Goal: Task Accomplishment & Management: Manage account settings

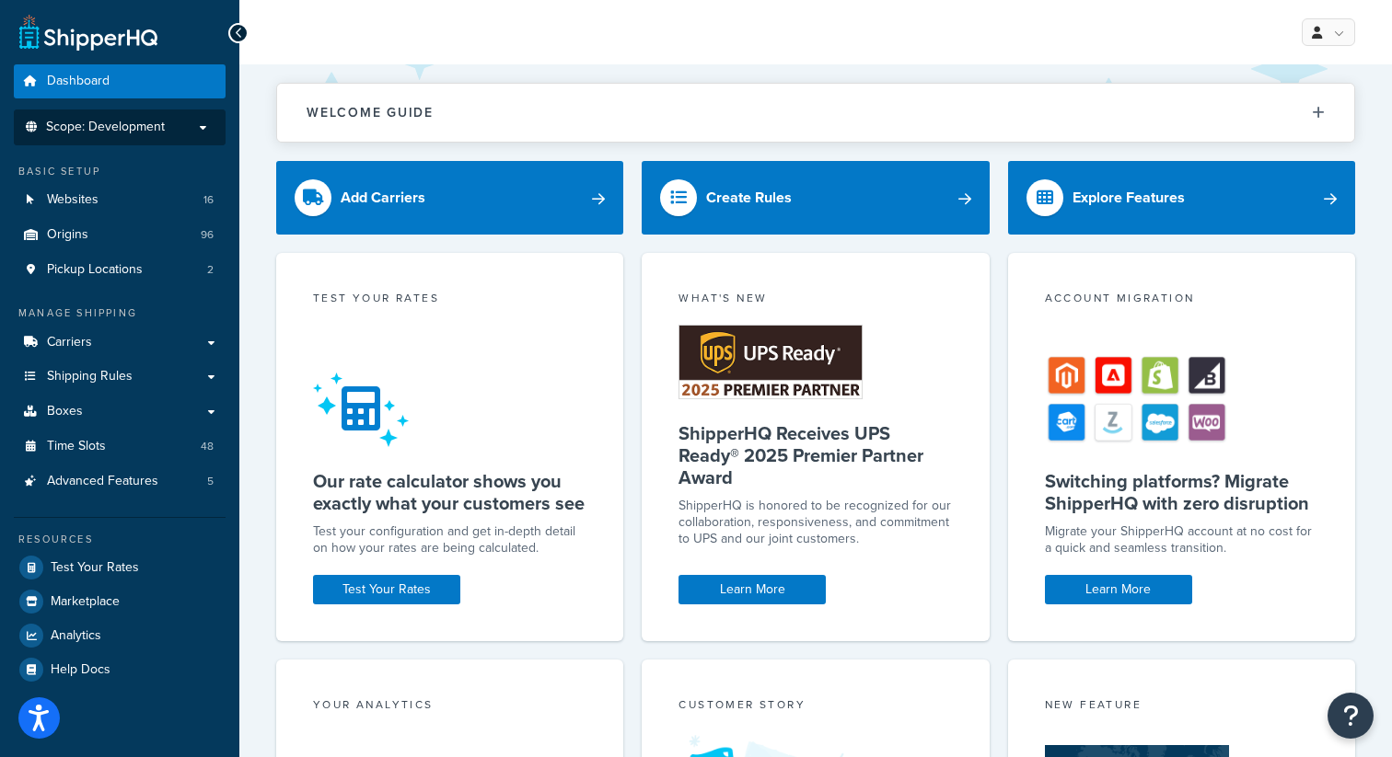
click at [172, 129] on p "Scope: Development" at bounding box center [119, 128] width 195 height 16
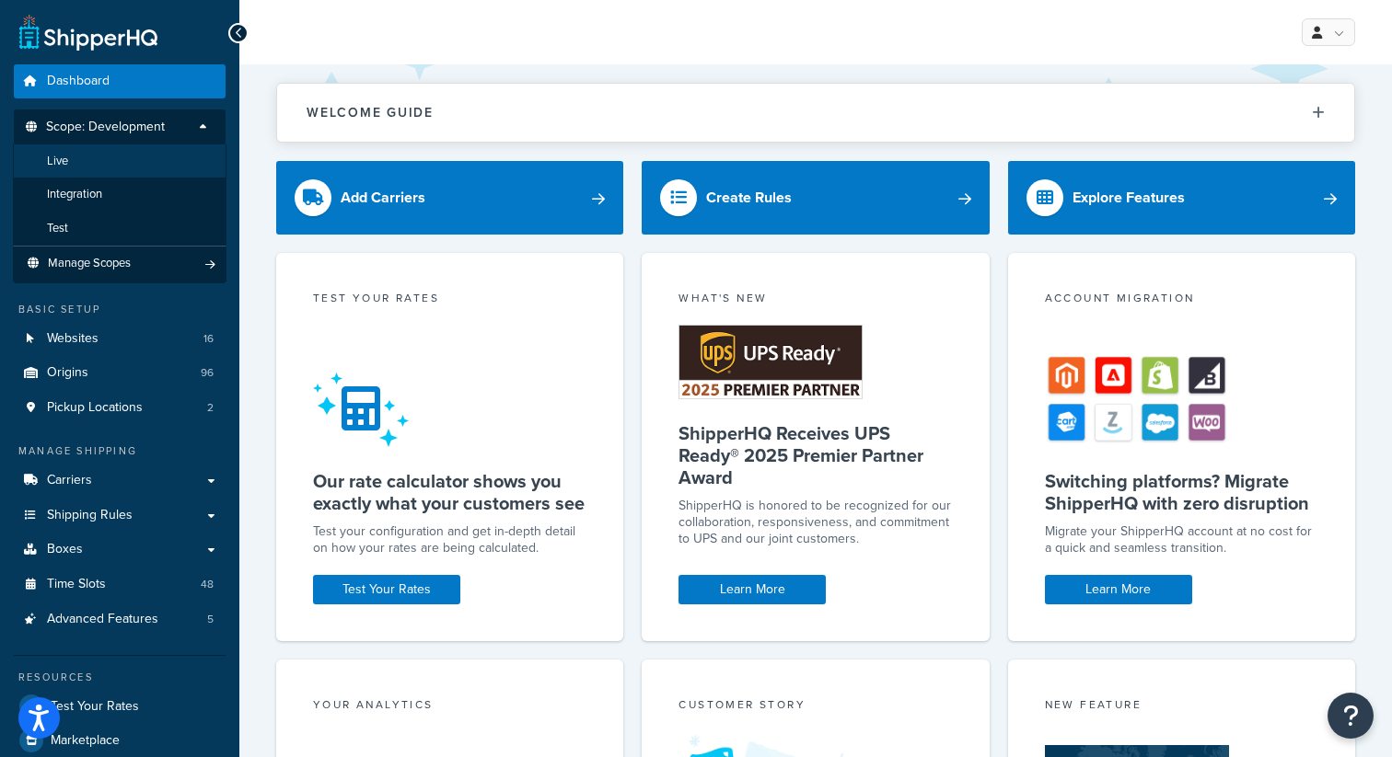
click at [85, 164] on li "Live" at bounding box center [120, 161] width 214 height 34
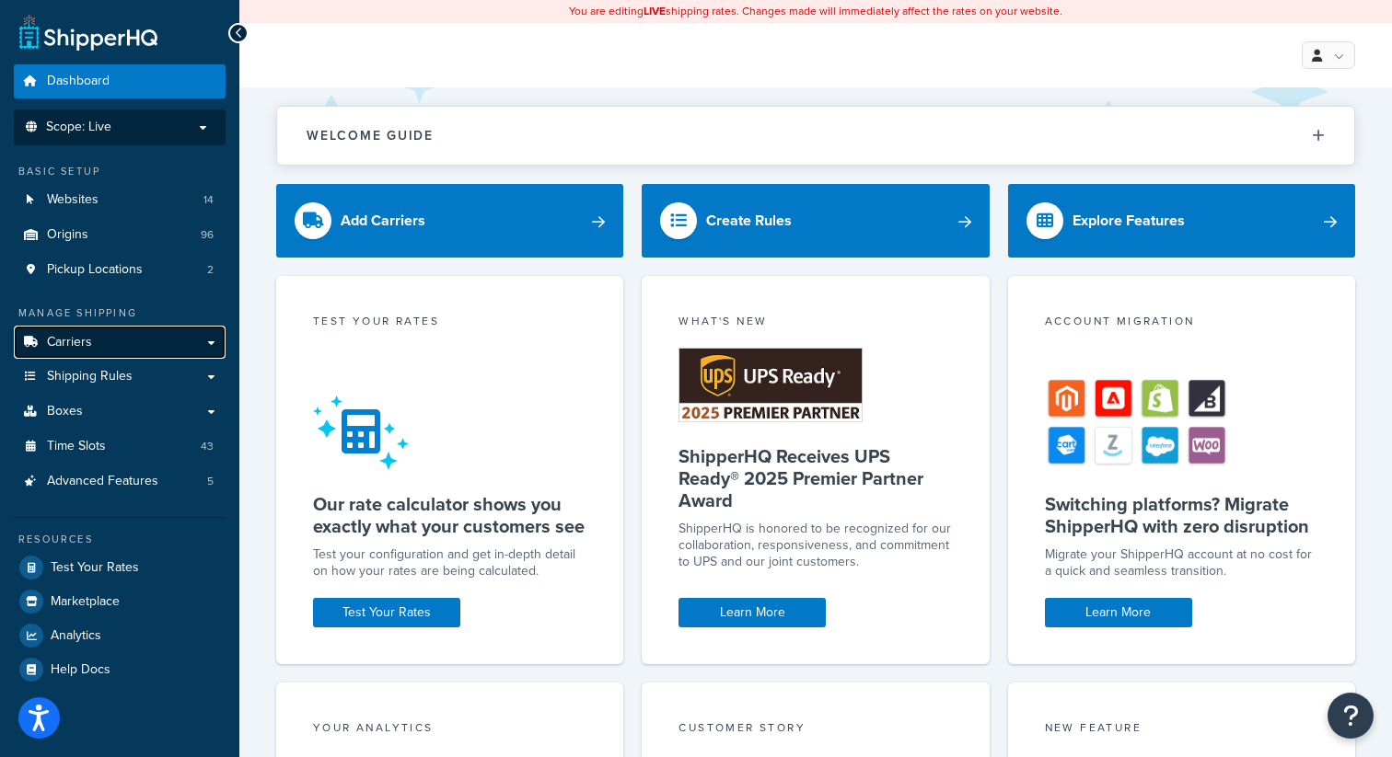
click at [183, 349] on link "Carriers" at bounding box center [120, 343] width 212 height 34
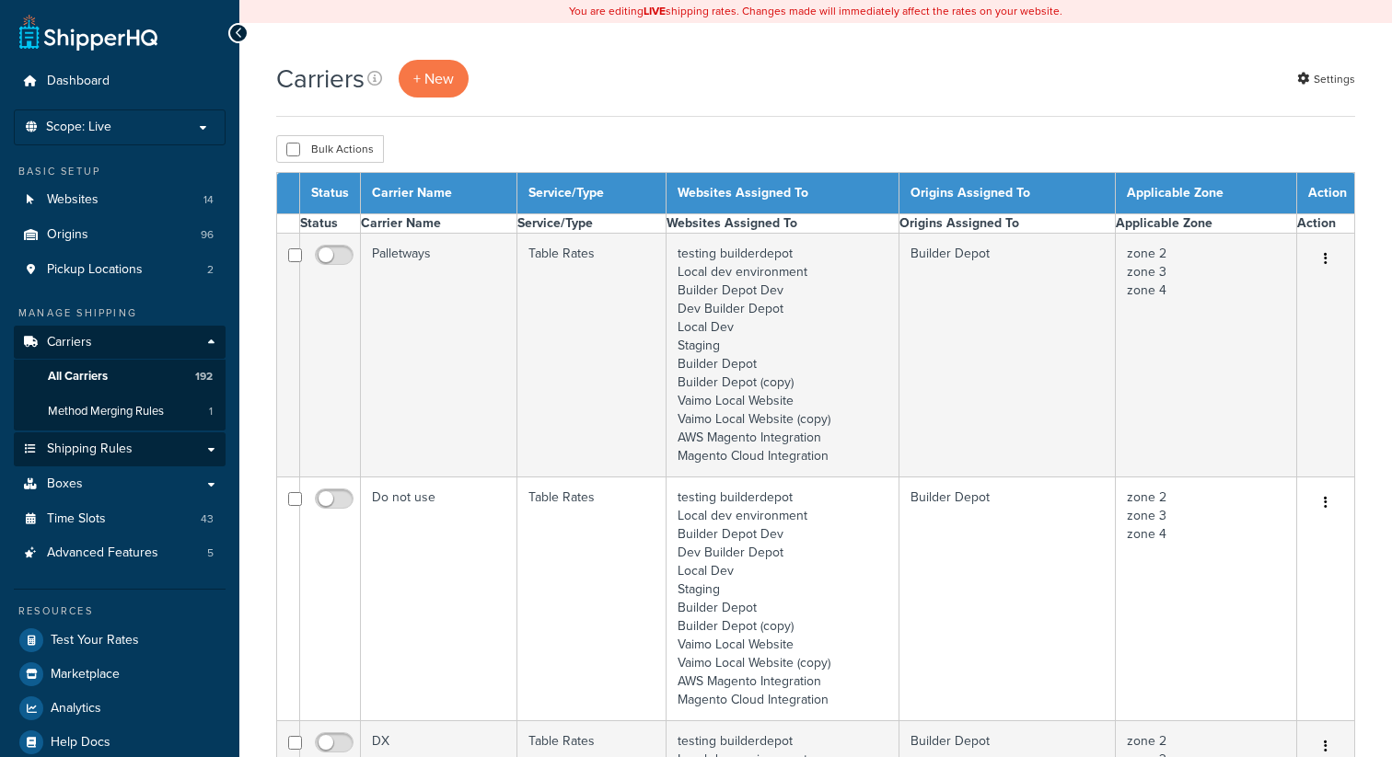
select select "15"
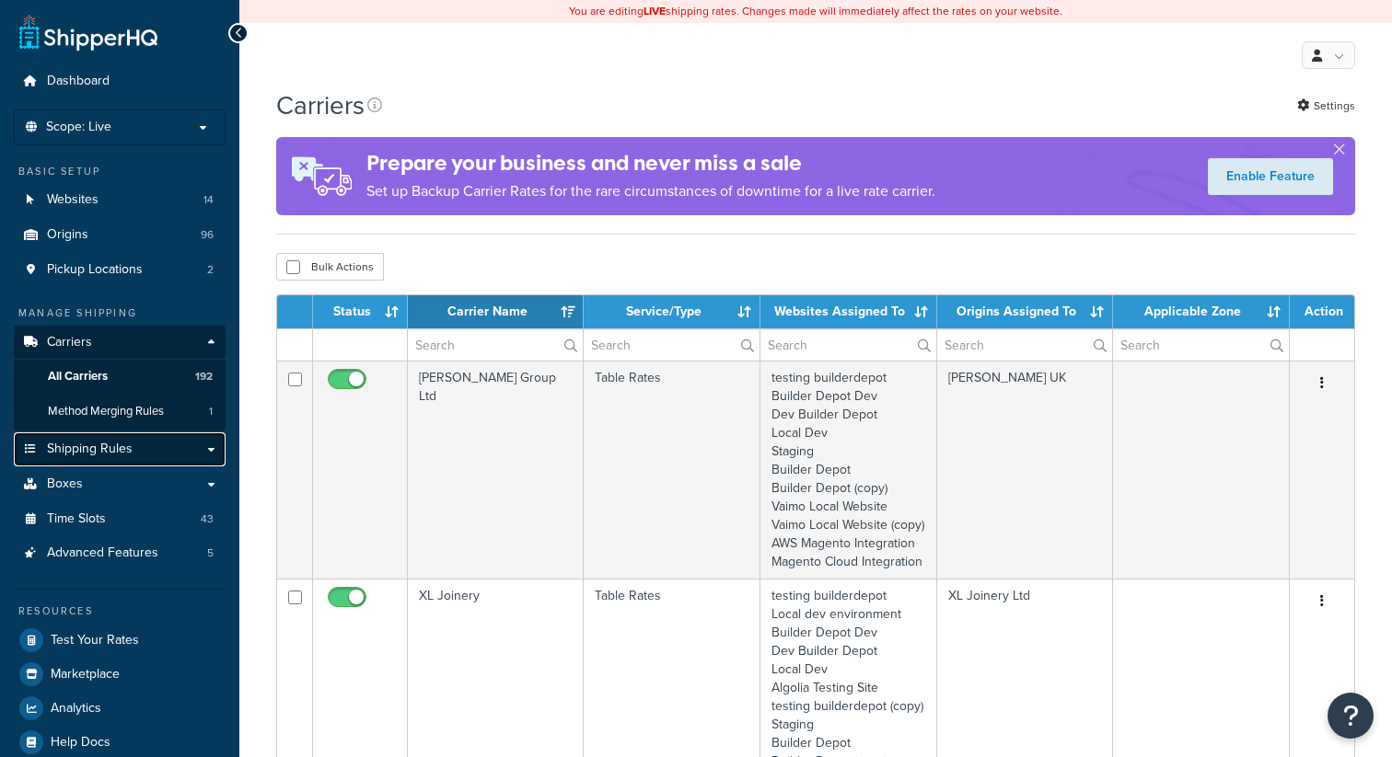
click at [152, 445] on link "Shipping Rules" at bounding box center [120, 450] width 212 height 34
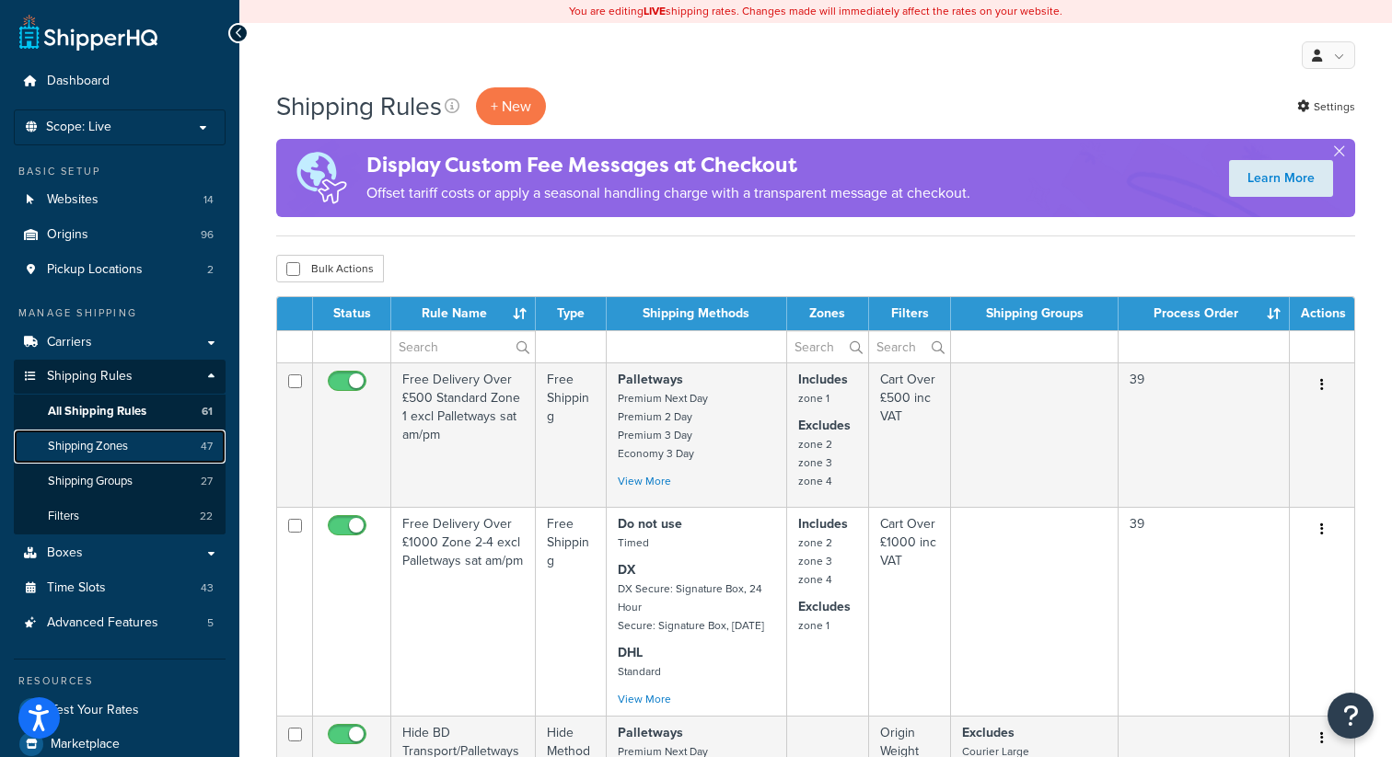
click at [126, 451] on span "Shipping Zones" at bounding box center [88, 447] width 80 height 16
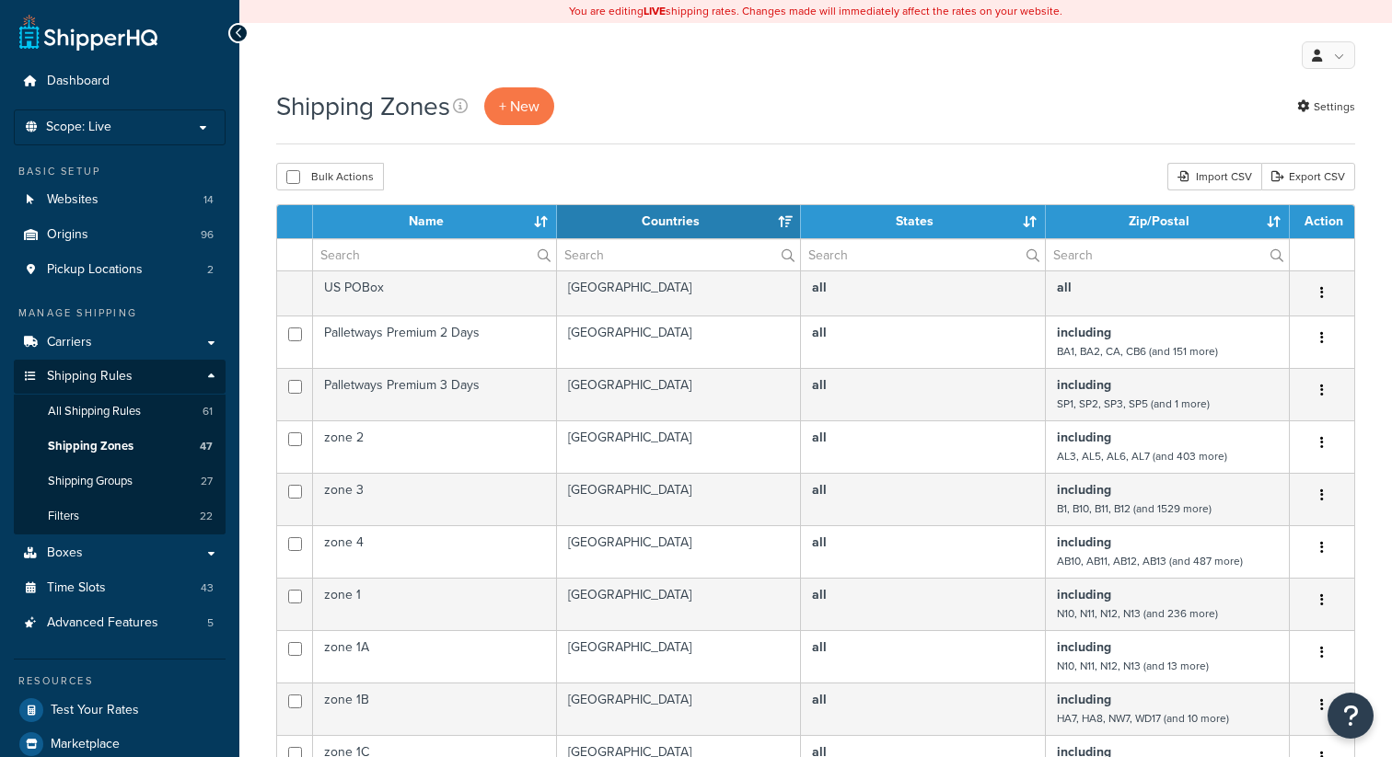
select select "15"
click at [364, 255] on input "text" at bounding box center [434, 254] width 243 height 31
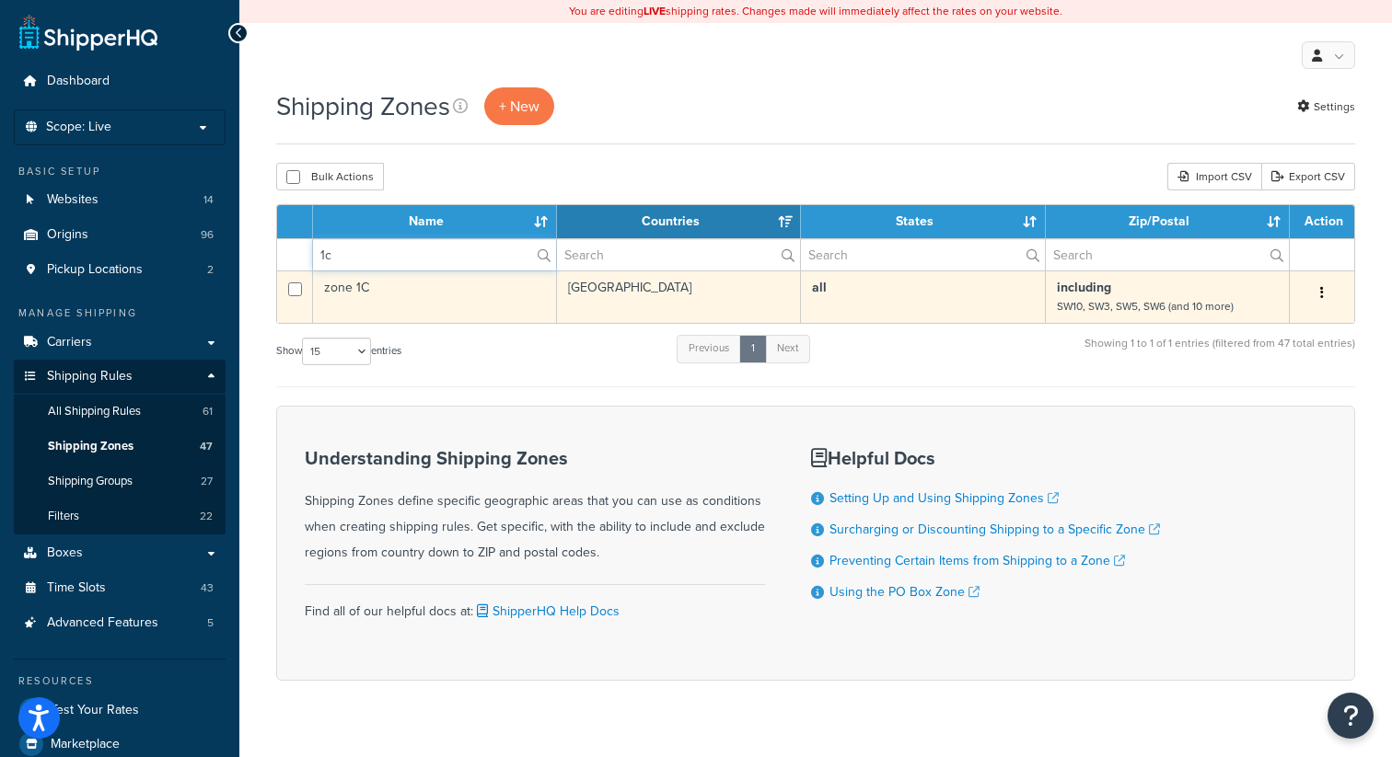
type input "1c"
click at [1322, 296] on icon "button" at bounding box center [1322, 292] width 4 height 13
click at [1254, 327] on link "Edit" at bounding box center [1246, 331] width 145 height 38
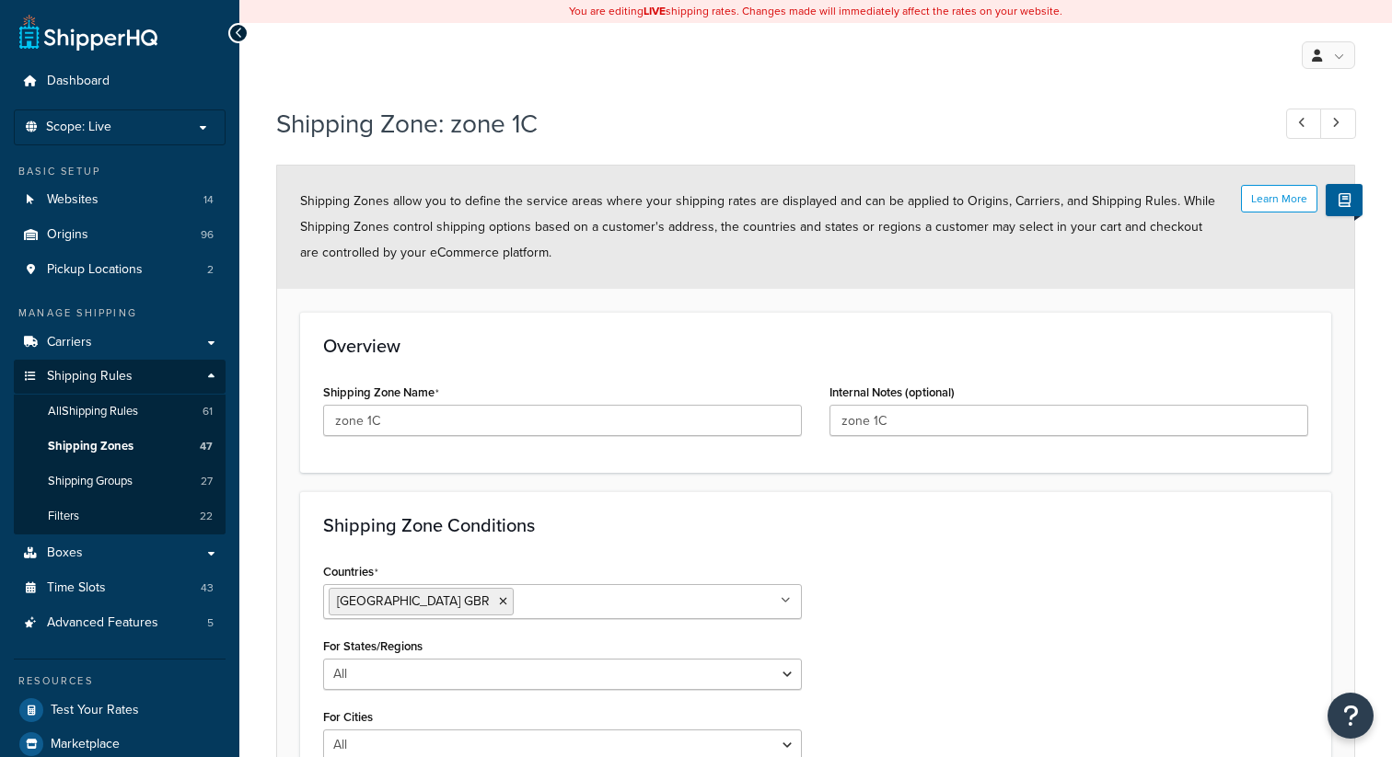
select select "including"
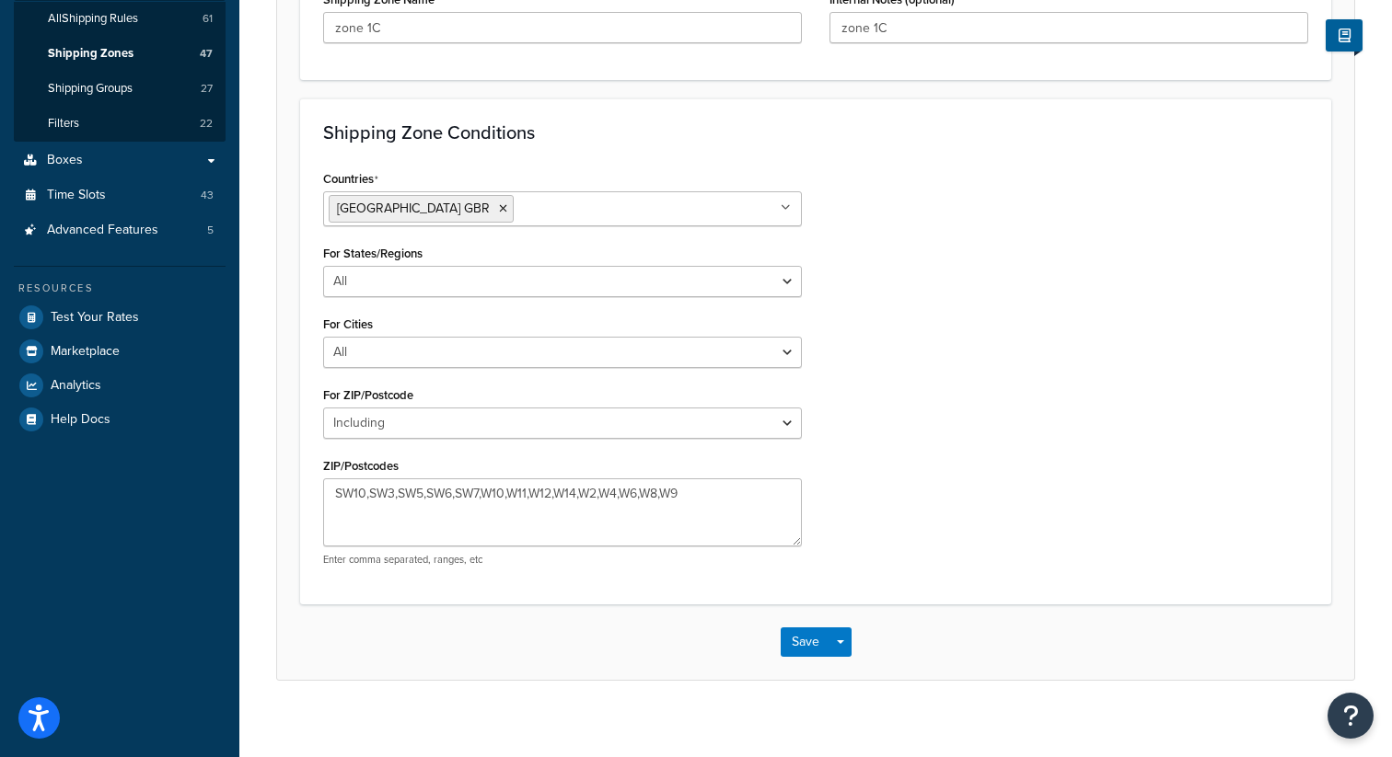
scroll to position [408, 0]
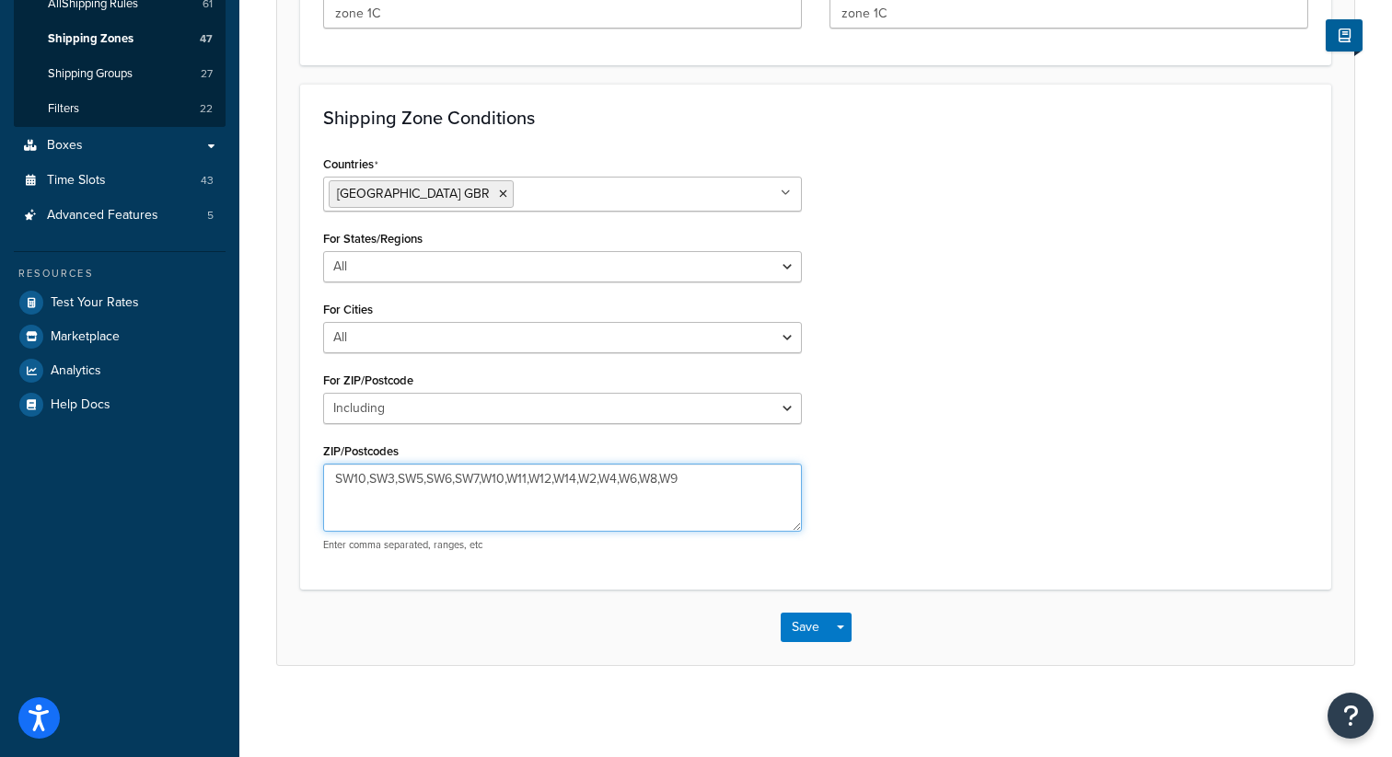
click at [699, 480] on textarea "SW10,SW3,SW5,SW6,SW7,W10,W11,W12,W14,W2,W4,W6,W8,W9" at bounding box center [562, 498] width 479 height 68
type textarea "SW10,SW3,SW5,SW6,SW7,W10,W11,W12,W14,W2,W4,W6,W8,W9,TW8,W4"
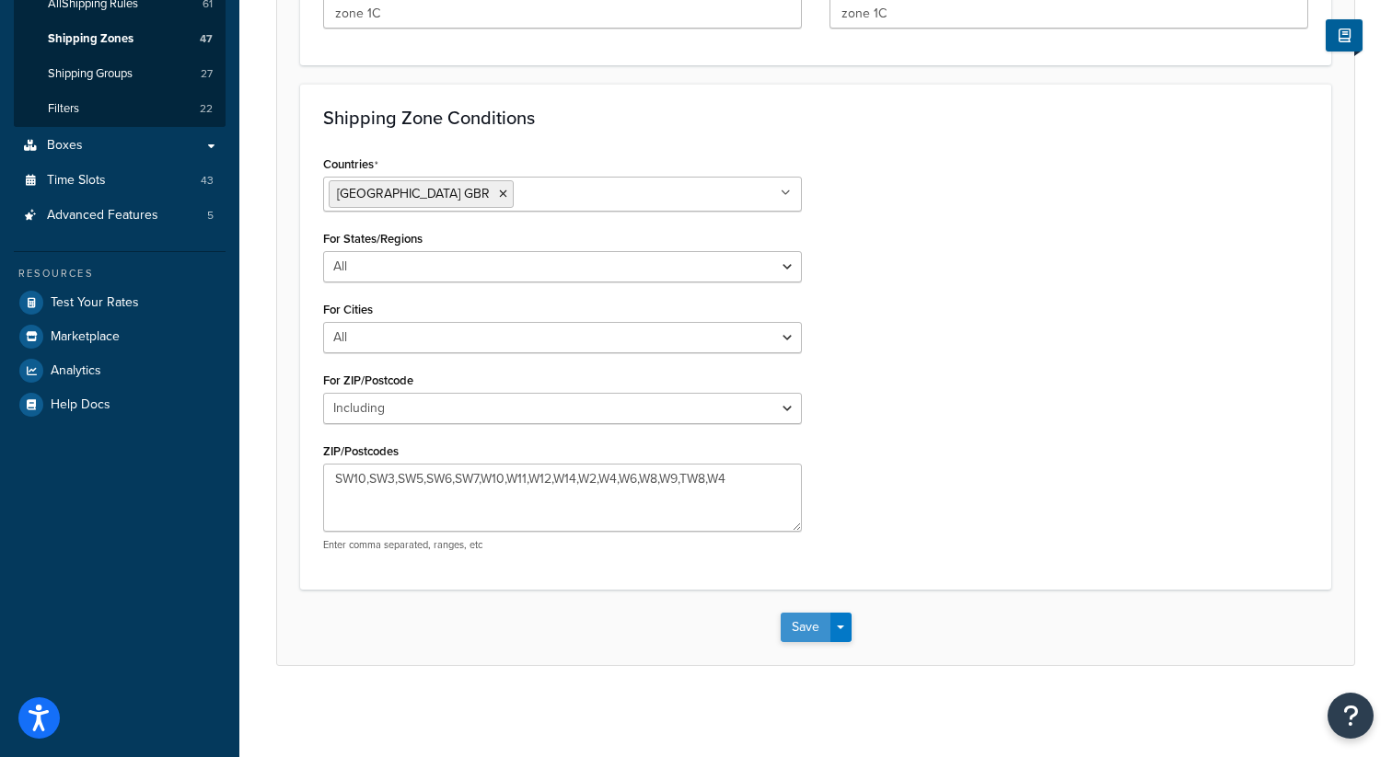
click at [800, 630] on button "Save" at bounding box center [805, 627] width 50 height 29
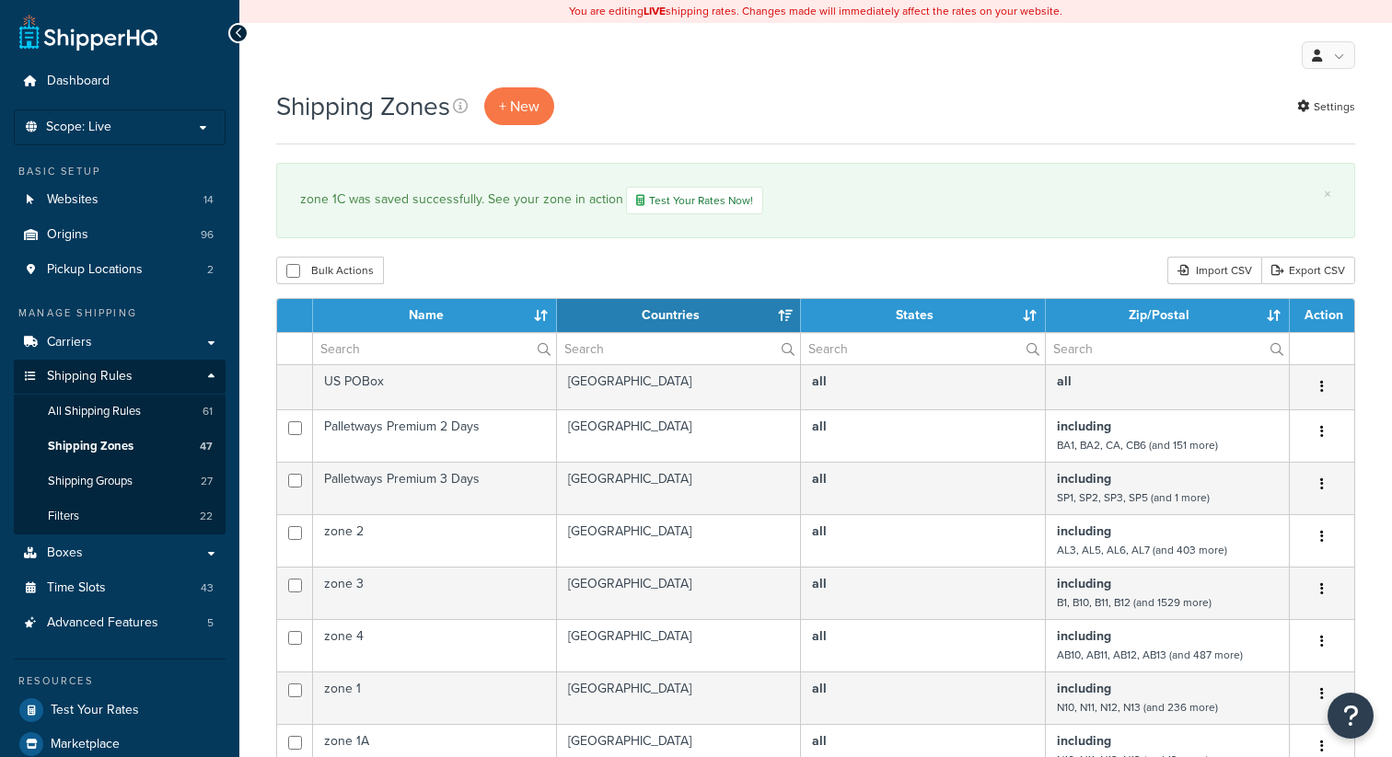
select select "15"
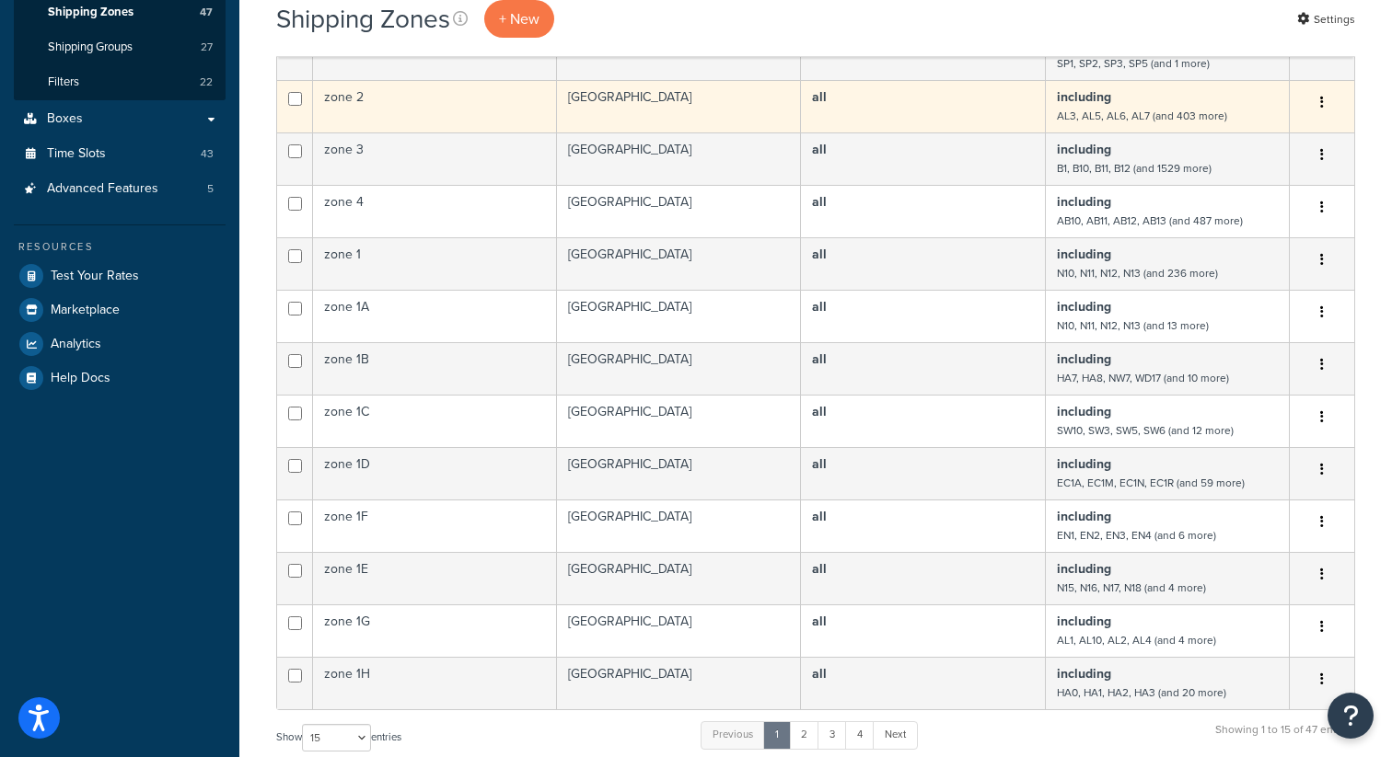
scroll to position [421, 0]
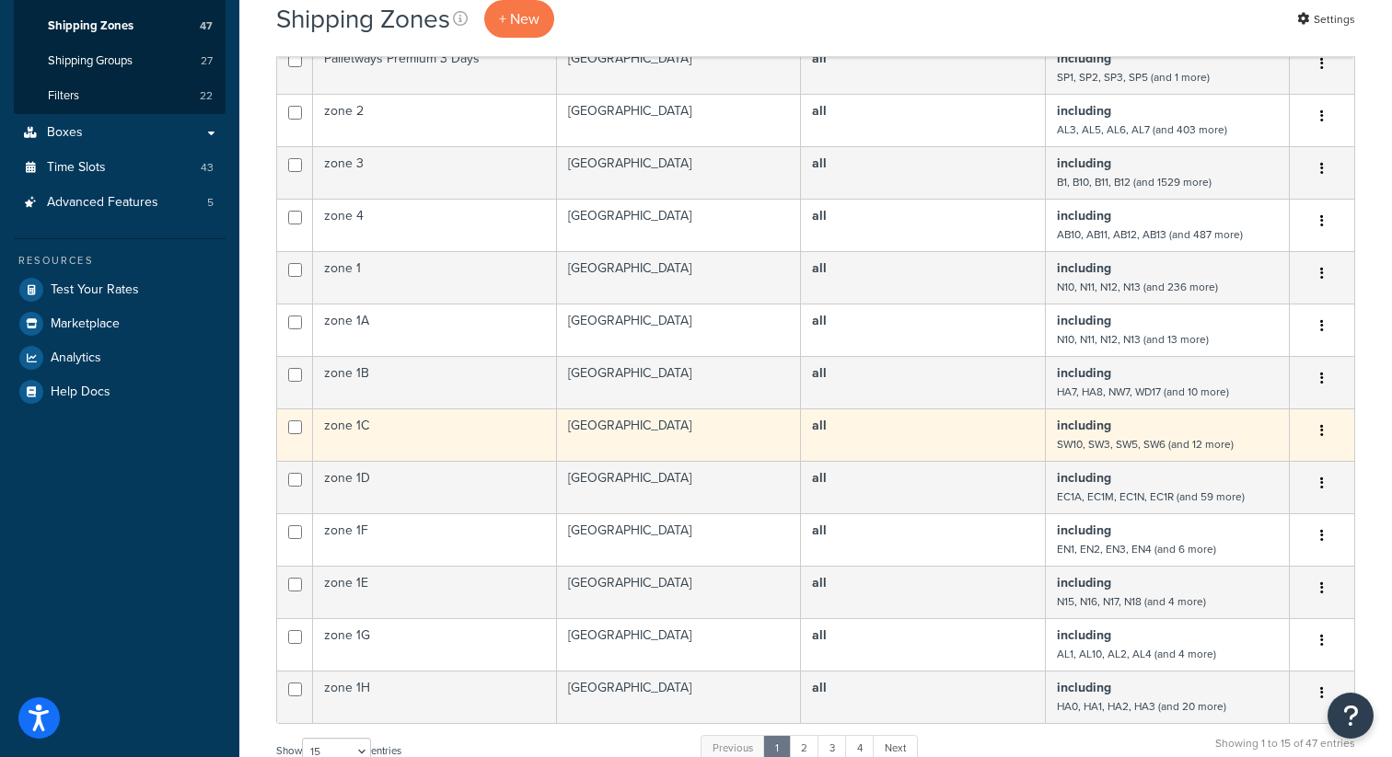
click at [1325, 433] on button "button" at bounding box center [1322, 431] width 26 height 29
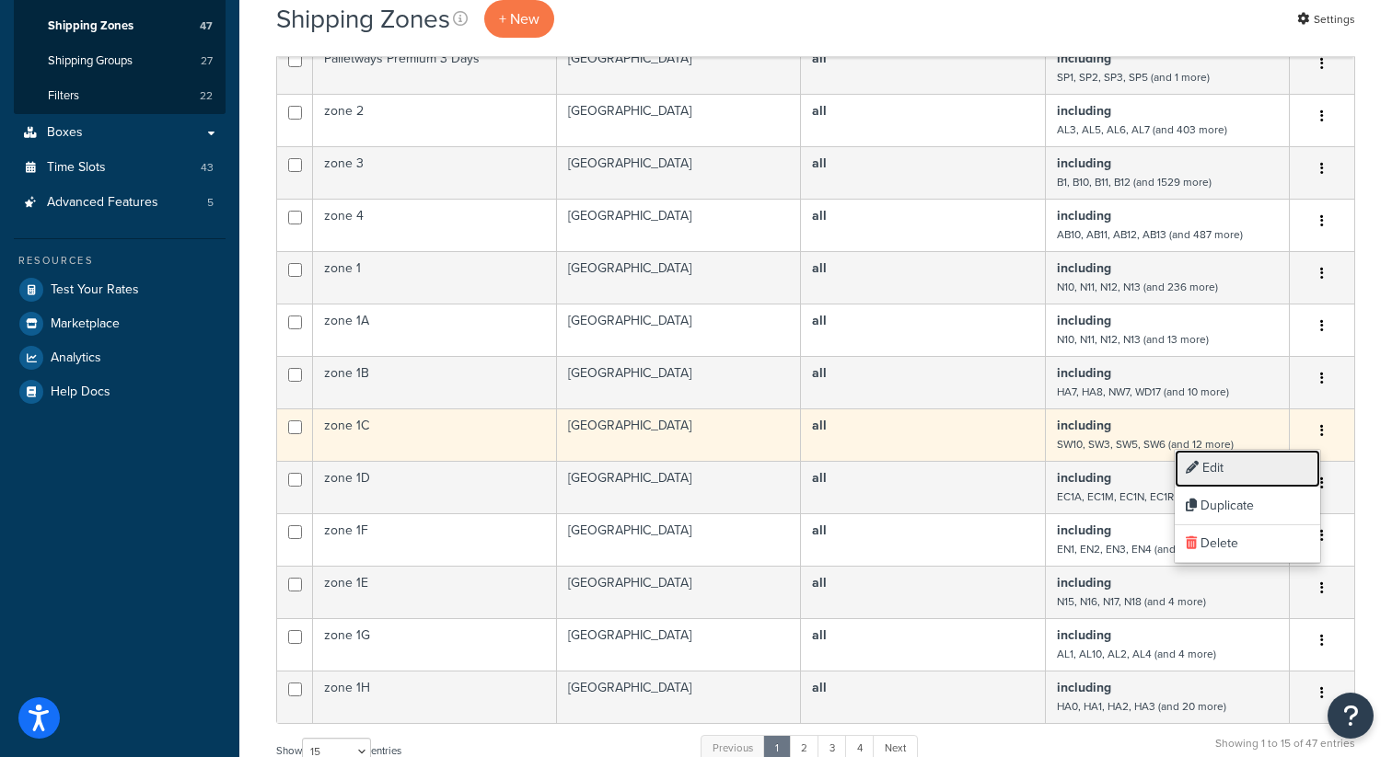
click at [1220, 470] on link "Edit" at bounding box center [1246, 469] width 145 height 38
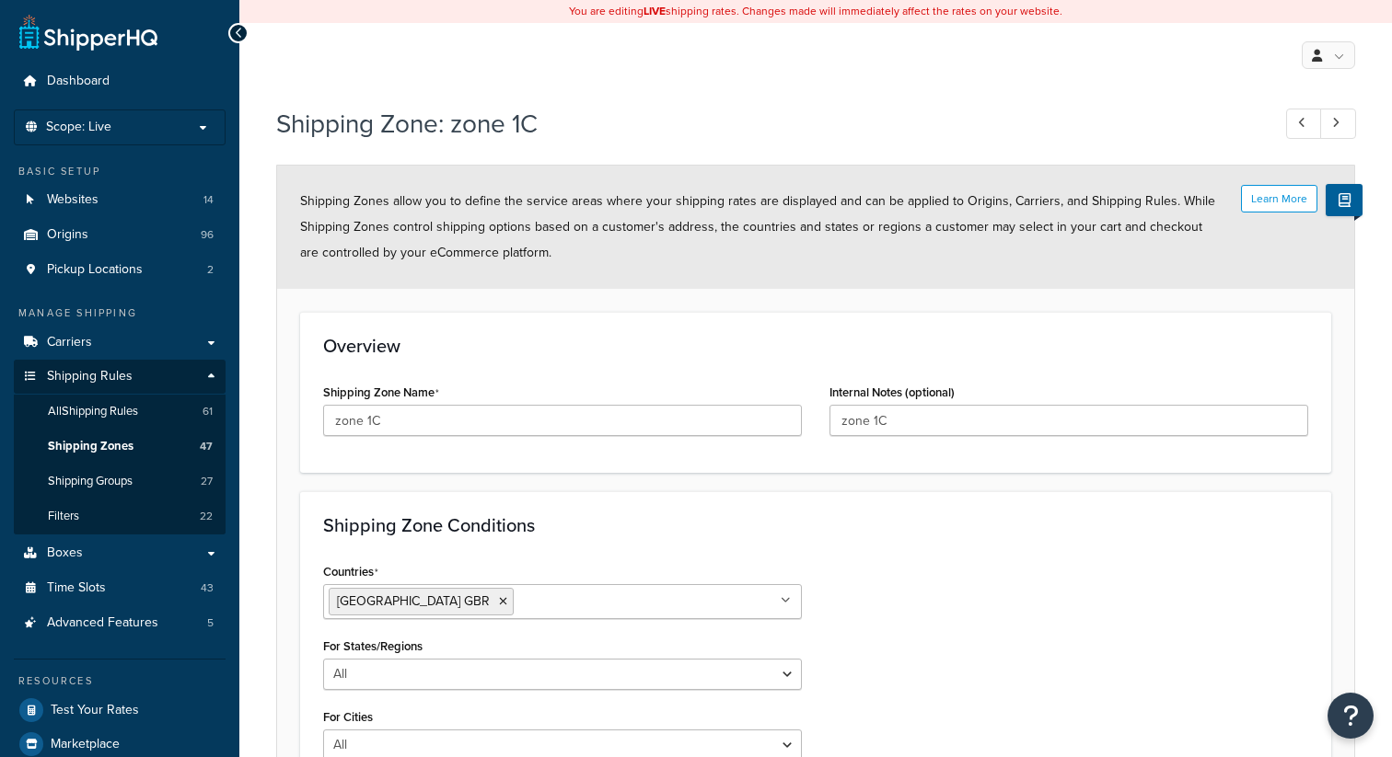
select select "including"
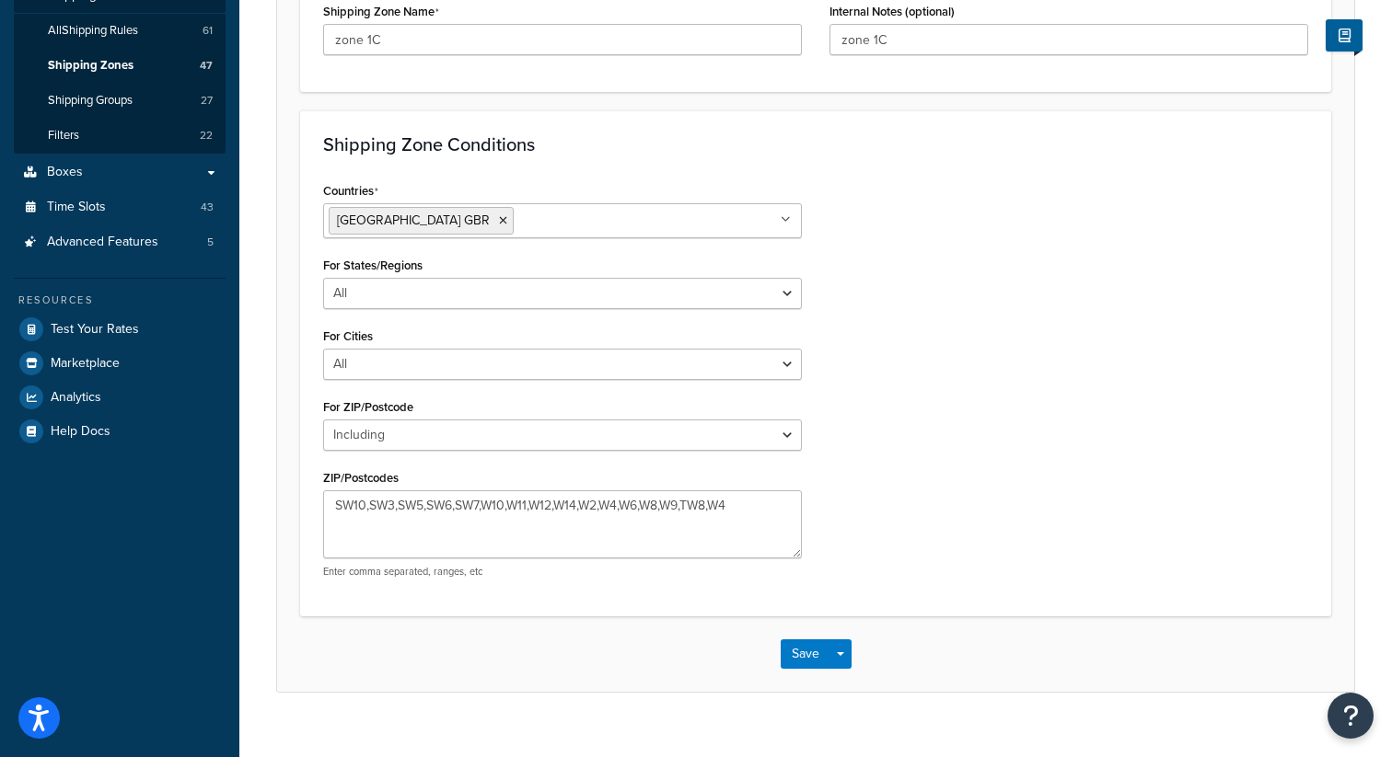
scroll to position [408, 0]
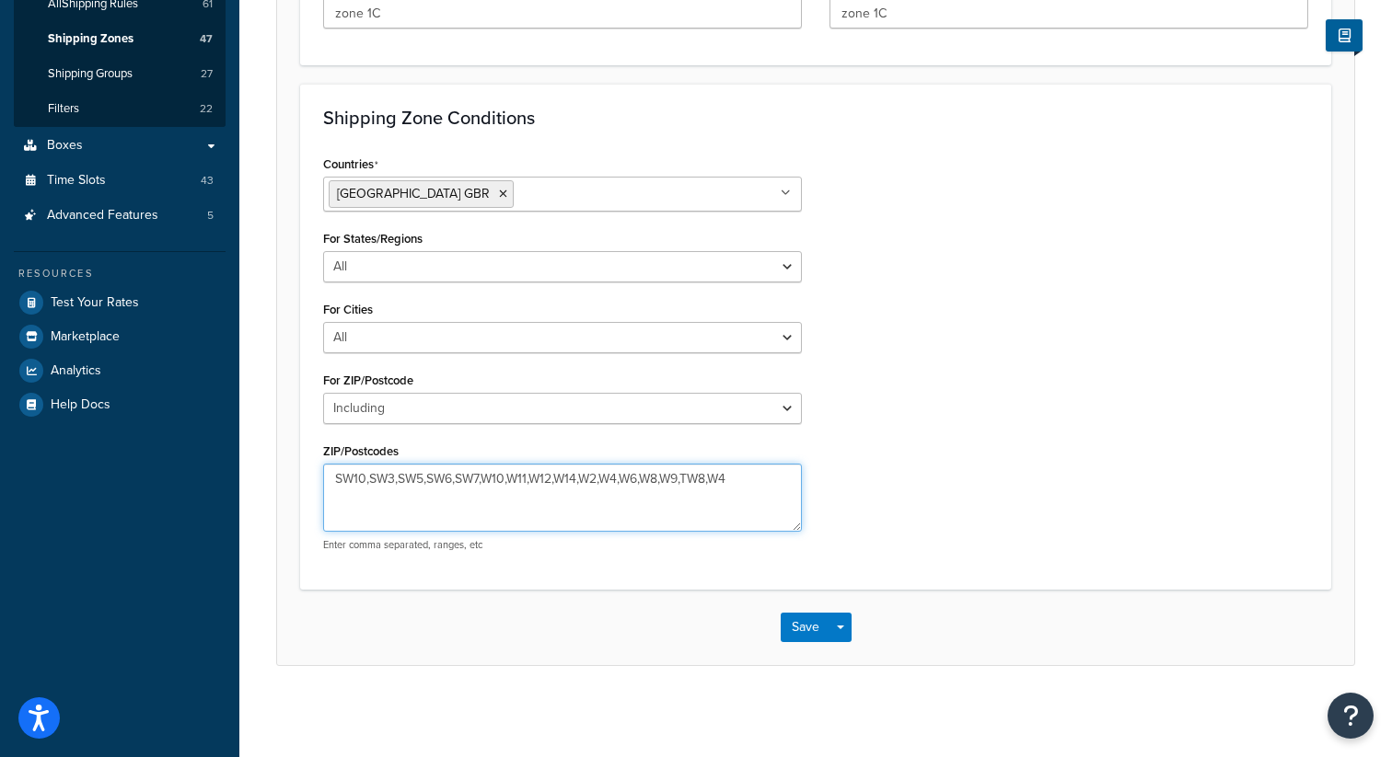
drag, startPoint x: 750, startPoint y: 472, endPoint x: 687, endPoint y: 480, distance: 64.0
click at [687, 480] on textarea "SW10,SW3,SW5,SW6,SW7,W10,W11,W12,W14,W2,W4,W6,W8,W9,TW8,W4" at bounding box center [562, 498] width 479 height 68
type textarea "SW10,SW3,SW5,SW6,SW7,W10,W11,W12,W14,W2,W4,W6,W8,W9"
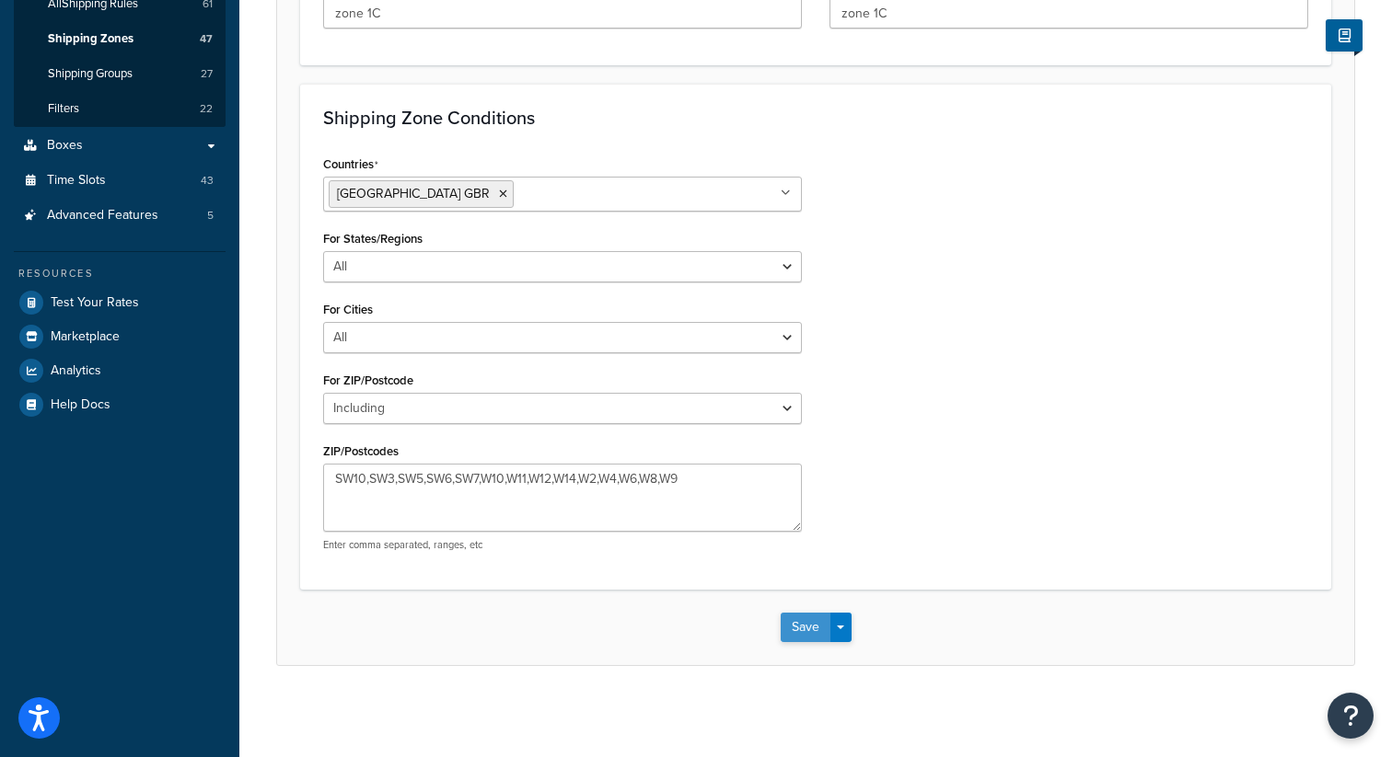
click at [800, 621] on button "Save" at bounding box center [805, 627] width 50 height 29
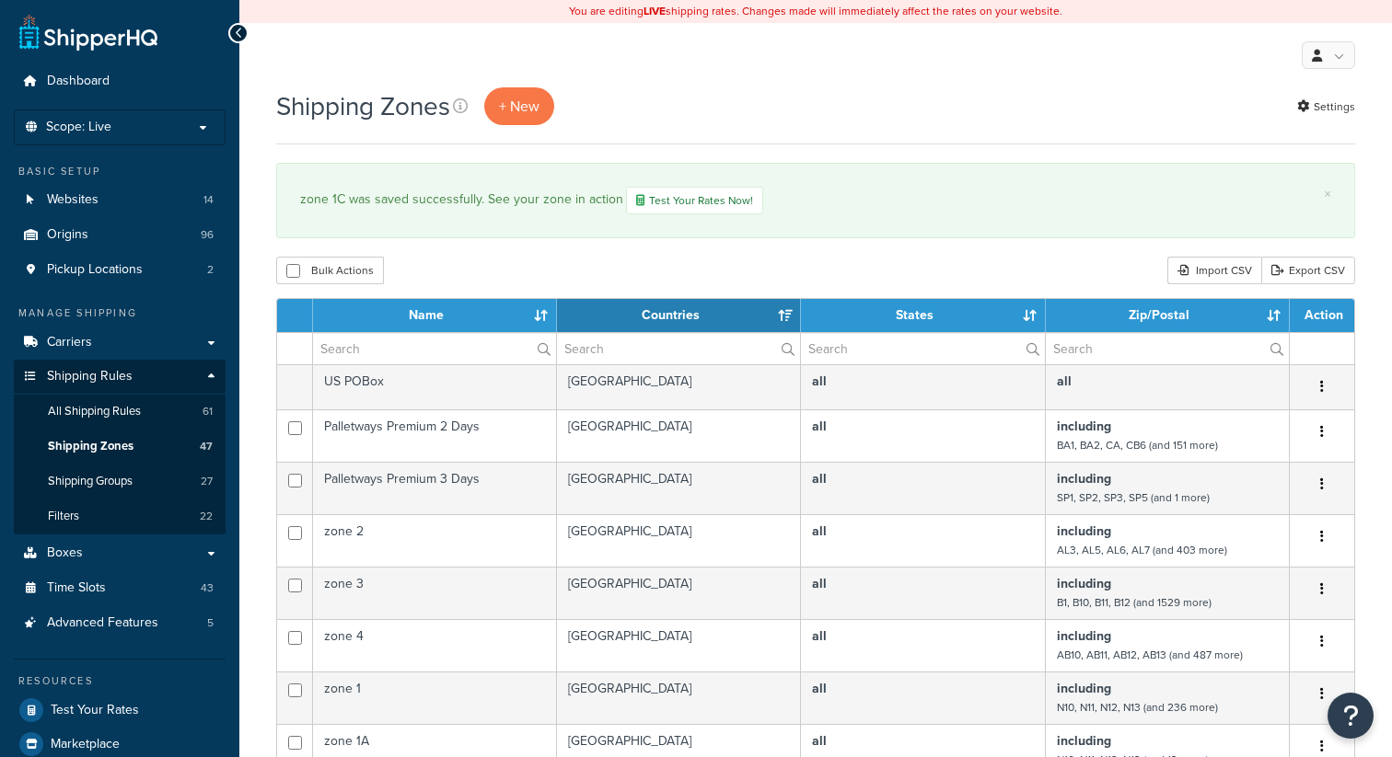
select select "15"
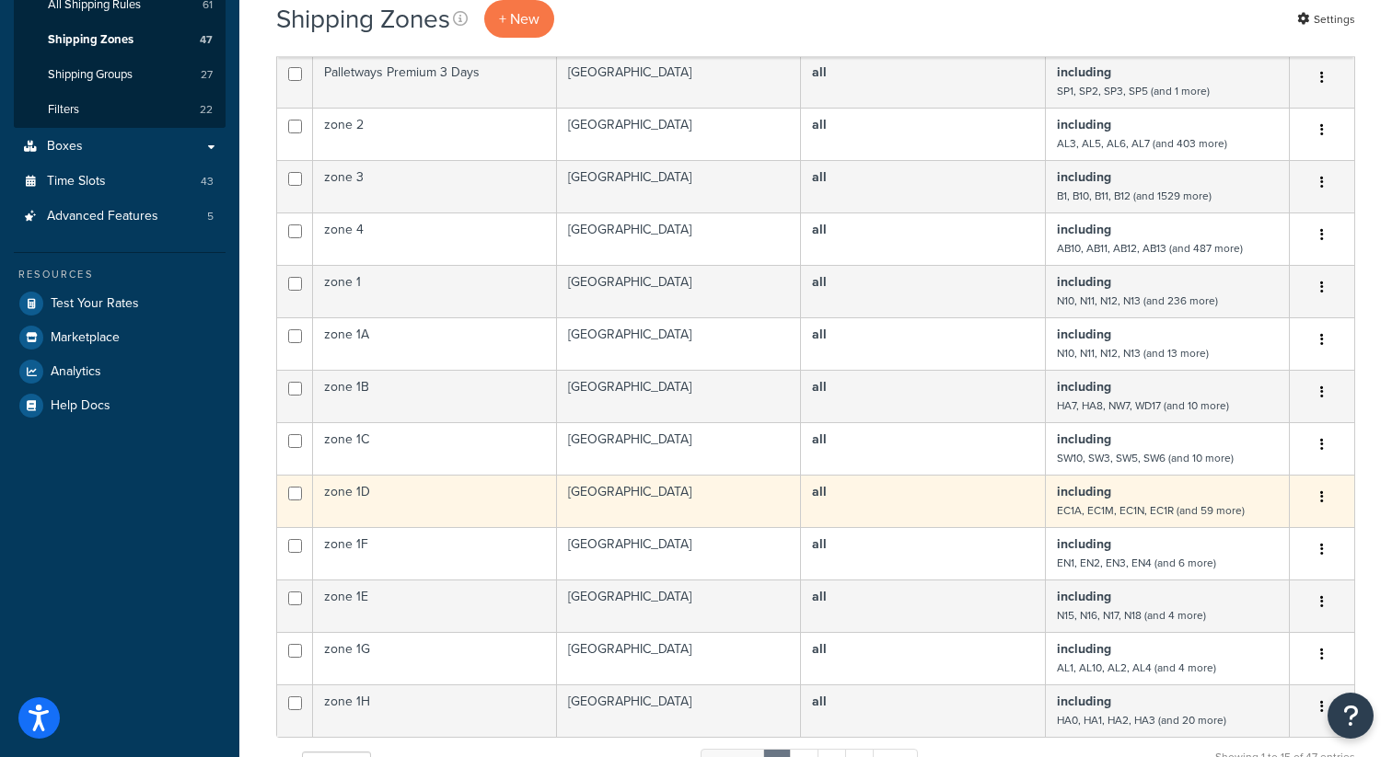
scroll to position [375, 0]
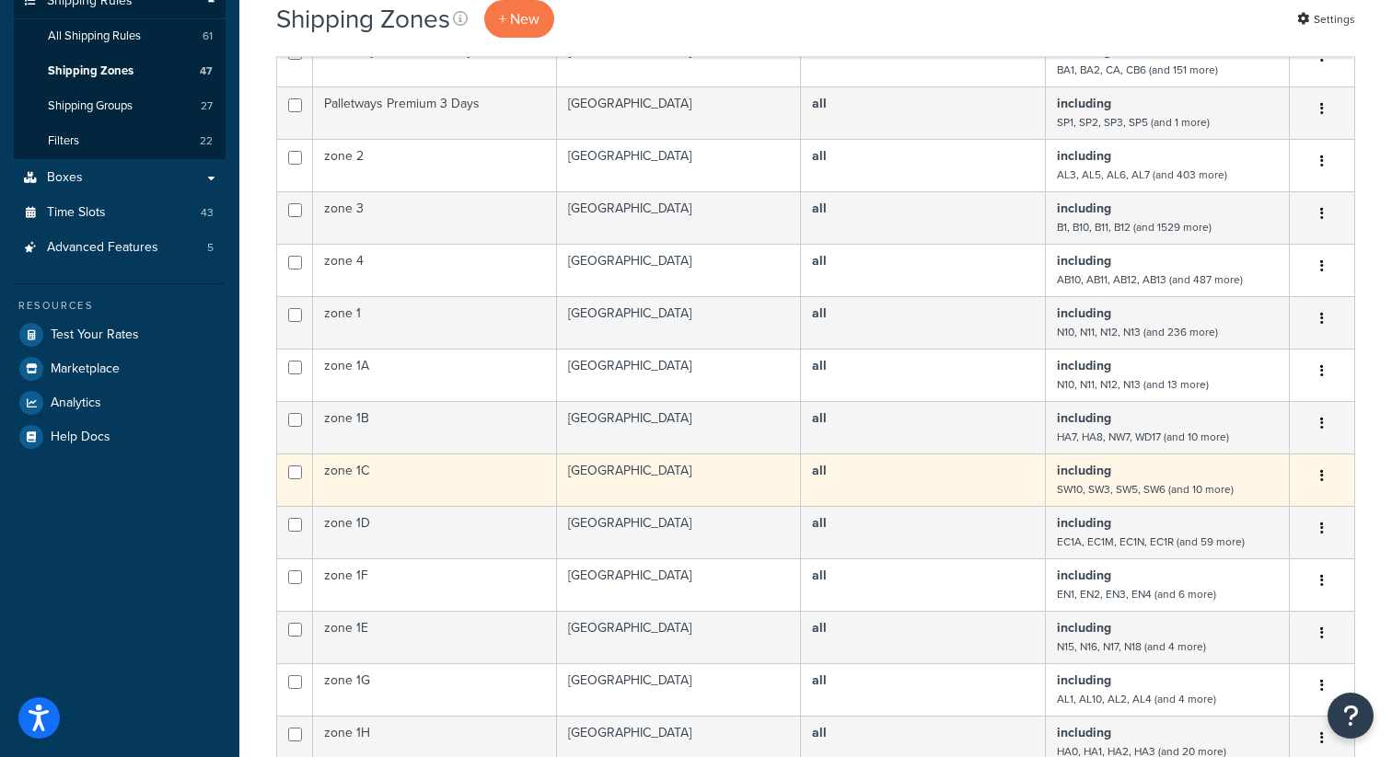
click at [1114, 477] on td "including SW10, SW3, SW5, SW6 (and 10 more)" at bounding box center [1167, 480] width 244 height 52
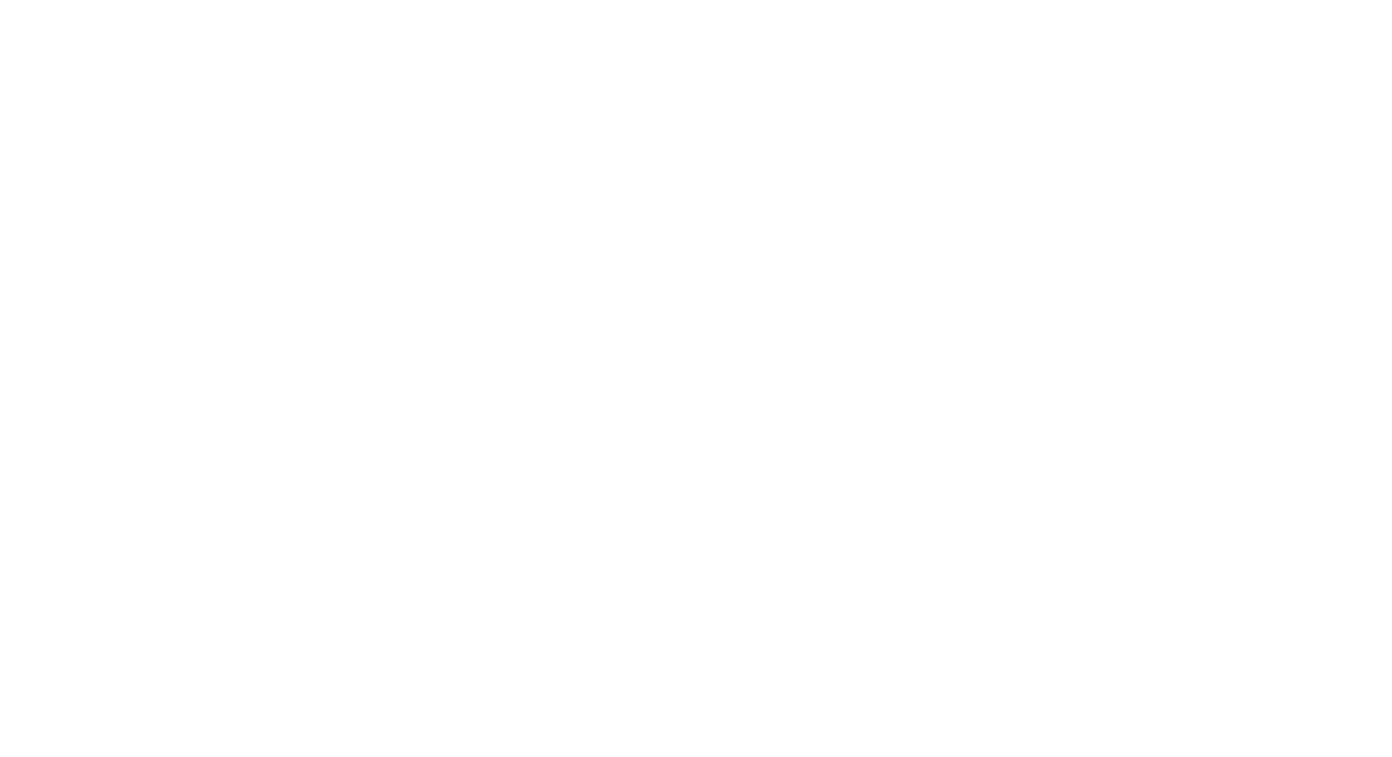
select select "including"
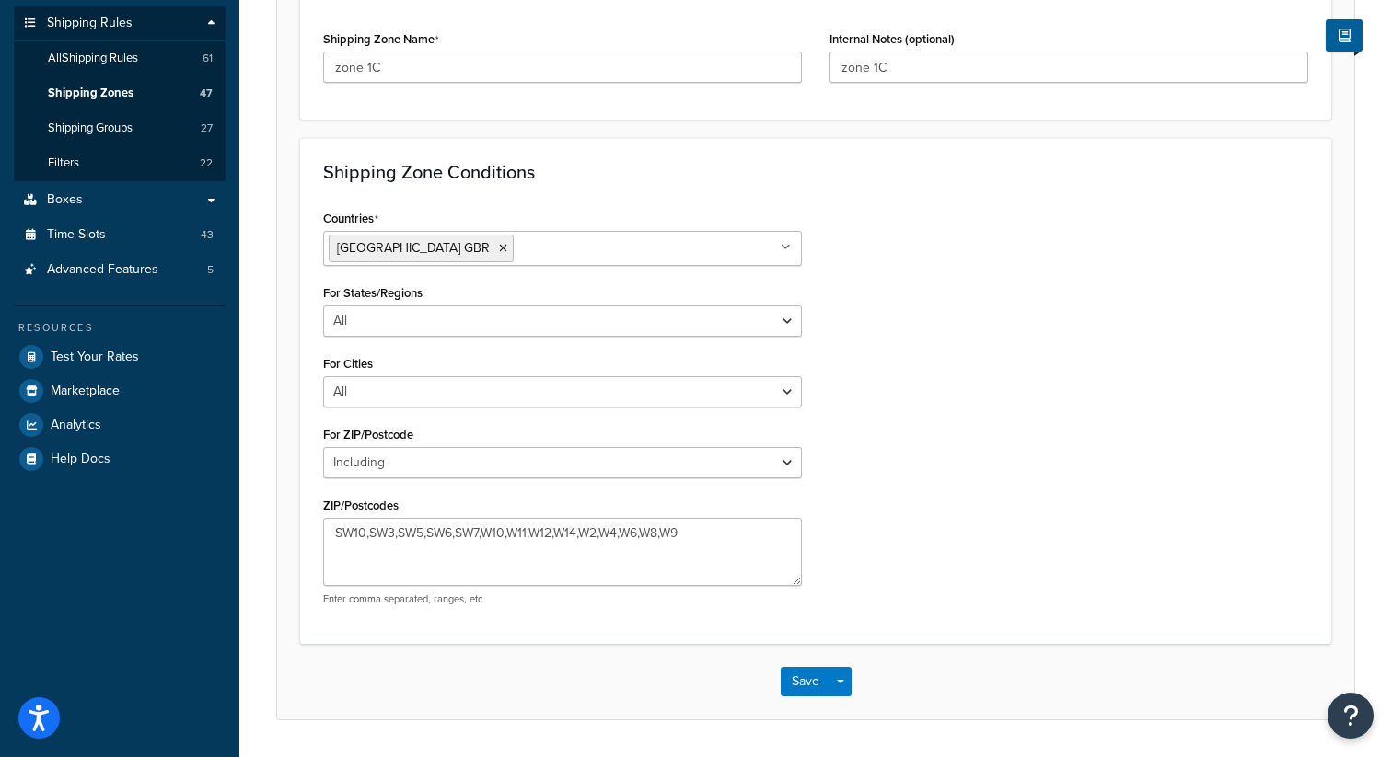
scroll to position [408, 0]
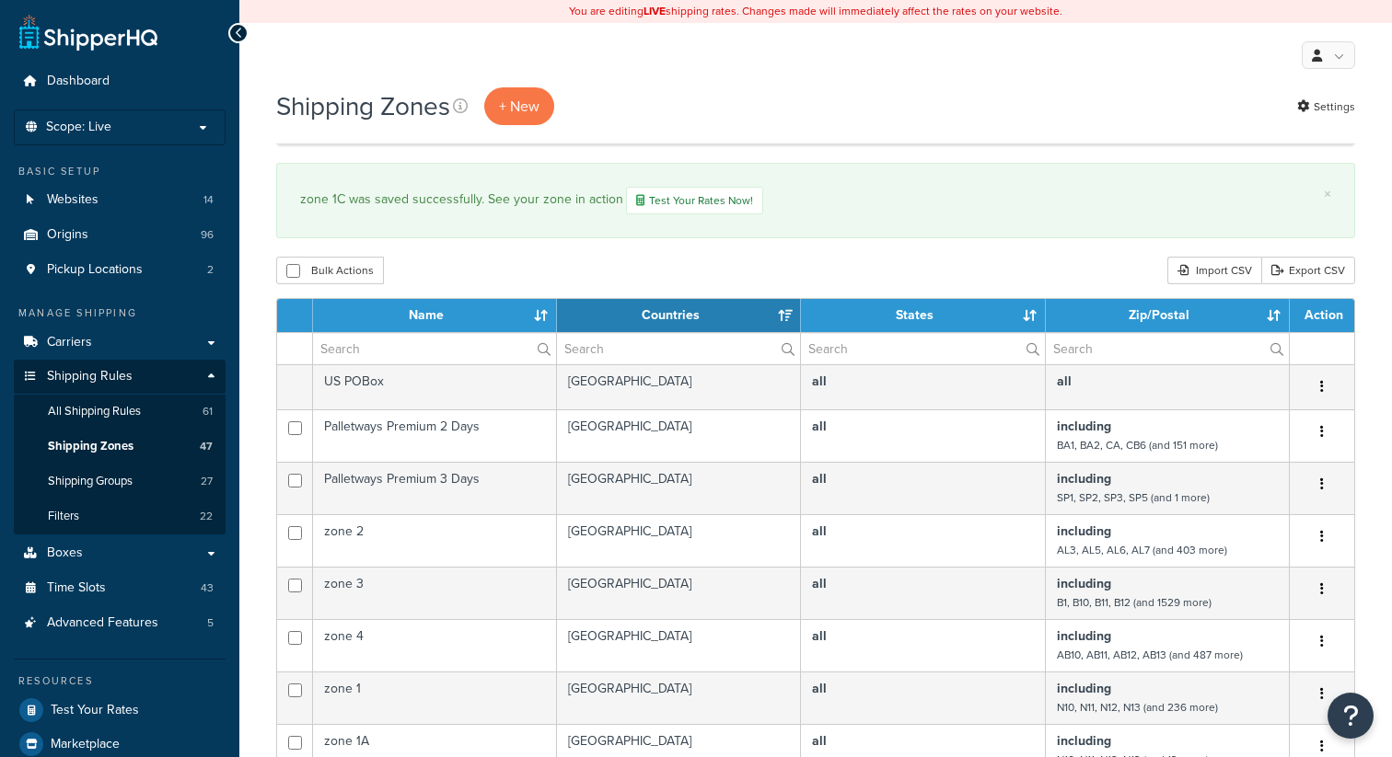
select select "15"
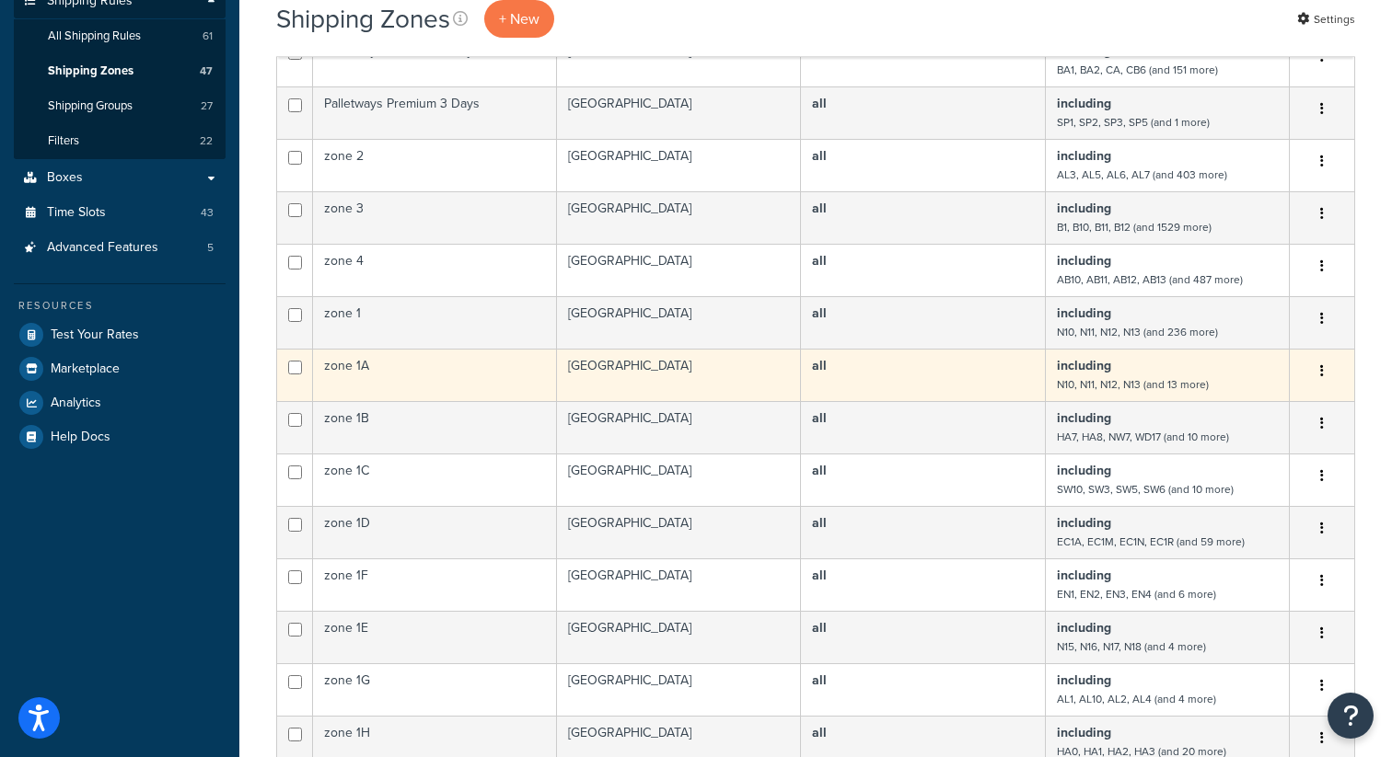
click at [1132, 375] on td "including N10, N11, N12, N13 (and 13 more)" at bounding box center [1167, 375] width 244 height 52
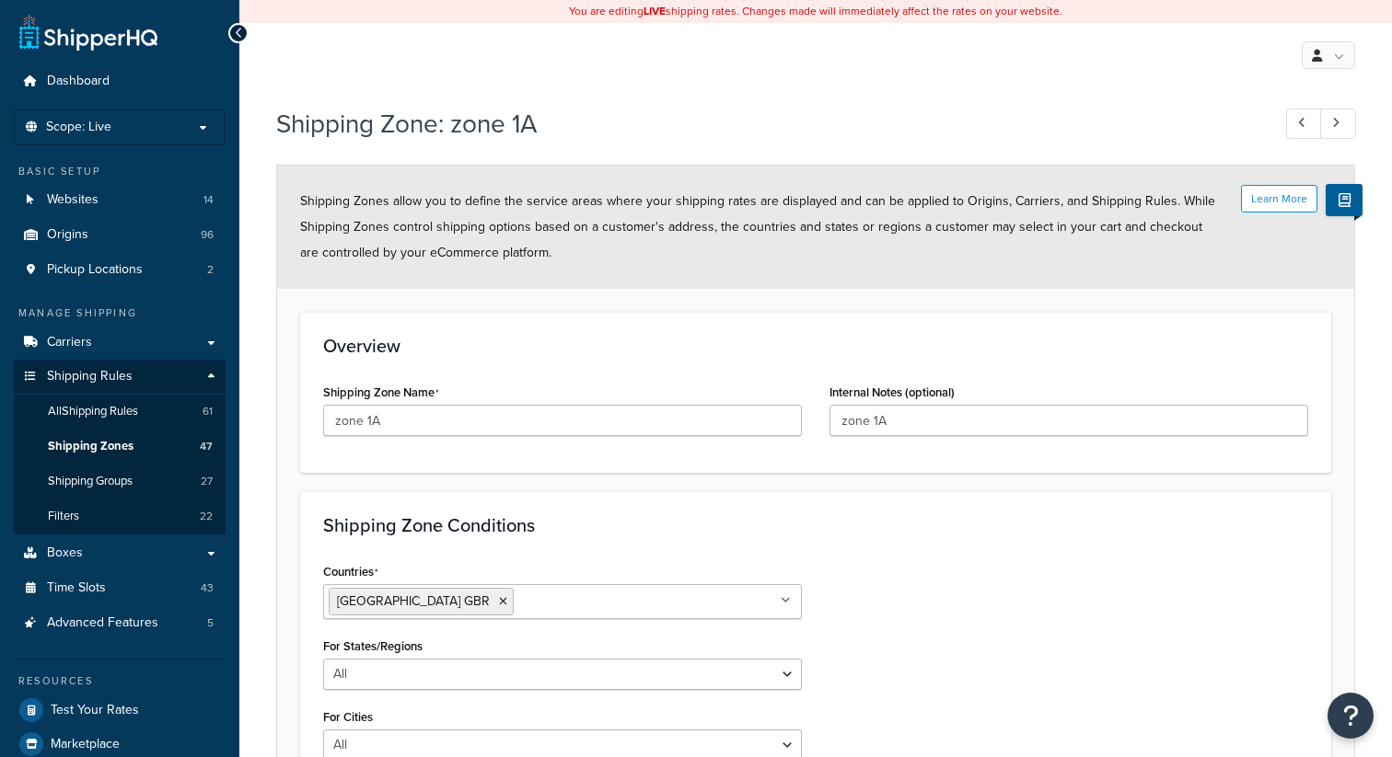
select select "including"
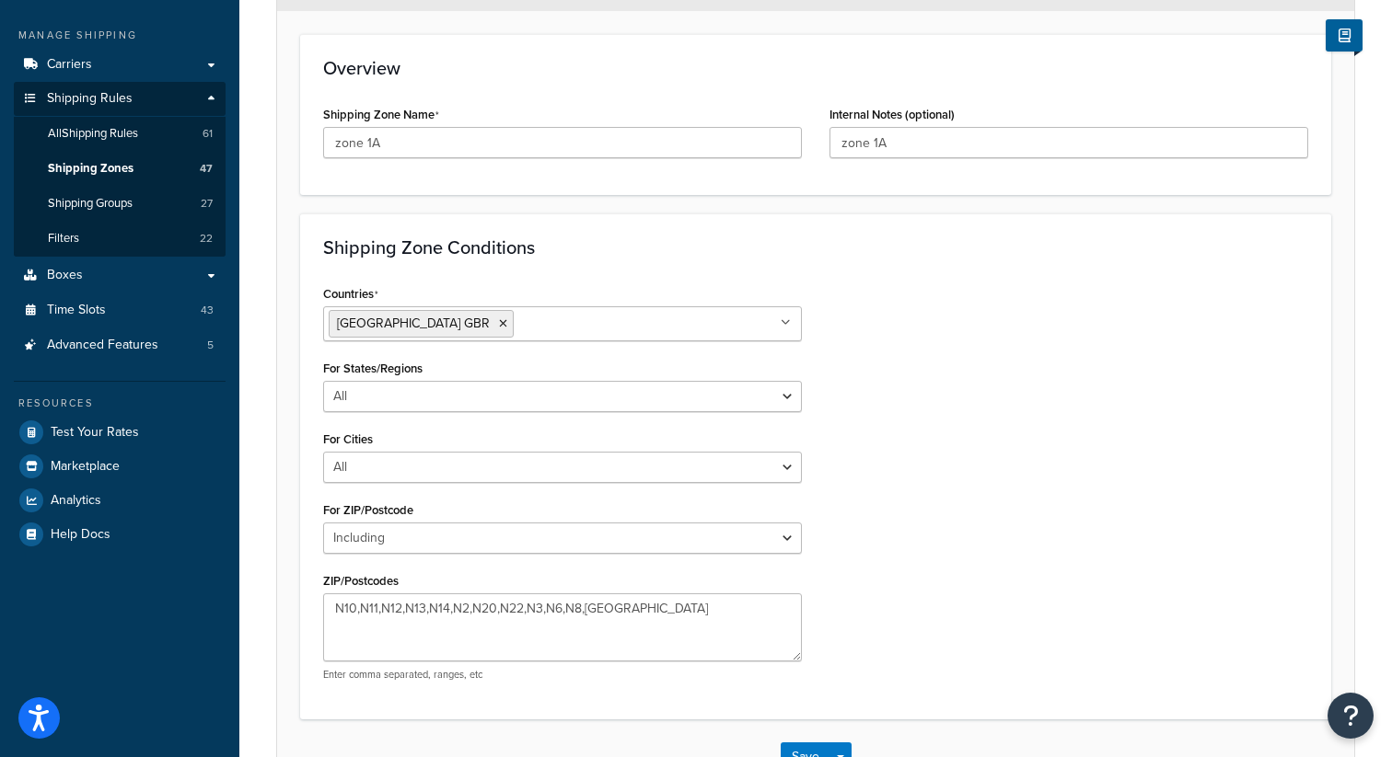
scroll to position [408, 0]
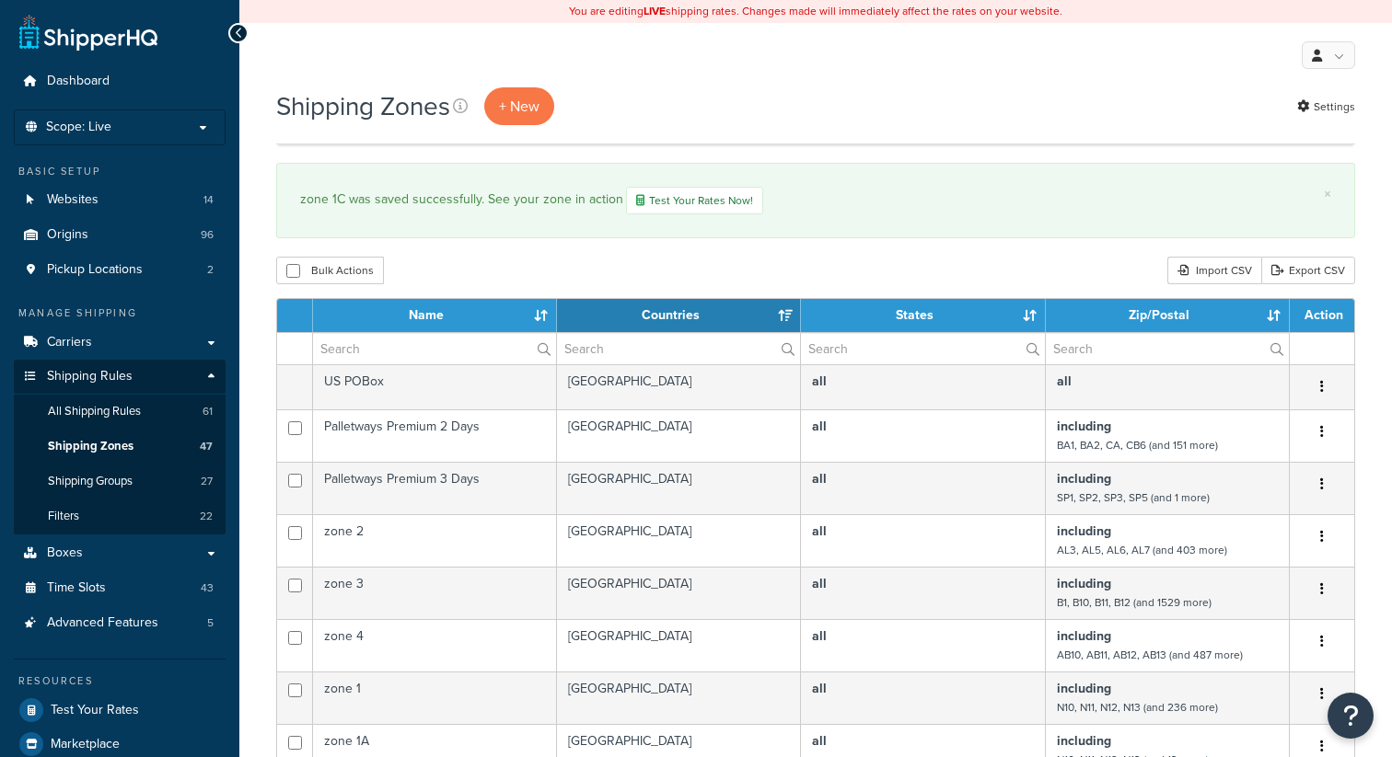
select select "15"
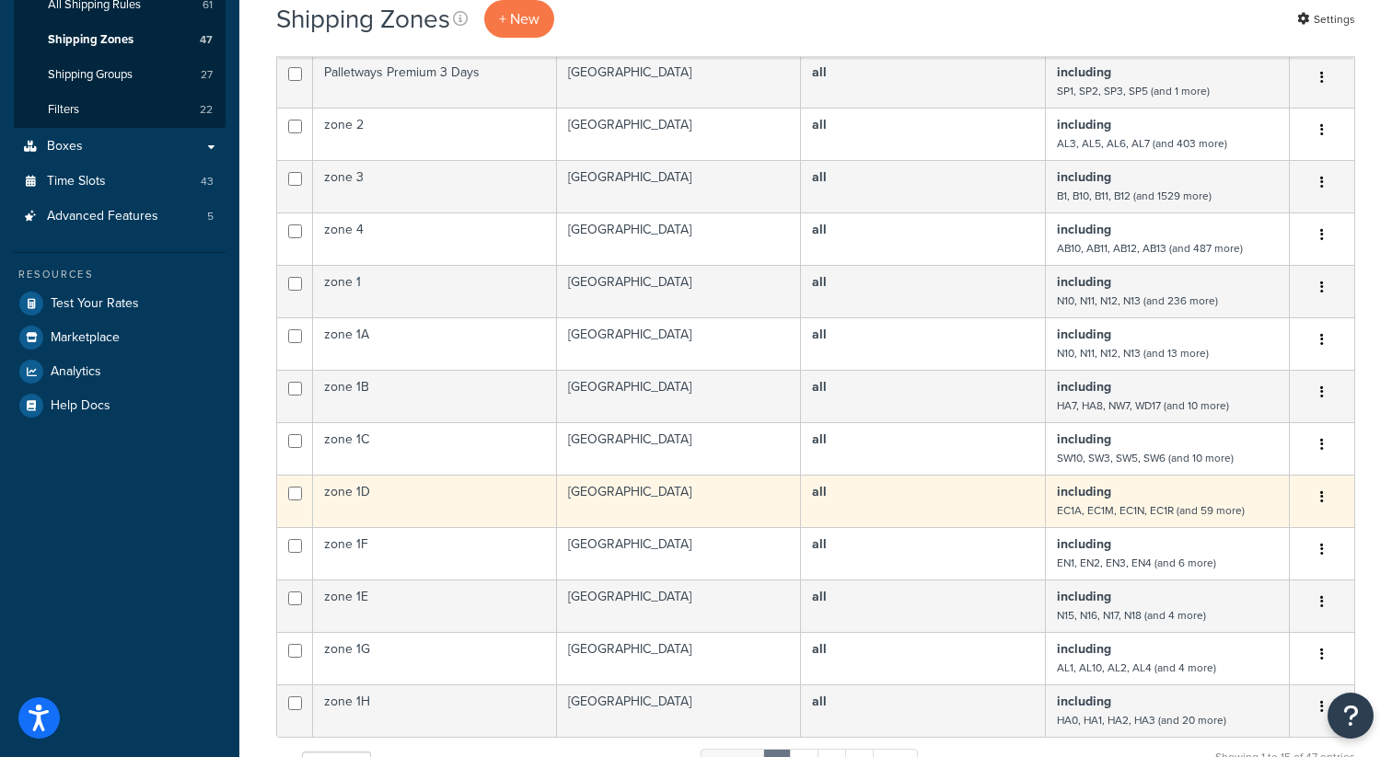
scroll to position [408, 0]
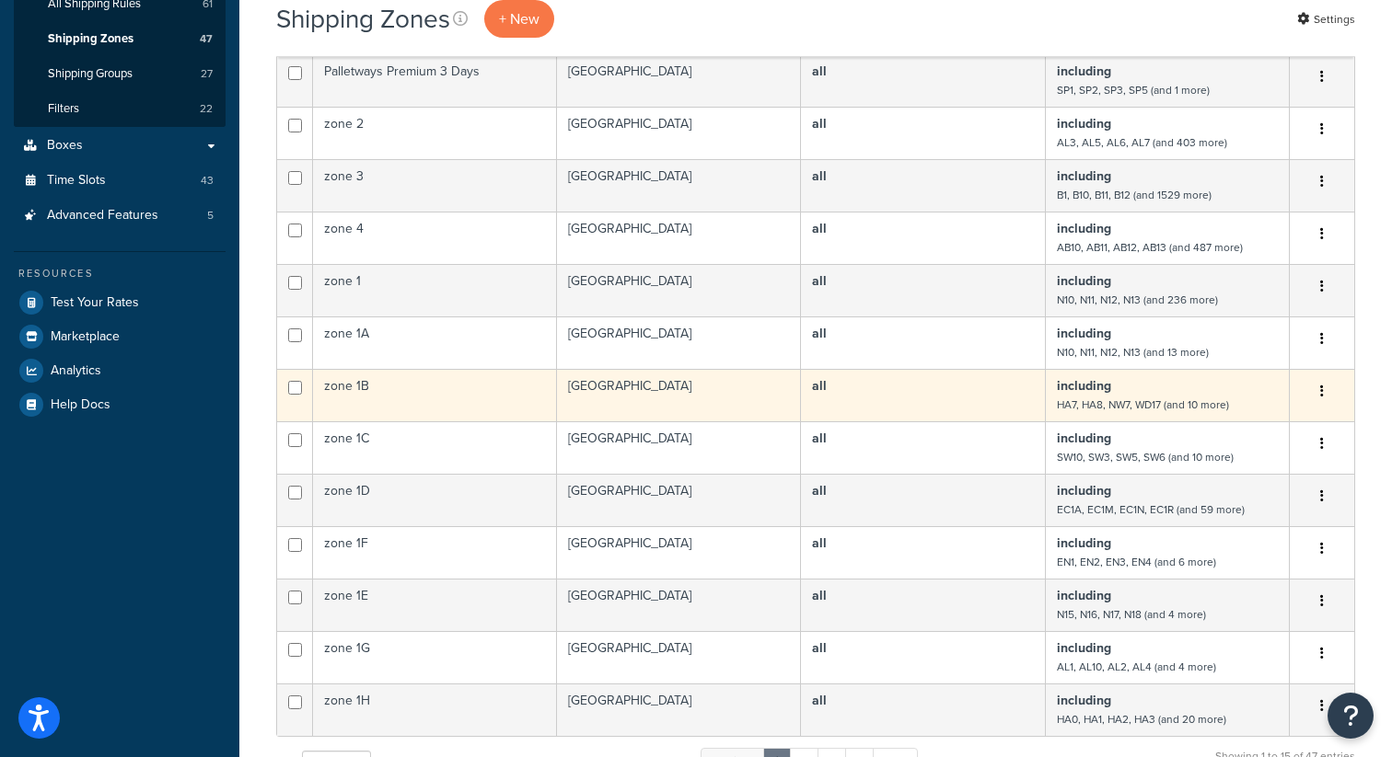
click at [1117, 399] on small "HA7, HA8, NW7, WD17 (and 10 more)" at bounding box center [1143, 405] width 172 height 17
click at [1107, 404] on small "HA7, HA8, NW7, WD17 (and 10 more)" at bounding box center [1143, 405] width 172 height 17
click at [1327, 399] on button "button" at bounding box center [1322, 391] width 26 height 29
click at [1231, 416] on link "Edit" at bounding box center [1246, 429] width 145 height 38
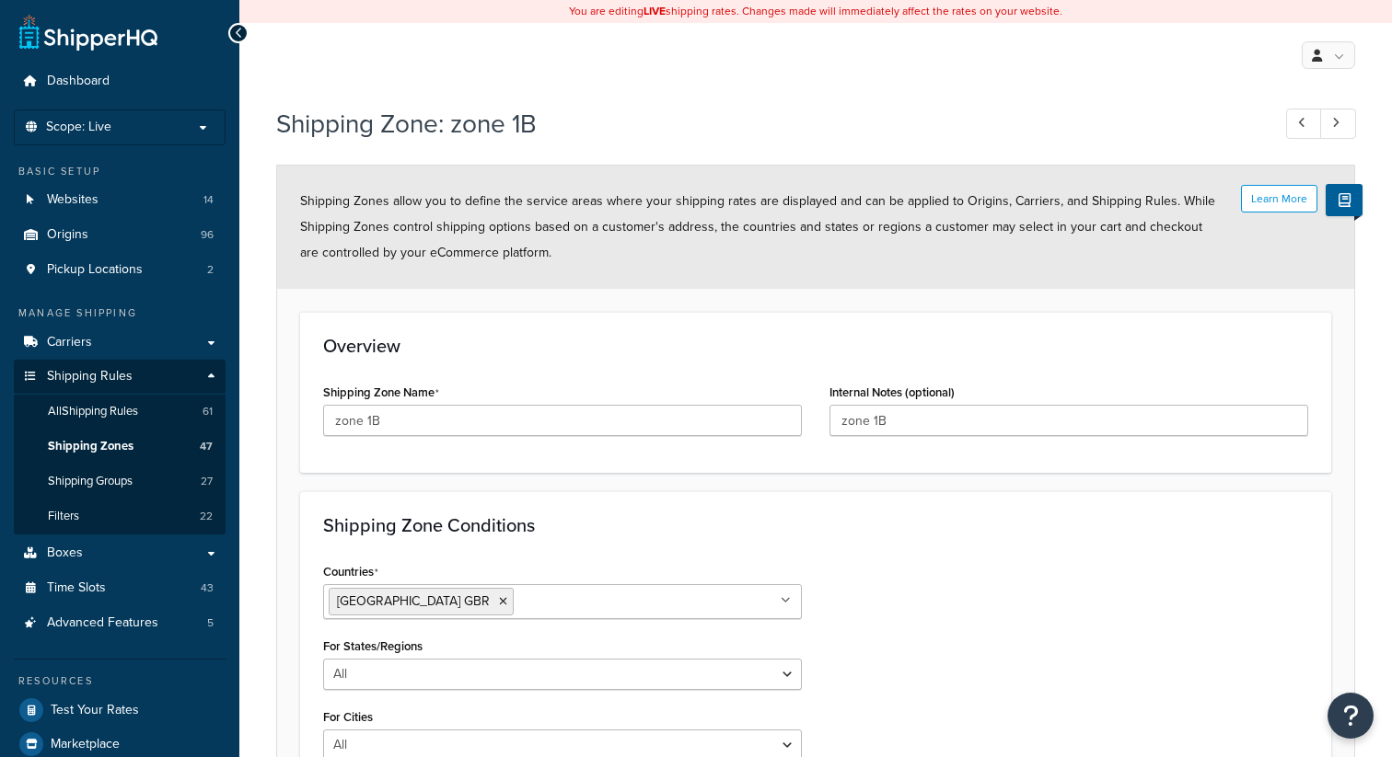
select select "including"
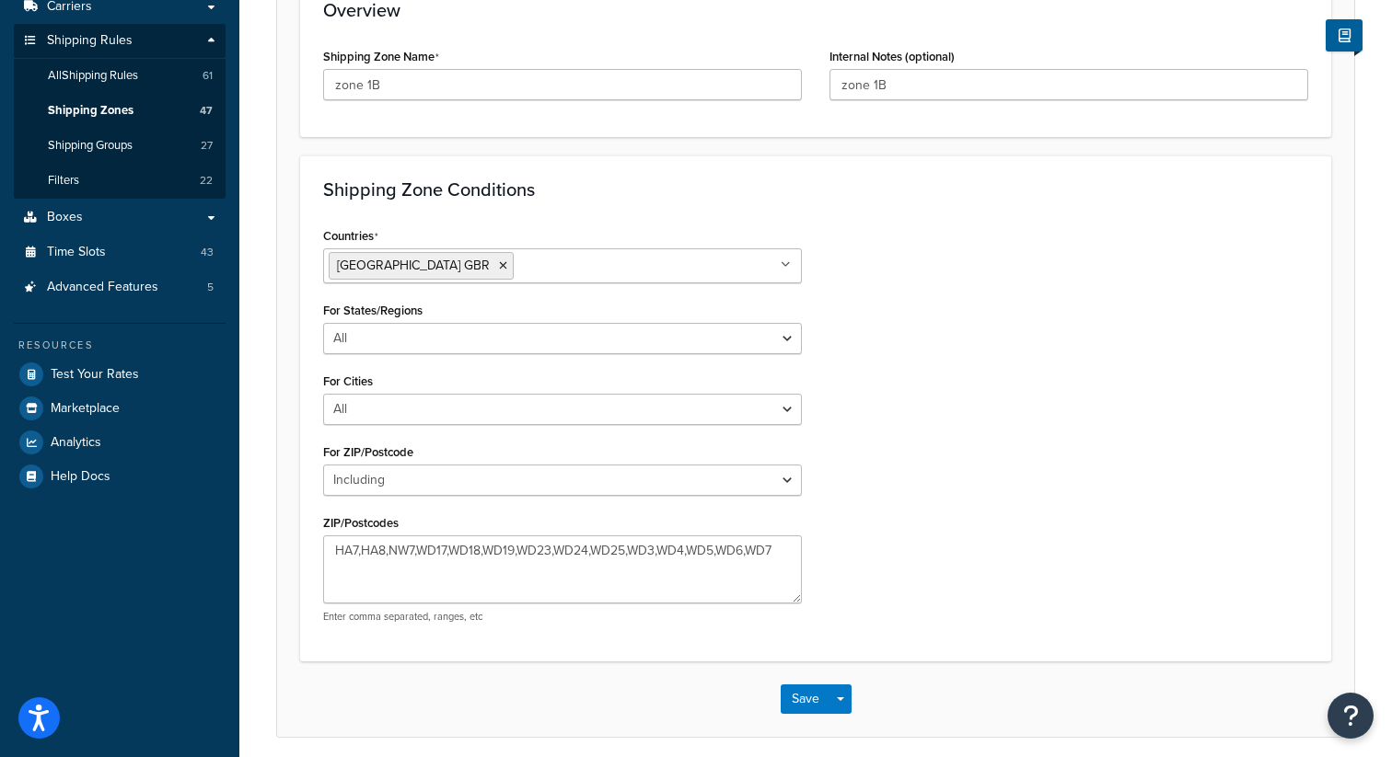
scroll to position [408, 0]
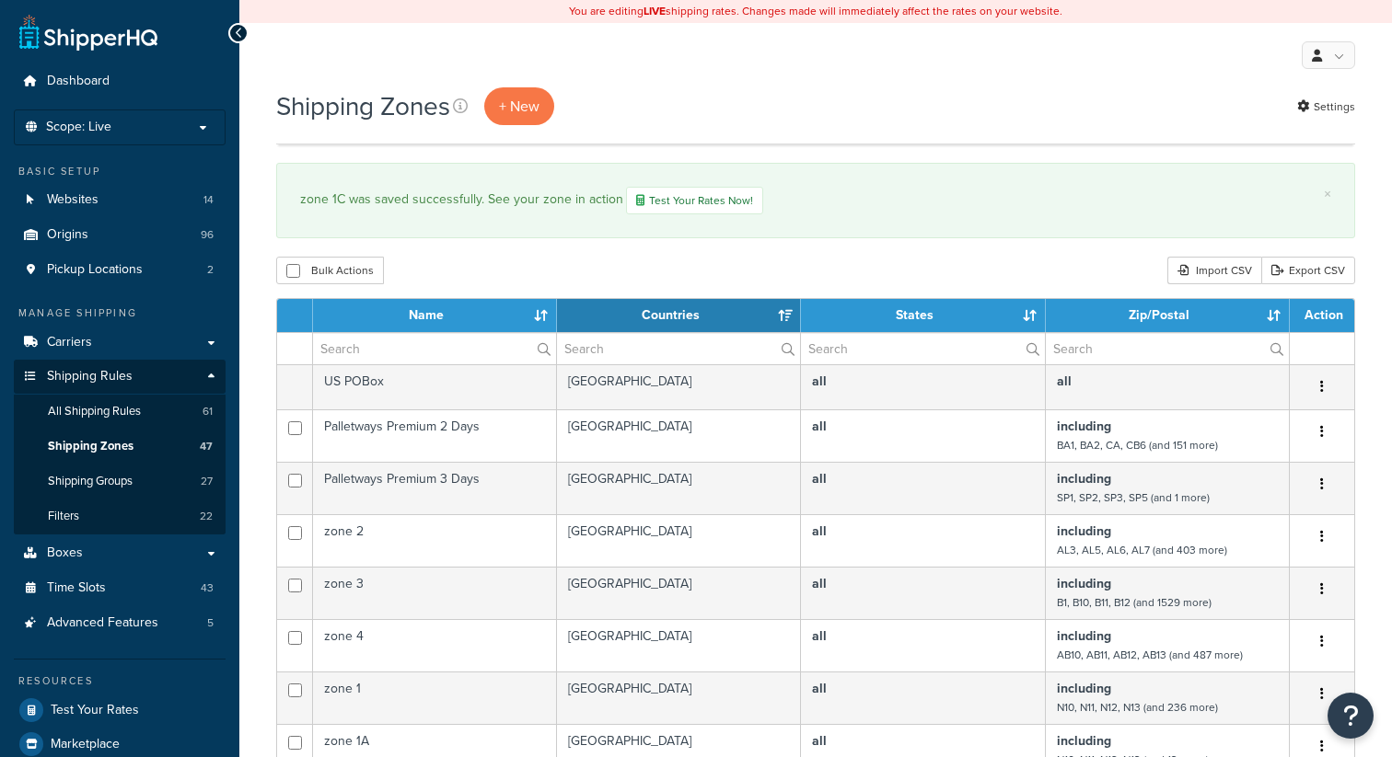
select select "15"
click at [1103, 350] on input "text" at bounding box center [1166, 348] width 243 height 31
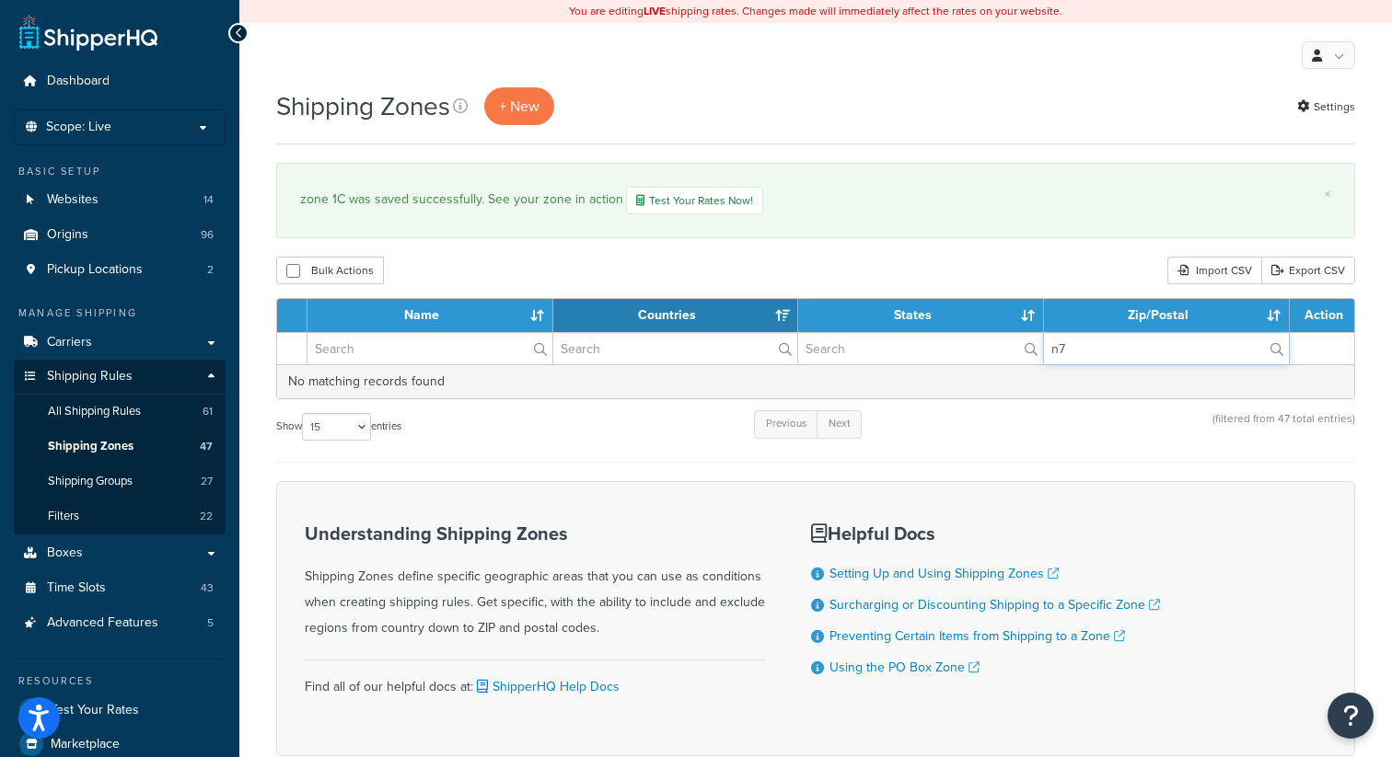
type input "n"
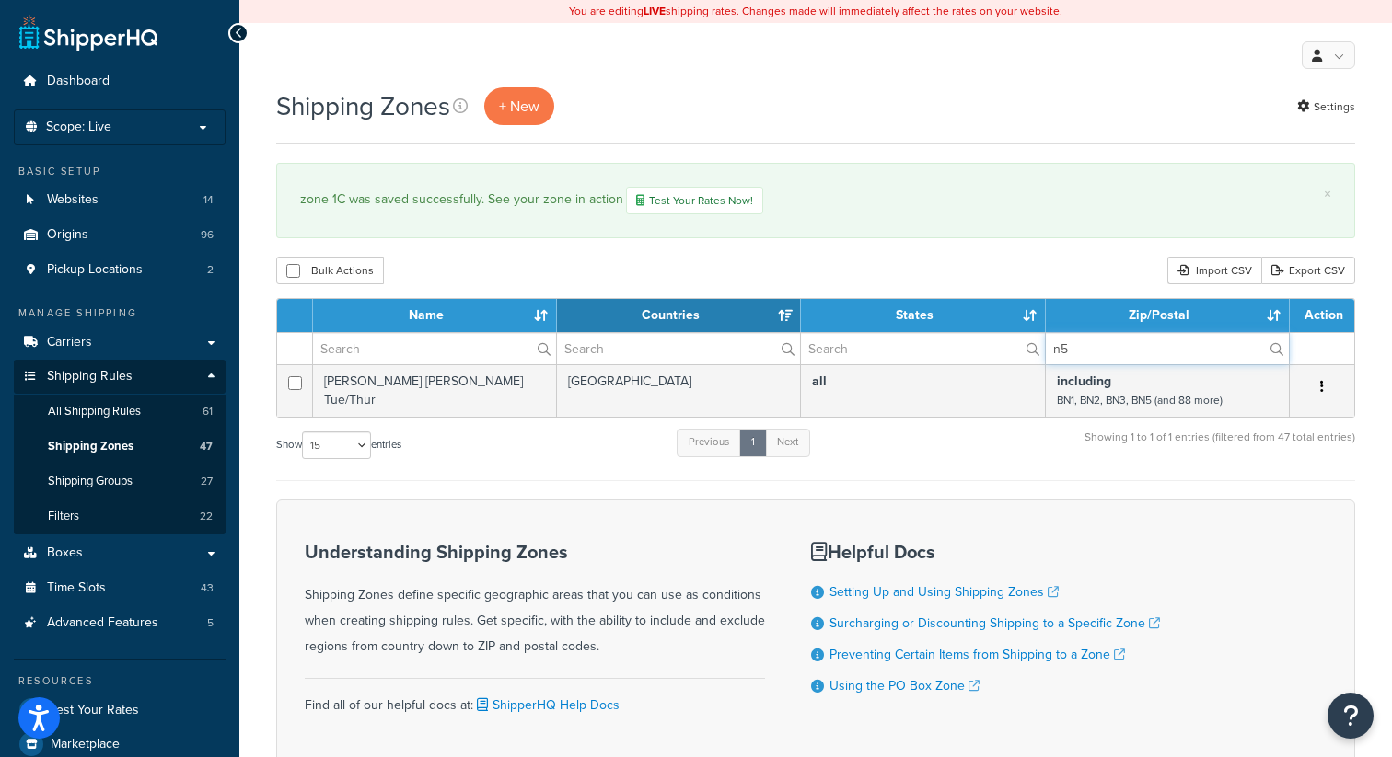
type input "n"
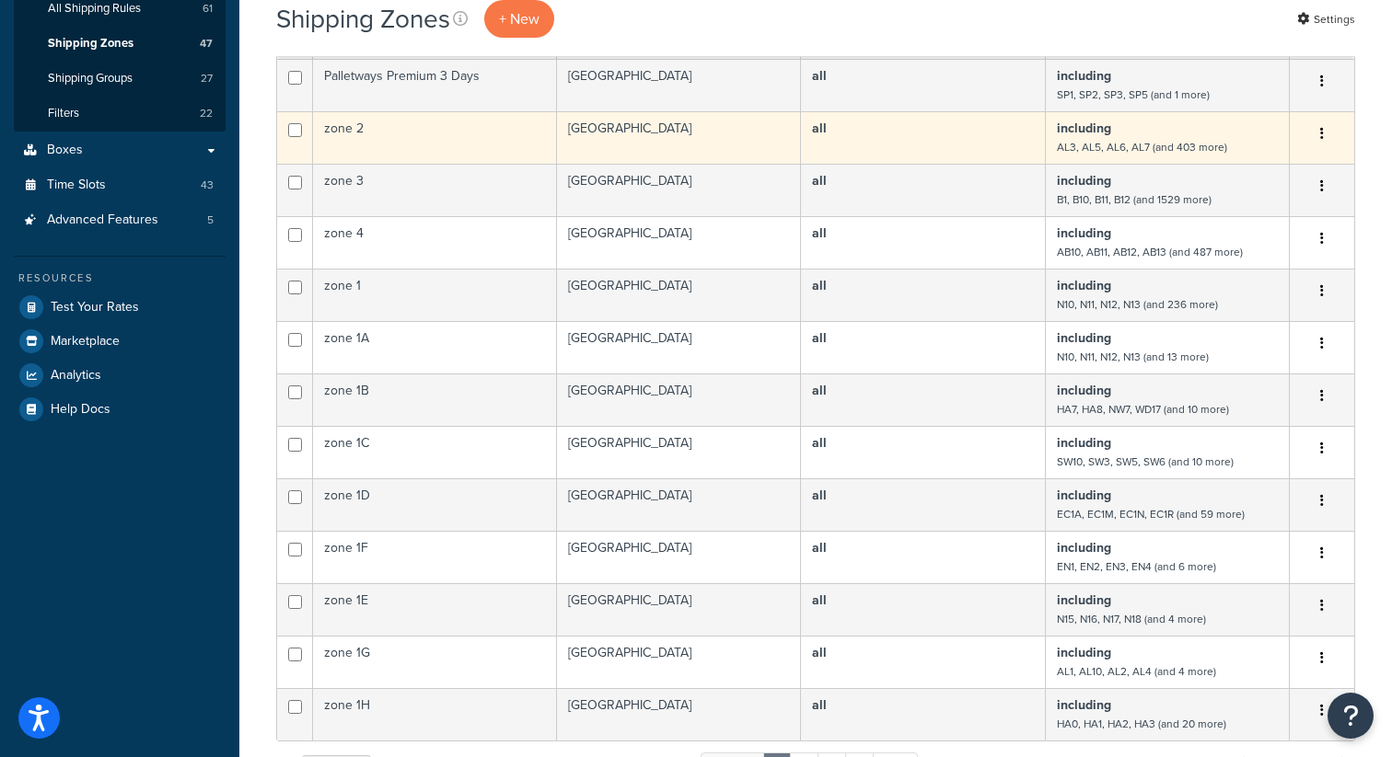
scroll to position [406, 0]
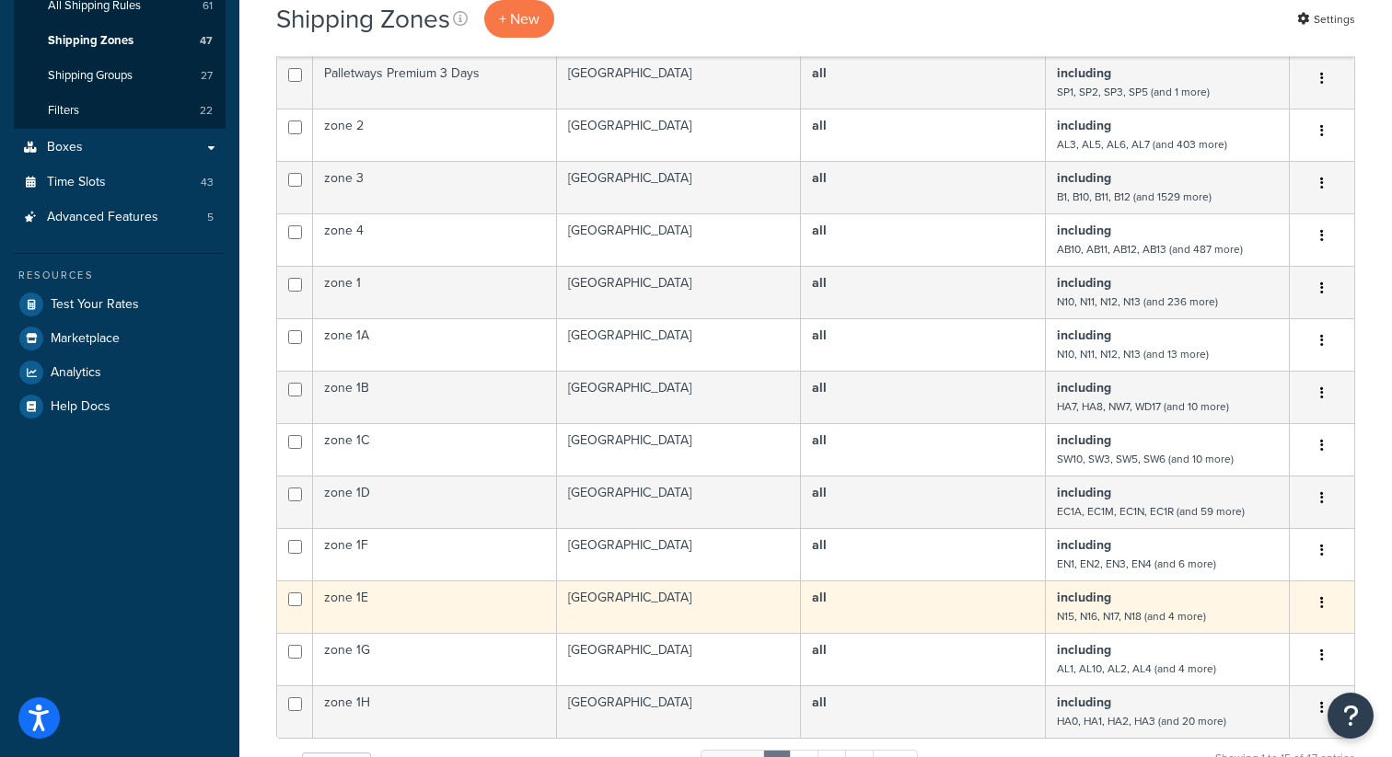
click at [1214, 608] on td "including N15, N16, N17, N18 (and 4 more)" at bounding box center [1167, 607] width 244 height 52
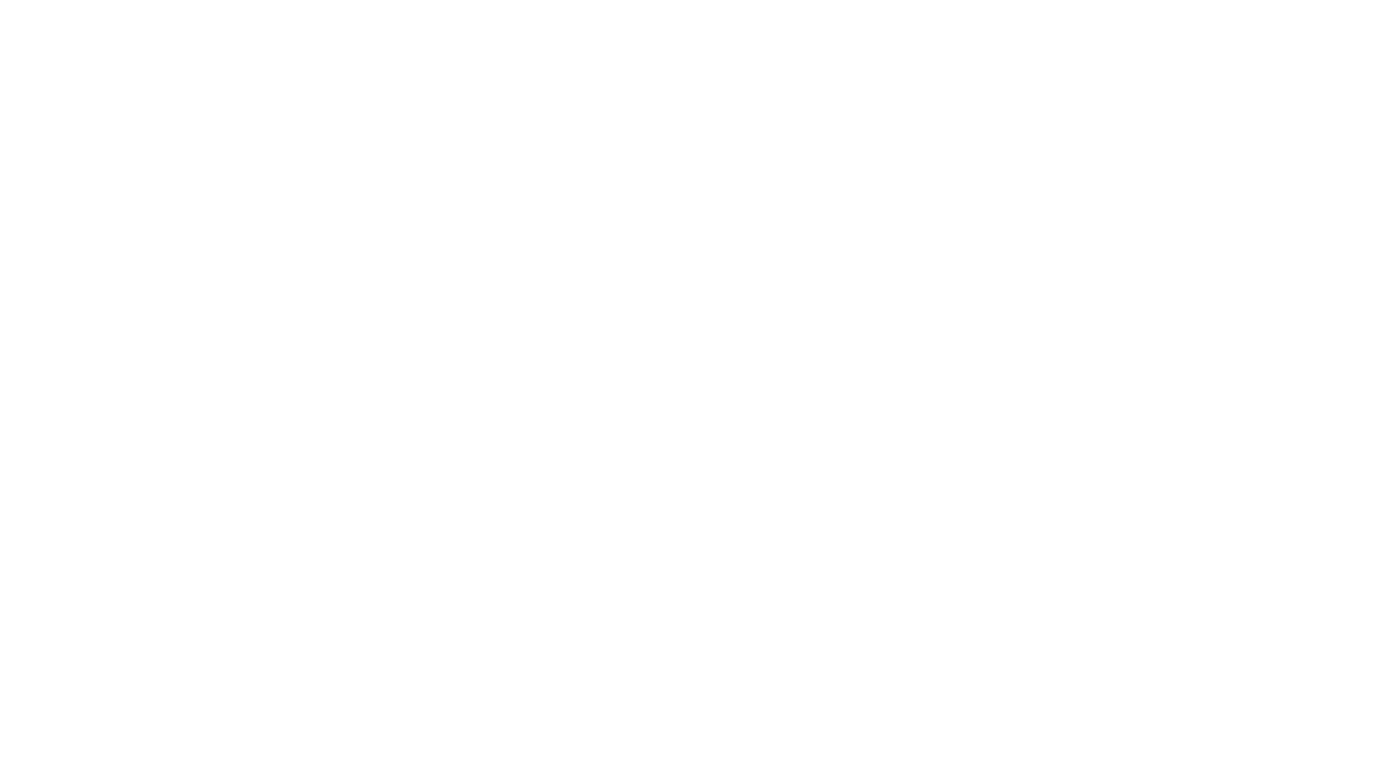
select select "including"
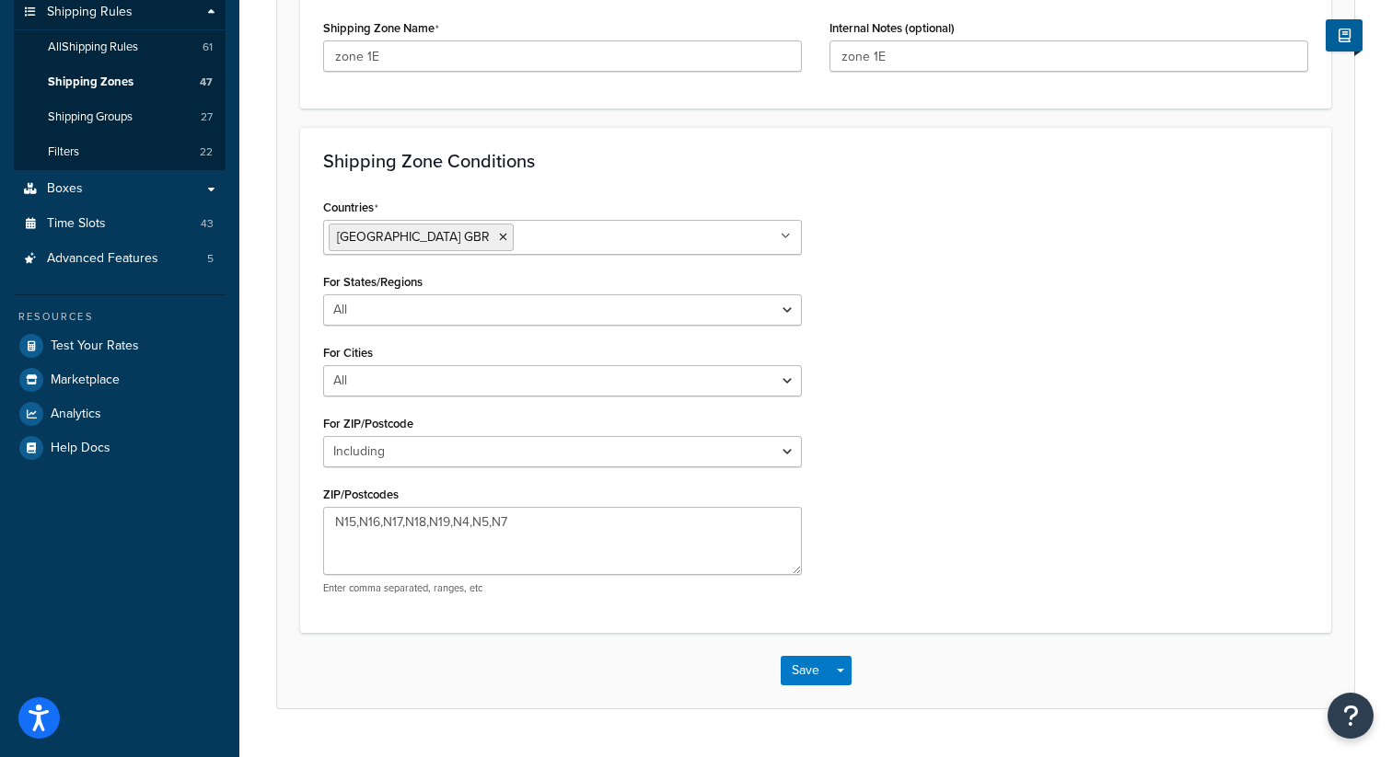
scroll to position [362, 0]
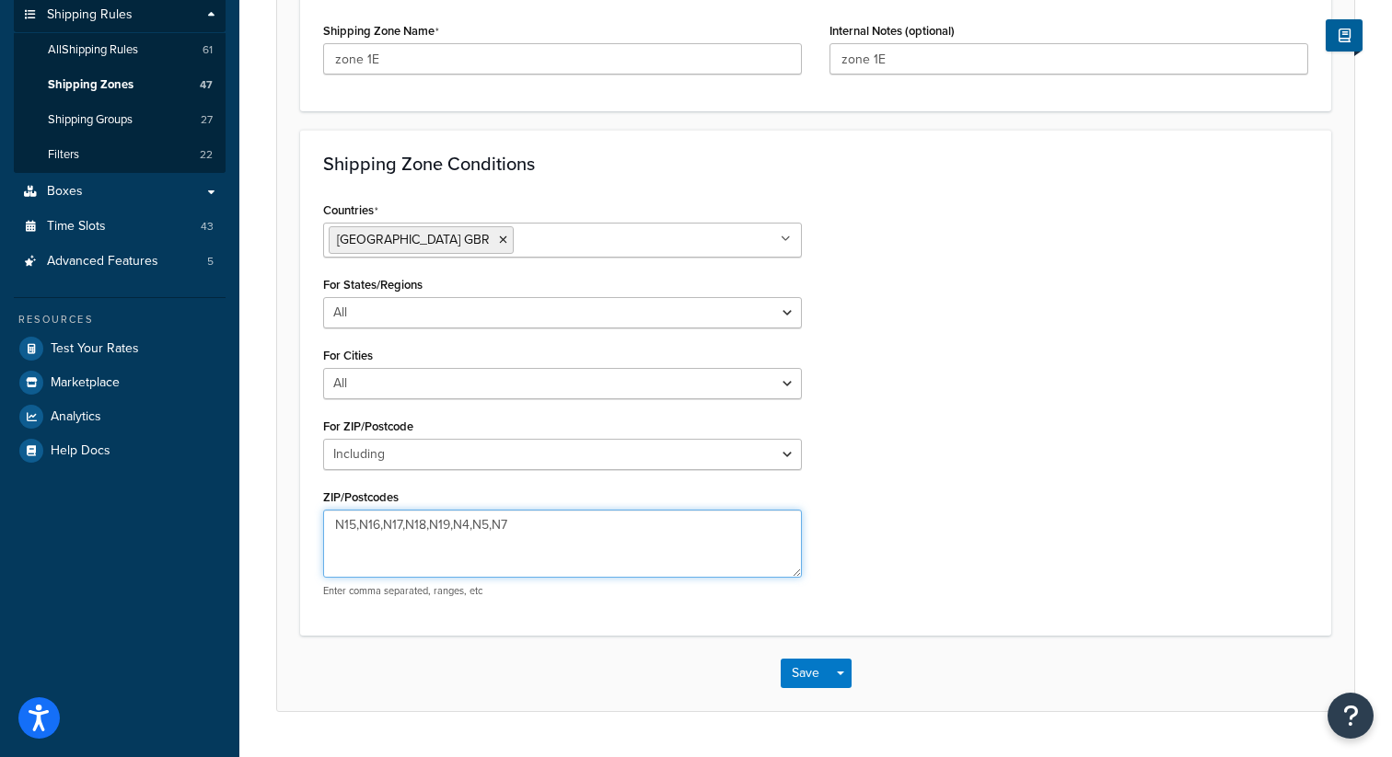
drag, startPoint x: 513, startPoint y: 525, endPoint x: 470, endPoint y: 522, distance: 42.4
click at [470, 522] on textarea "N15,N16,N17,N18,N19,N4,N5,N7" at bounding box center [562, 544] width 479 height 68
type textarea "N15,N16,N17,N18,N19,N4"
click at [792, 665] on button "Save" at bounding box center [805, 673] width 50 height 29
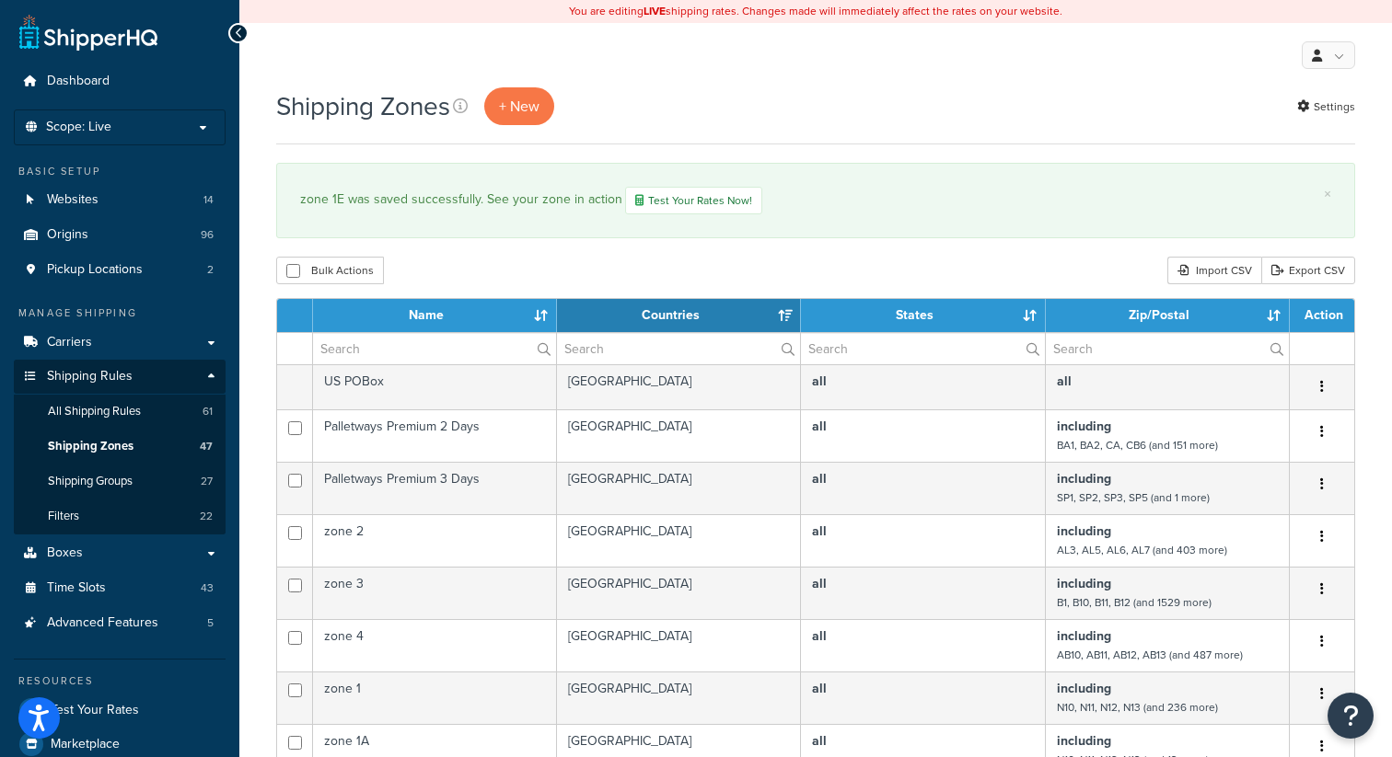
select select "15"
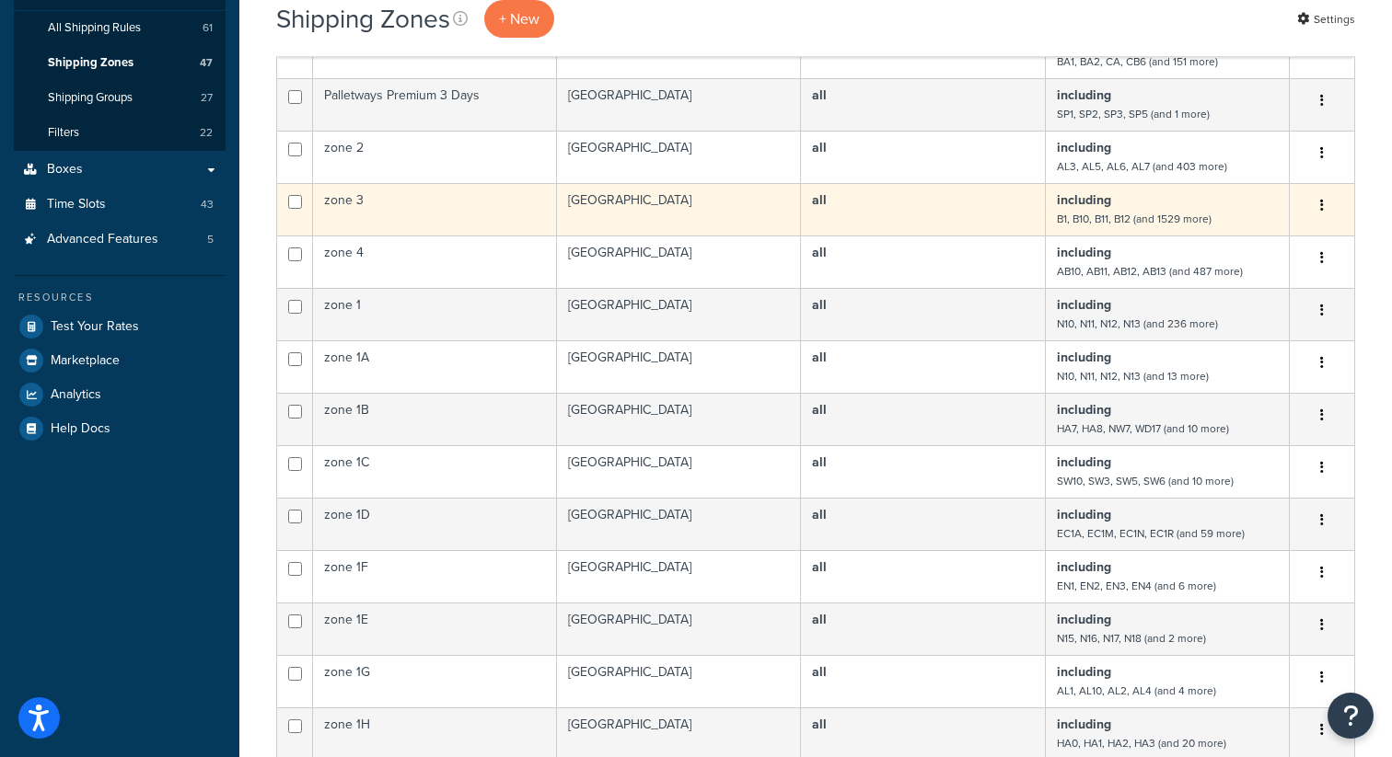
scroll to position [417, 0]
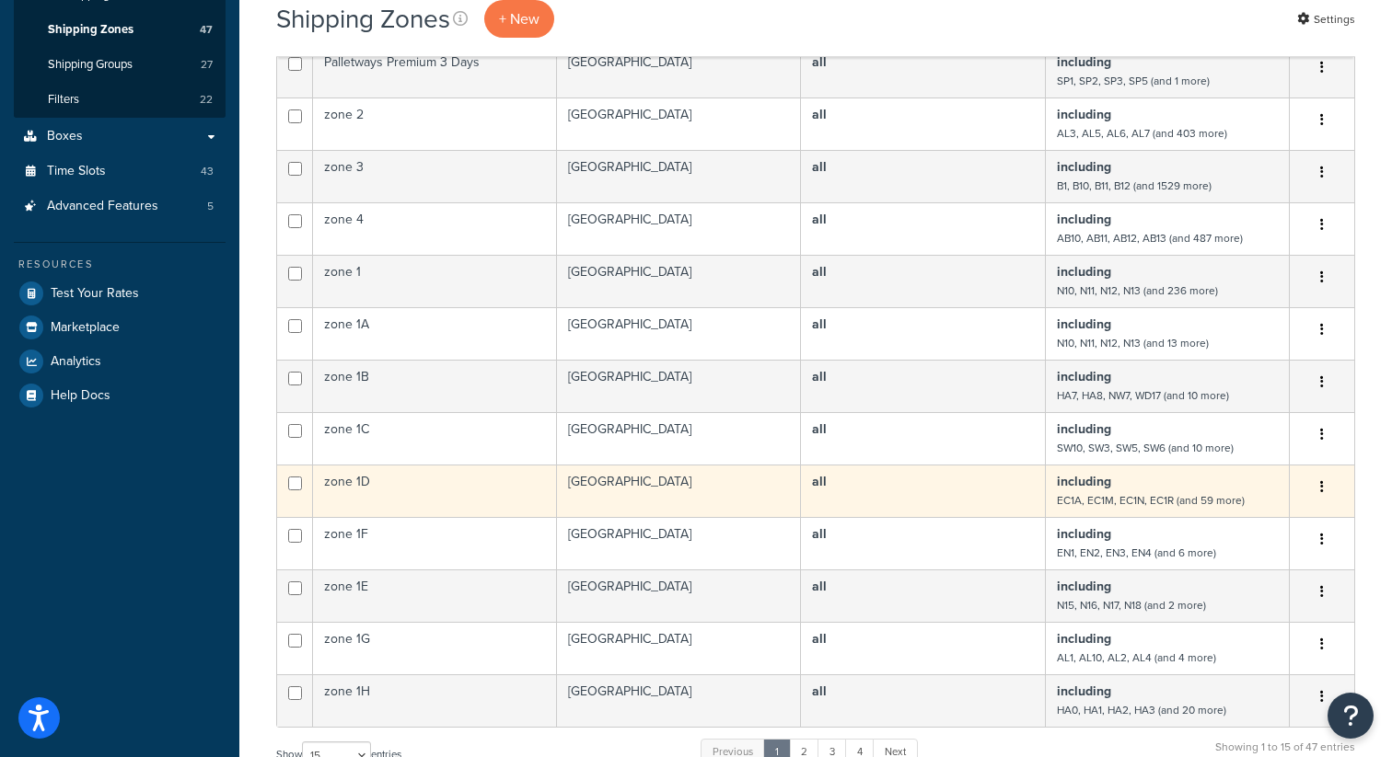
click at [1323, 485] on button "button" at bounding box center [1322, 487] width 26 height 29
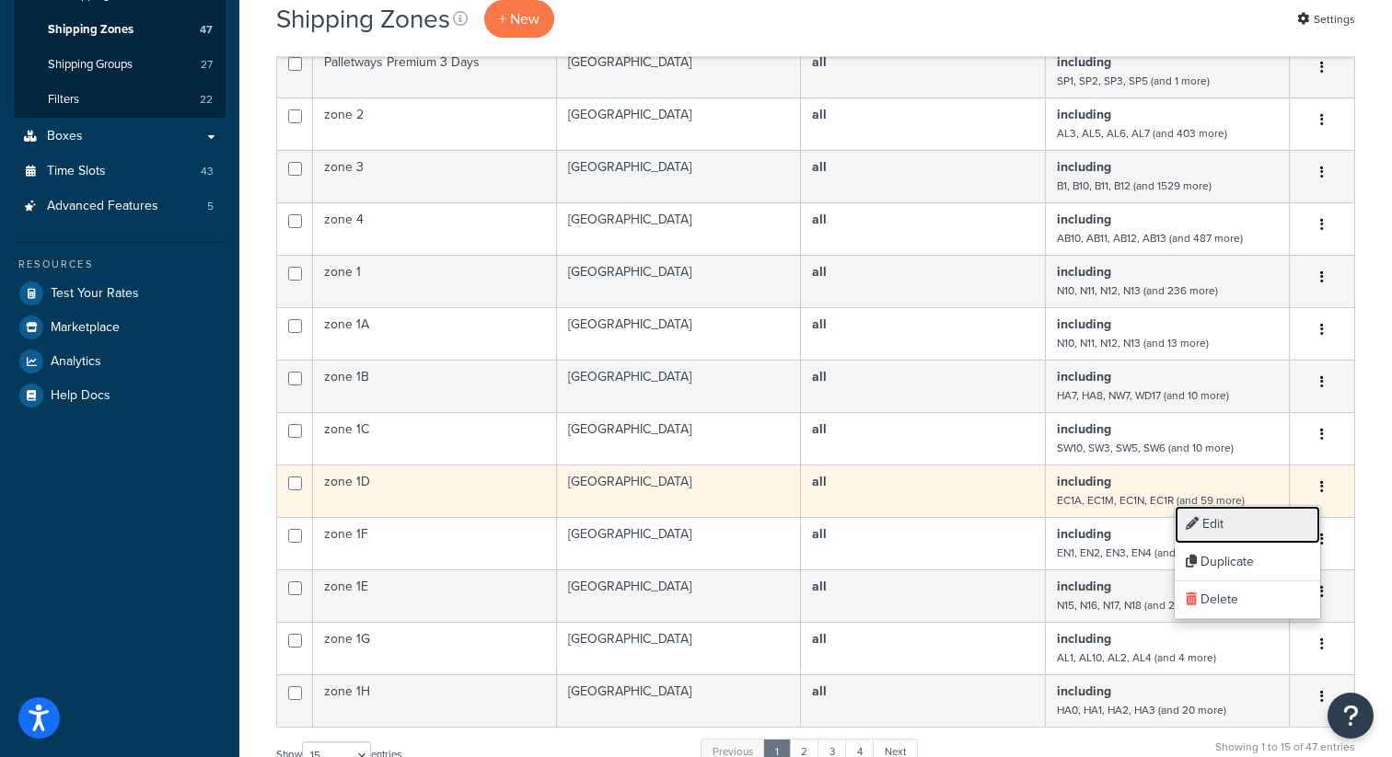
click at [1238, 523] on link "Edit" at bounding box center [1246, 525] width 145 height 38
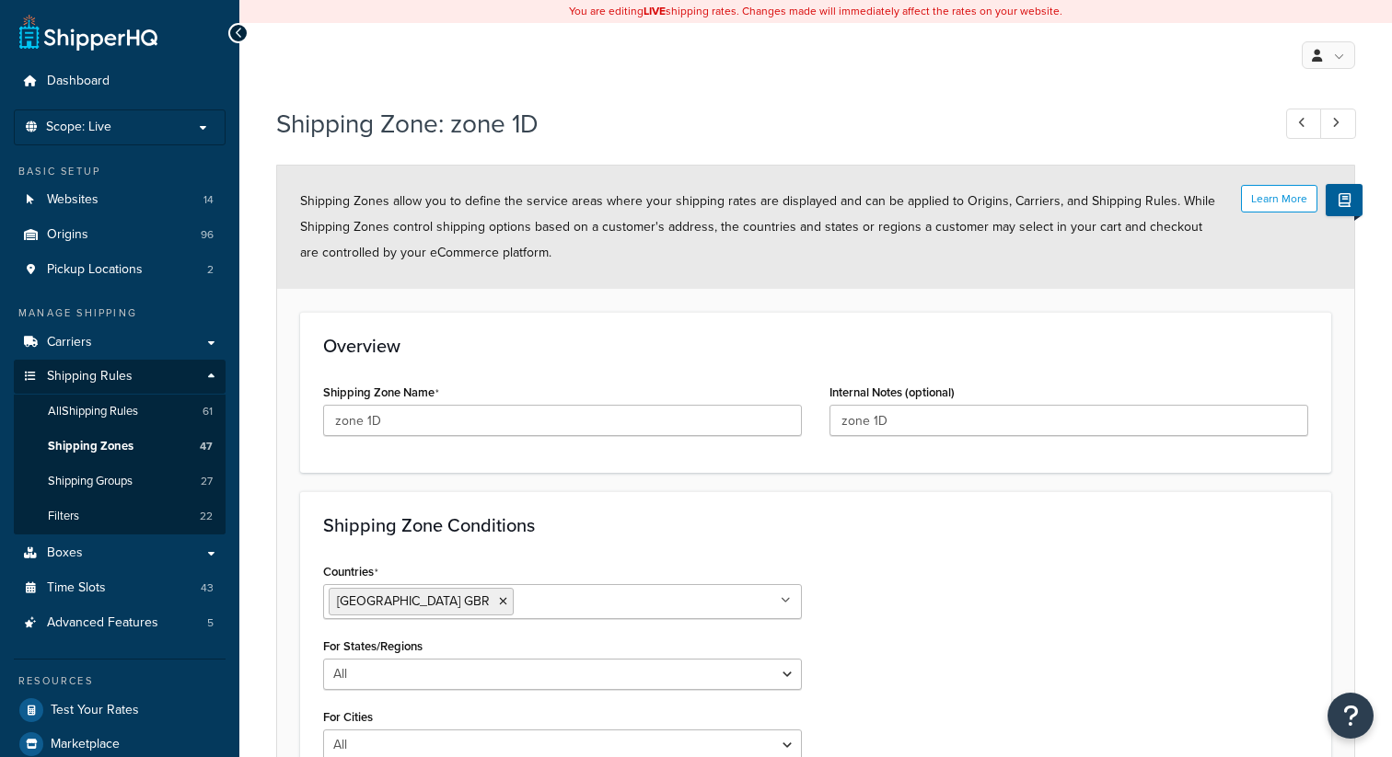
select select "including"
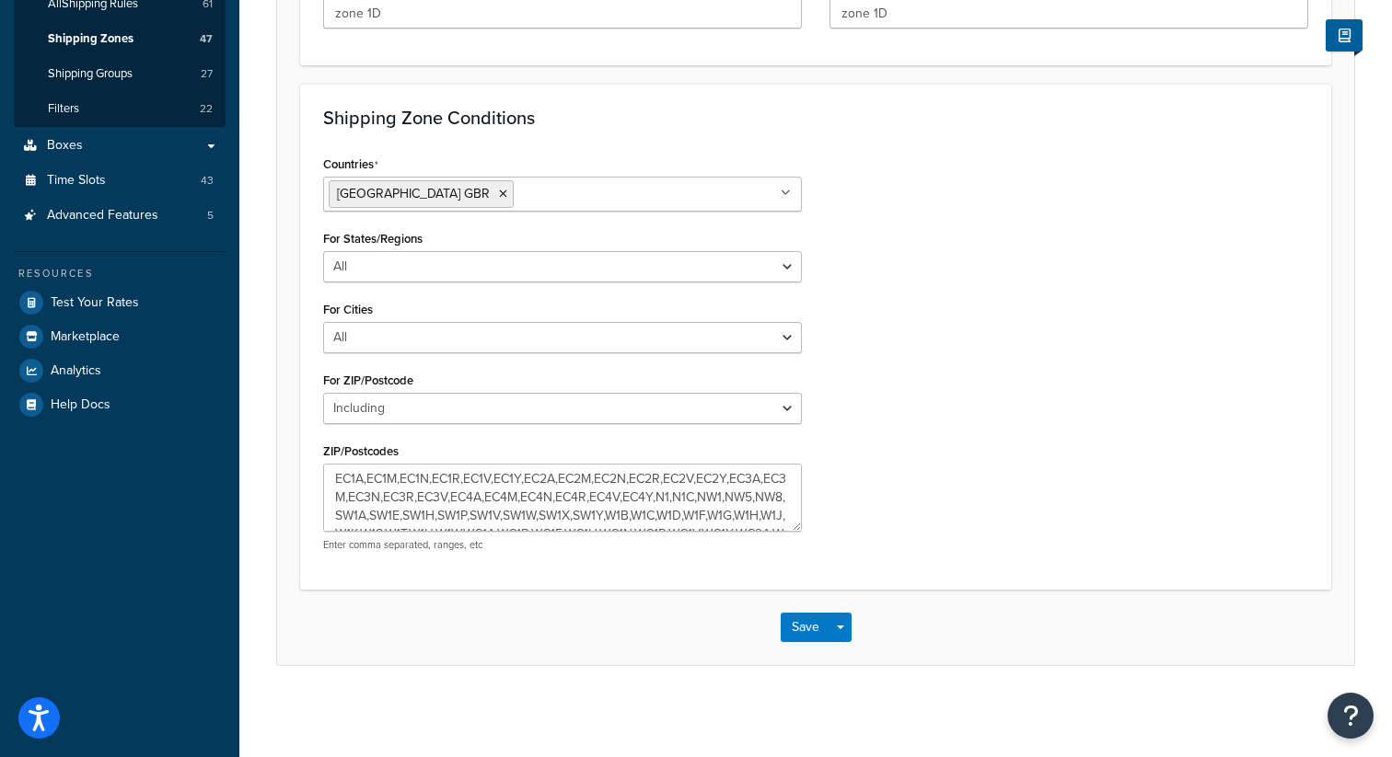
scroll to position [37, 0]
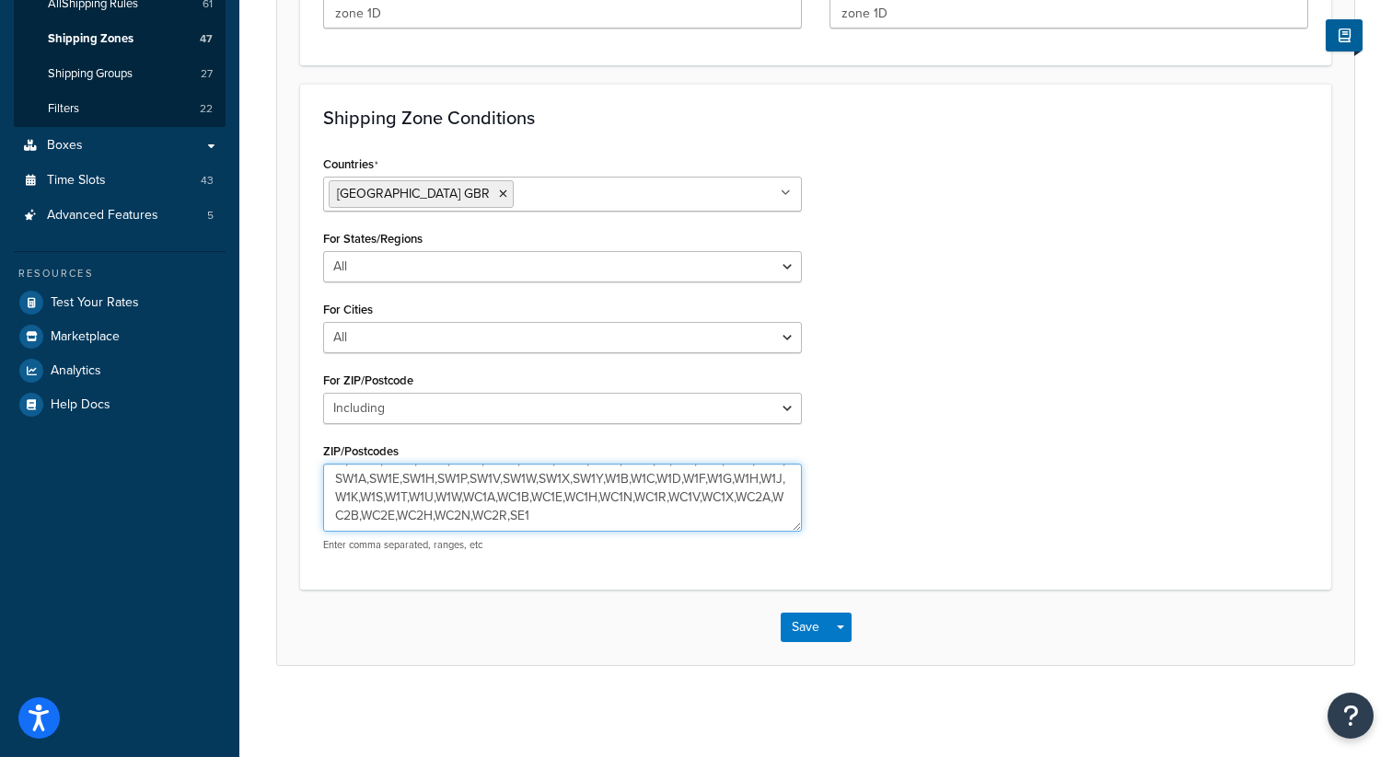
click at [596, 518] on textarea "EC1A,EC1M,EC1N,EC1R,EC1V,EC1Y,EC2A,EC2M,EC2N,EC2R,EC2V,EC2Y,EC3A,EC3M,EC3N,EC3R…" at bounding box center [562, 498] width 479 height 68
paste textarea ",N5,N7"
type textarea "EC1A,EC1M,EC1N,EC1R,EC1V,EC1Y,EC2A,EC2M,EC2N,EC2R,EC2V,EC2Y,EC3A,EC3M,EC3N,EC3R…"
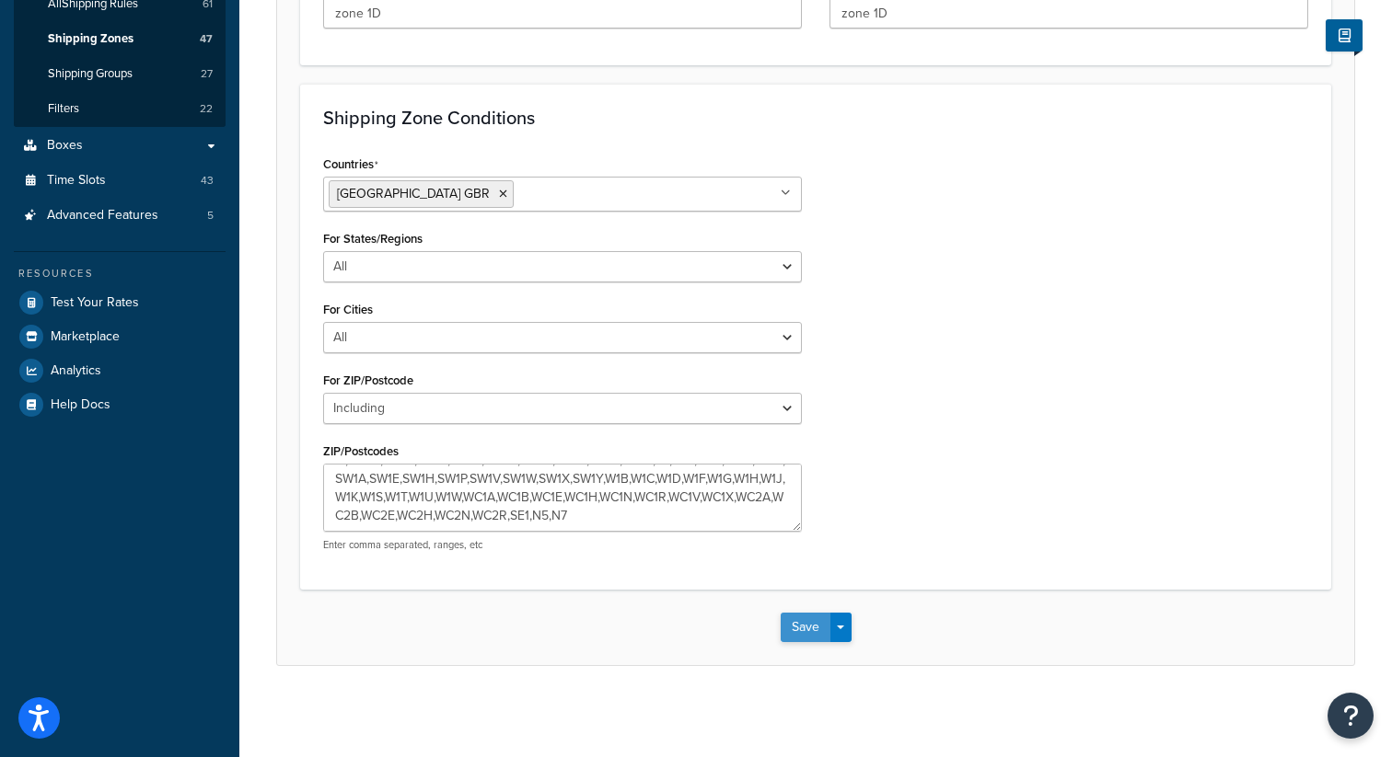
click at [806, 641] on button "Save" at bounding box center [805, 627] width 50 height 29
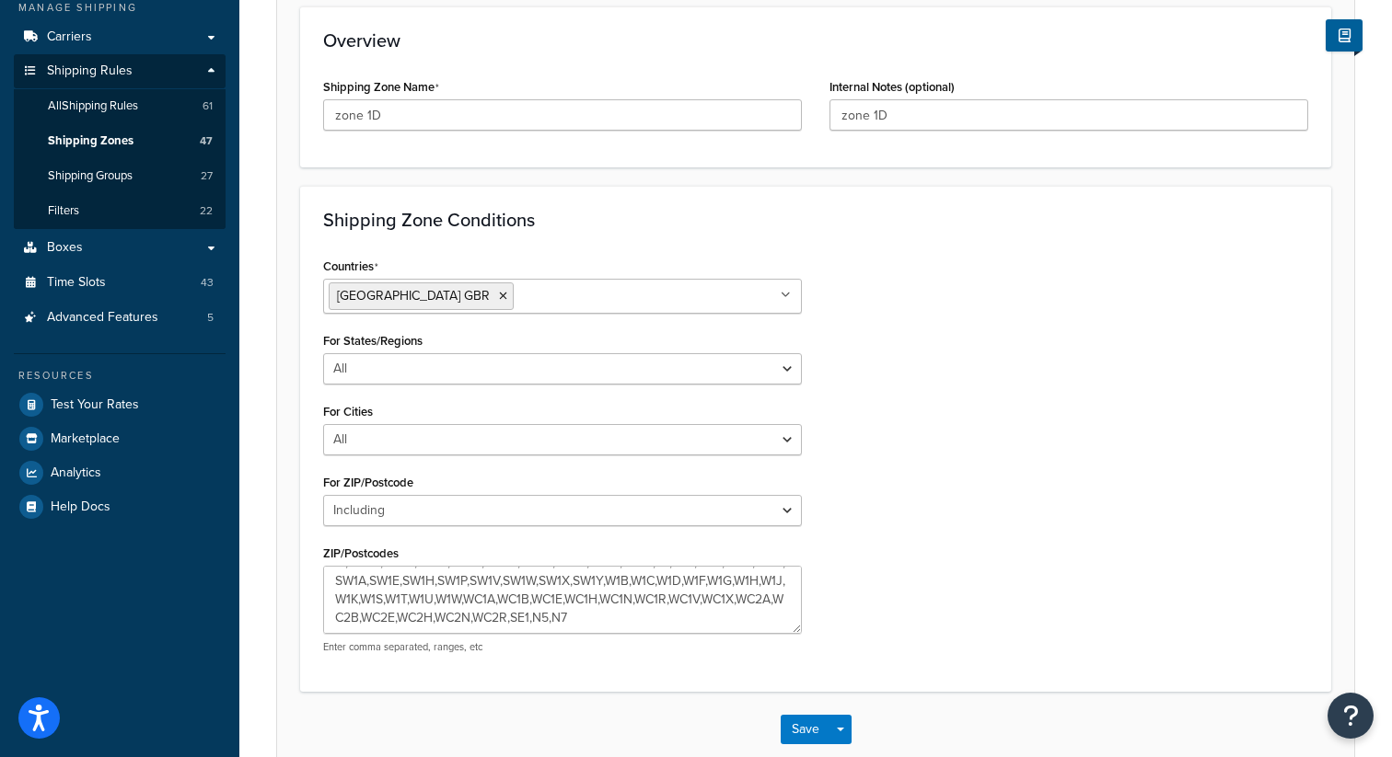
scroll to position [343, 0]
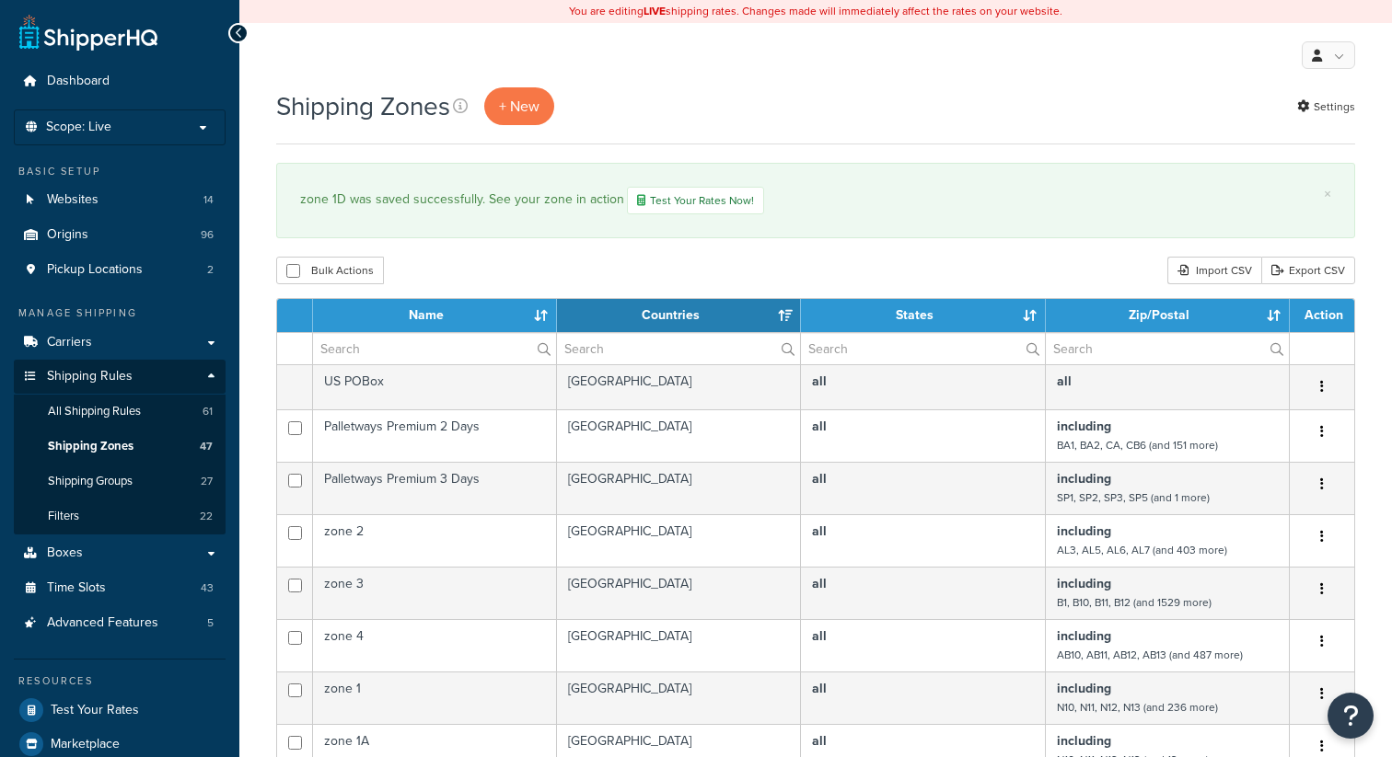
select select "15"
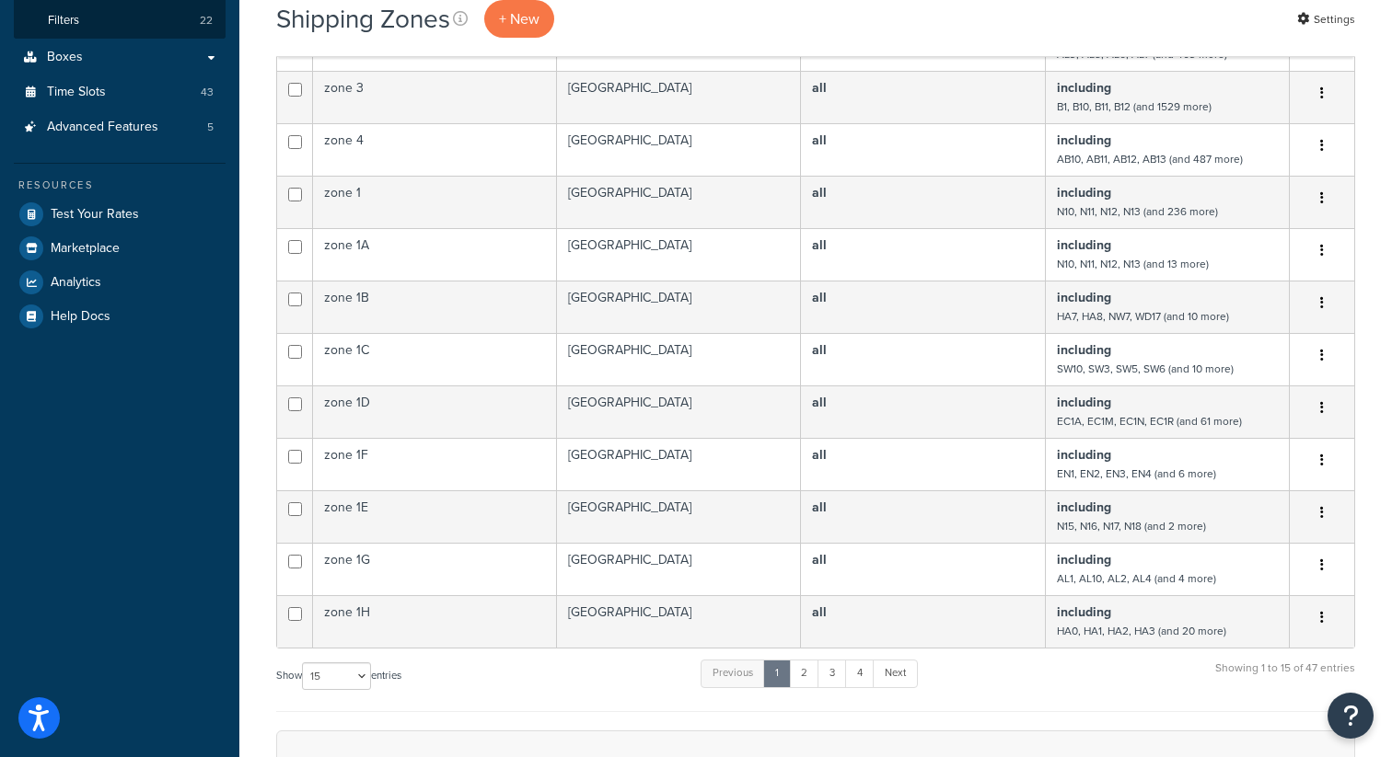
scroll to position [511, 0]
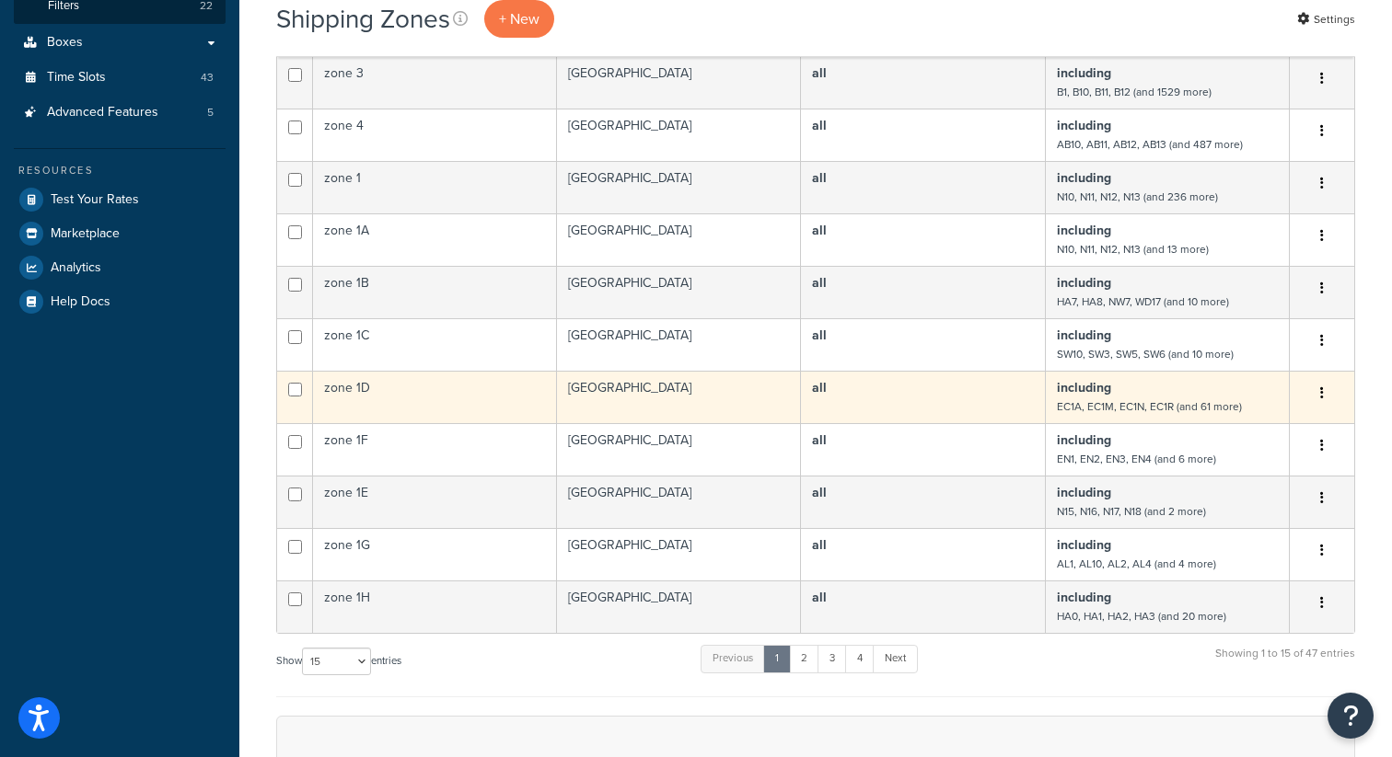
click at [1311, 382] on button "button" at bounding box center [1322, 393] width 26 height 29
click at [1217, 437] on link "Edit" at bounding box center [1246, 431] width 145 height 38
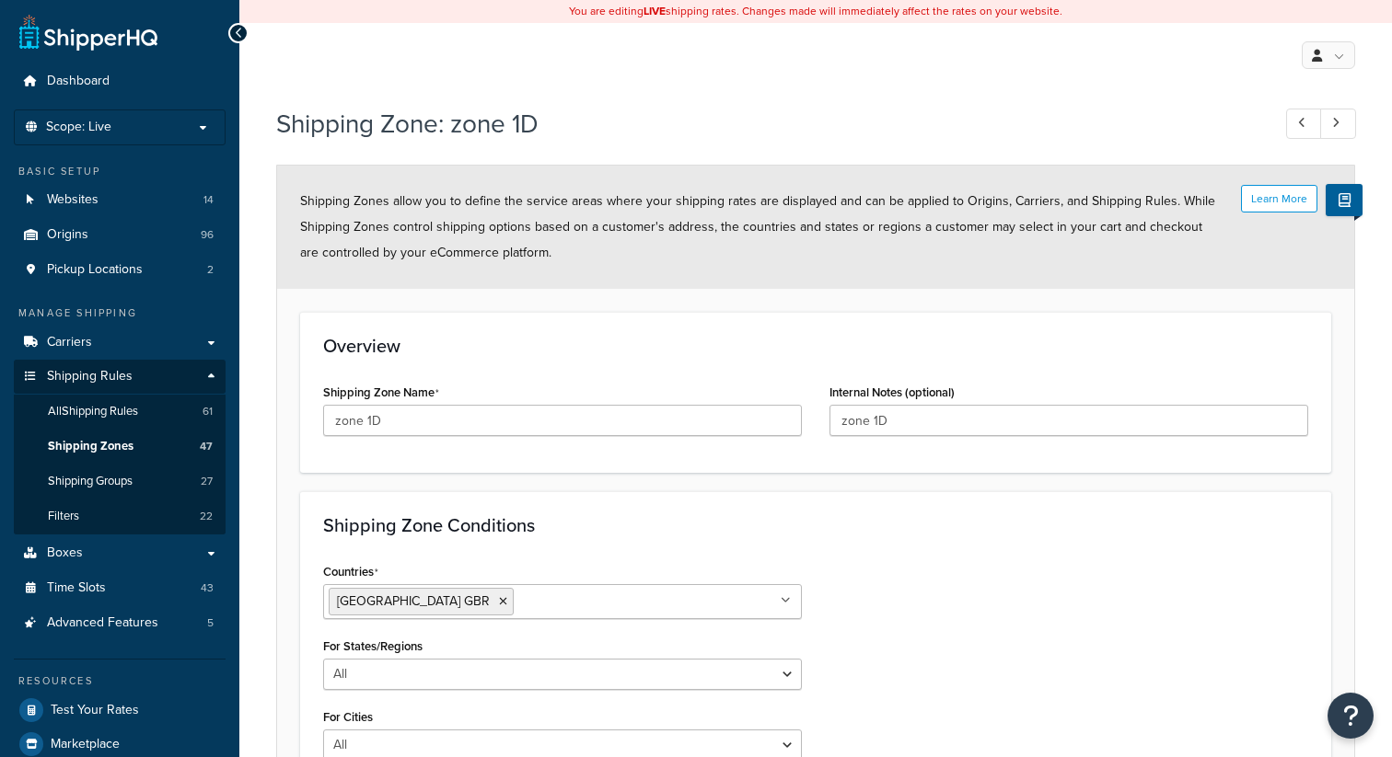
select select "including"
click at [1299, 123] on icon at bounding box center [1301, 123] width 7 height 12
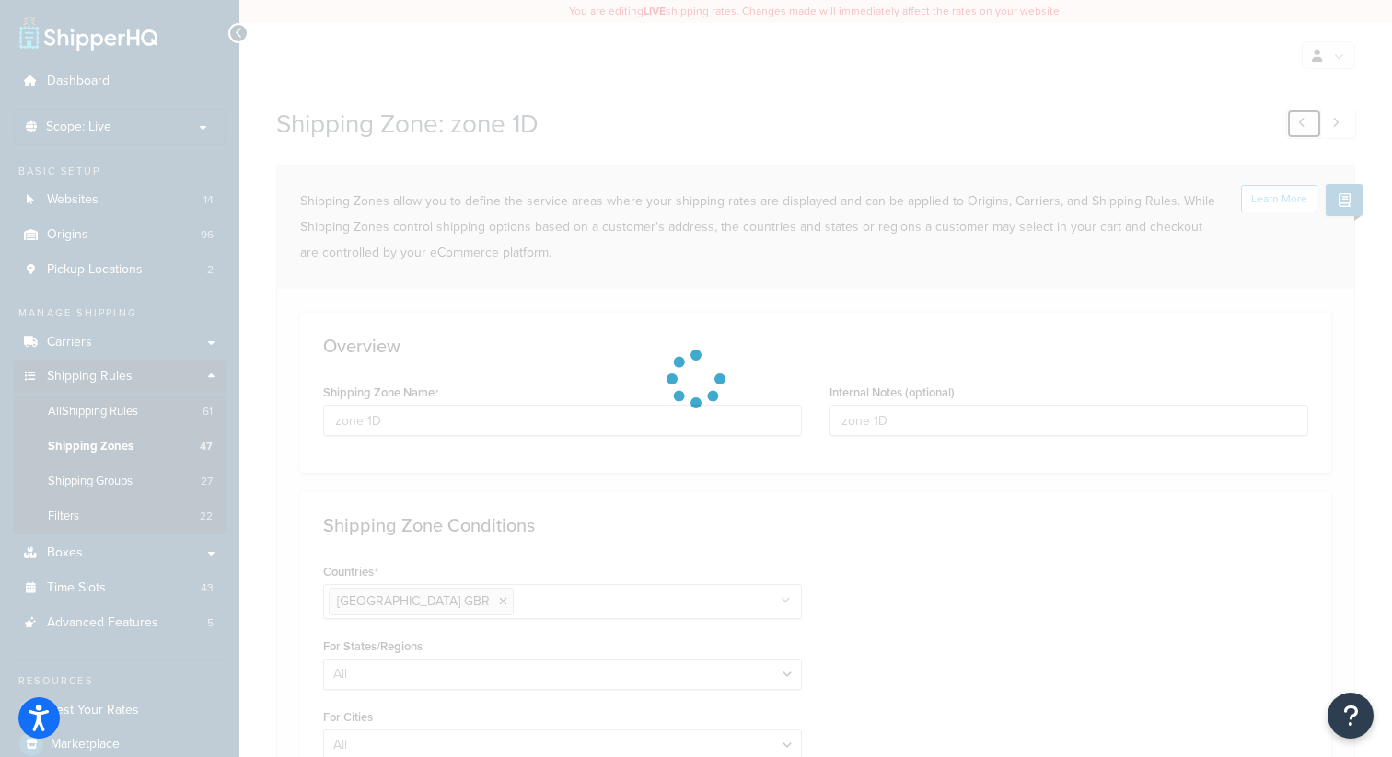
type input "zone 1C"
type input "zone 1D"
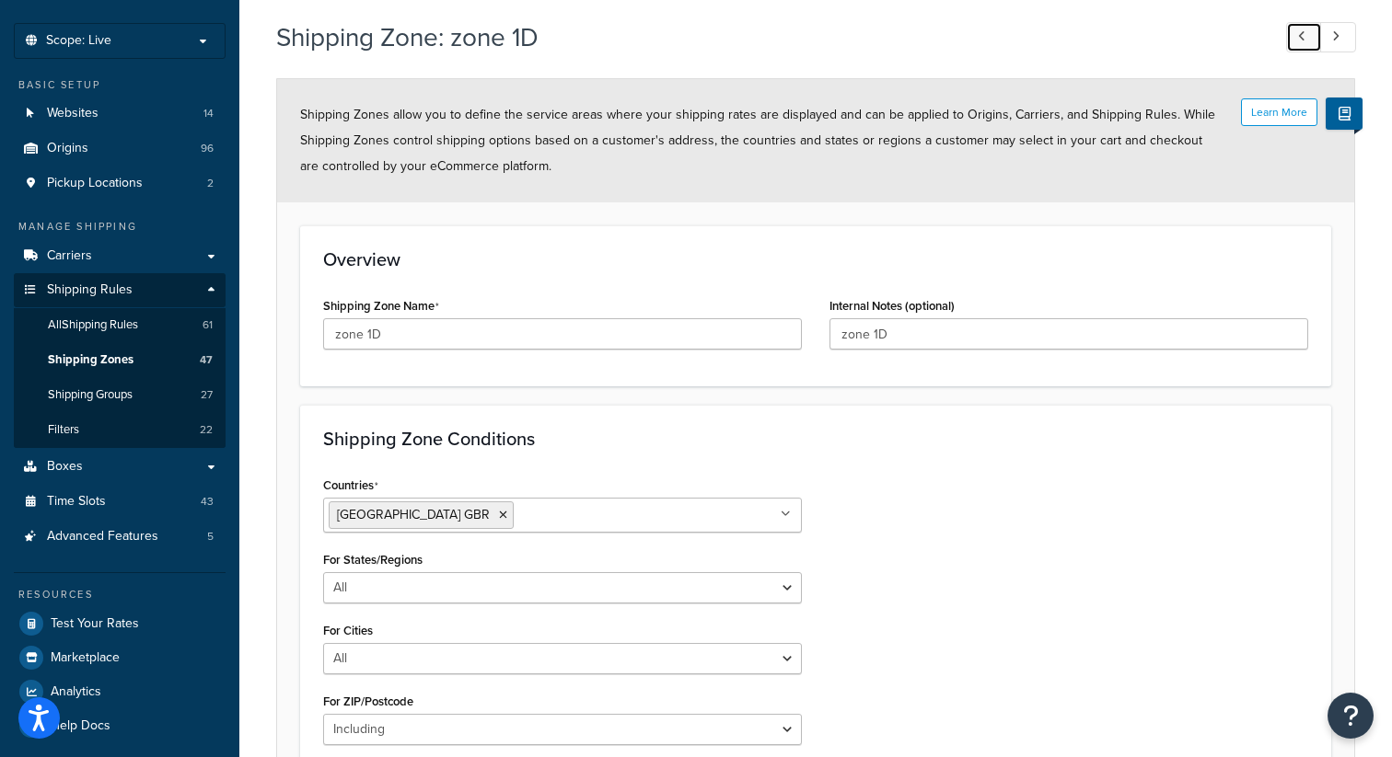
scroll to position [91, 0]
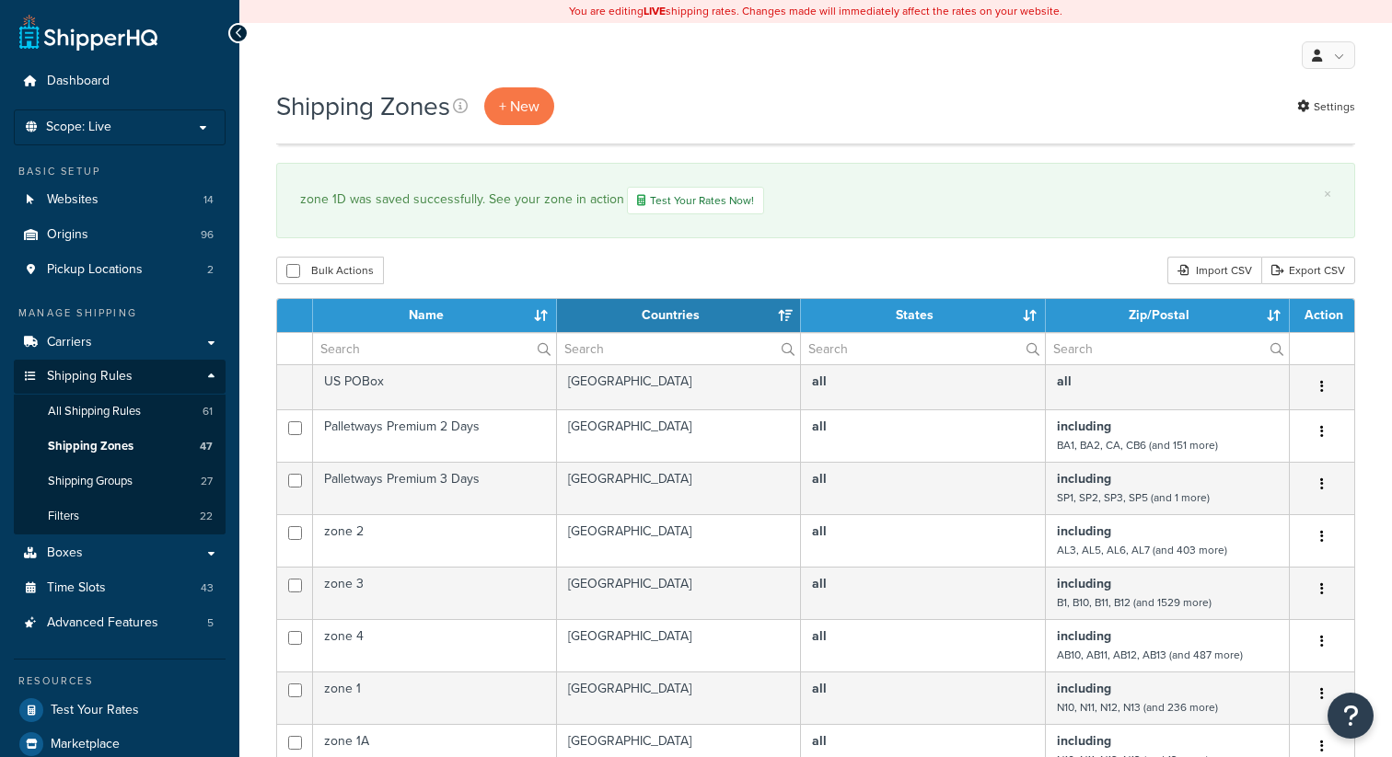
select select "15"
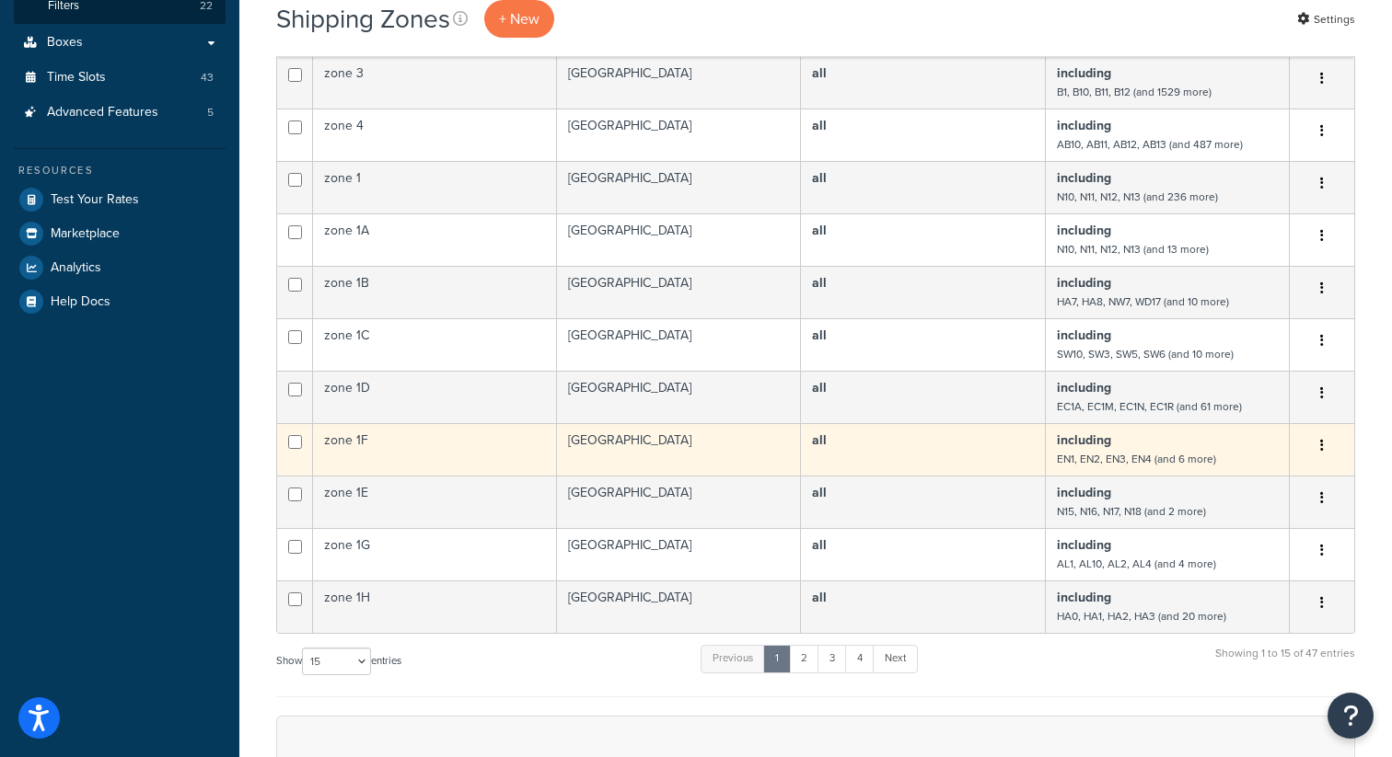
click at [1320, 444] on icon "button" at bounding box center [1322, 445] width 4 height 13
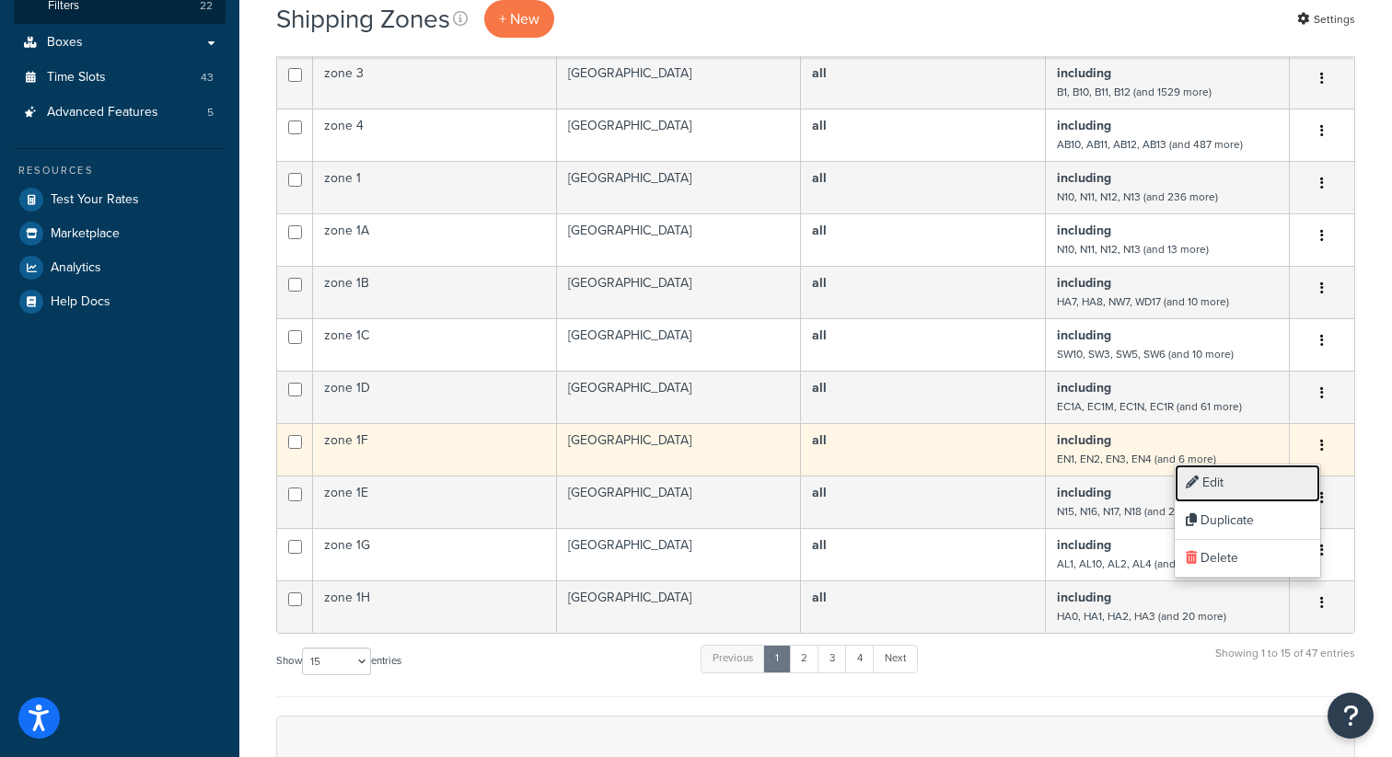
click at [1227, 489] on link "Edit" at bounding box center [1246, 484] width 145 height 38
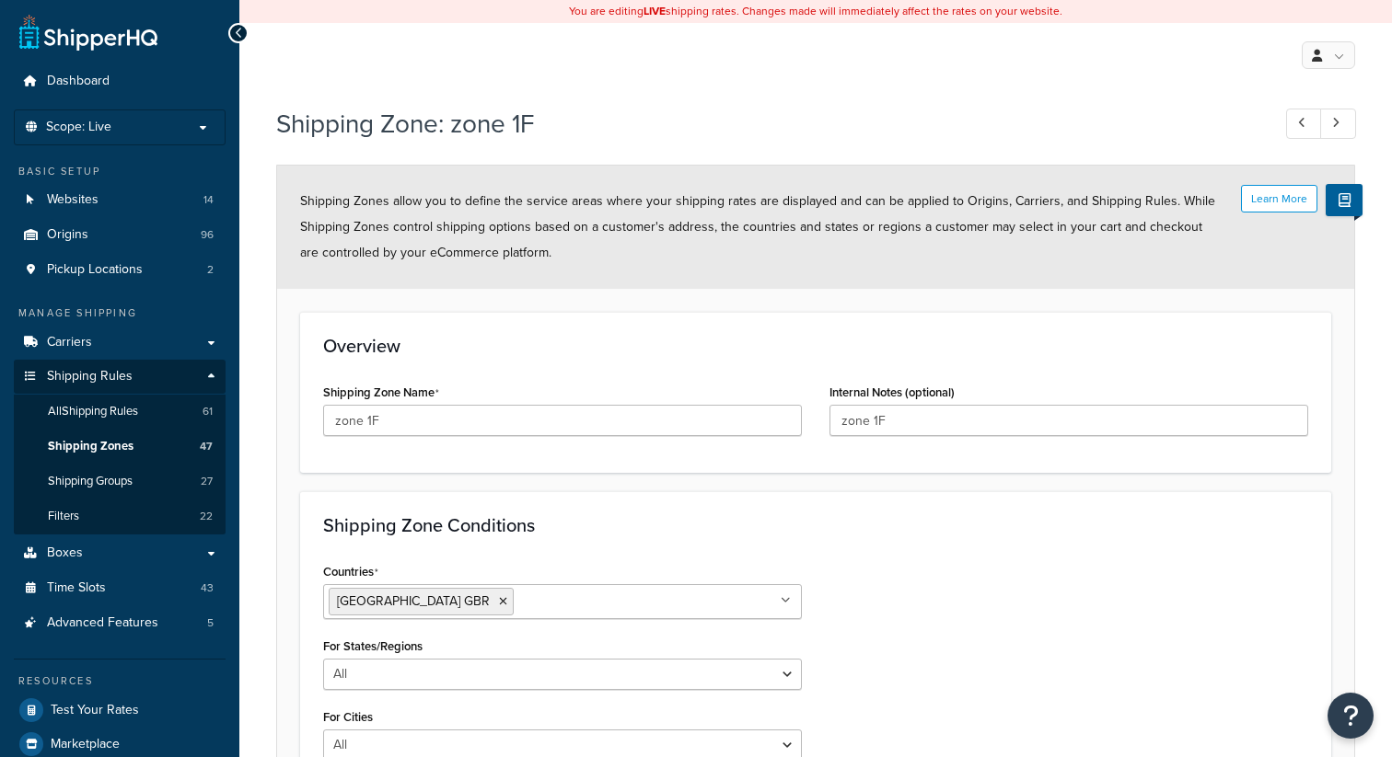
select select "including"
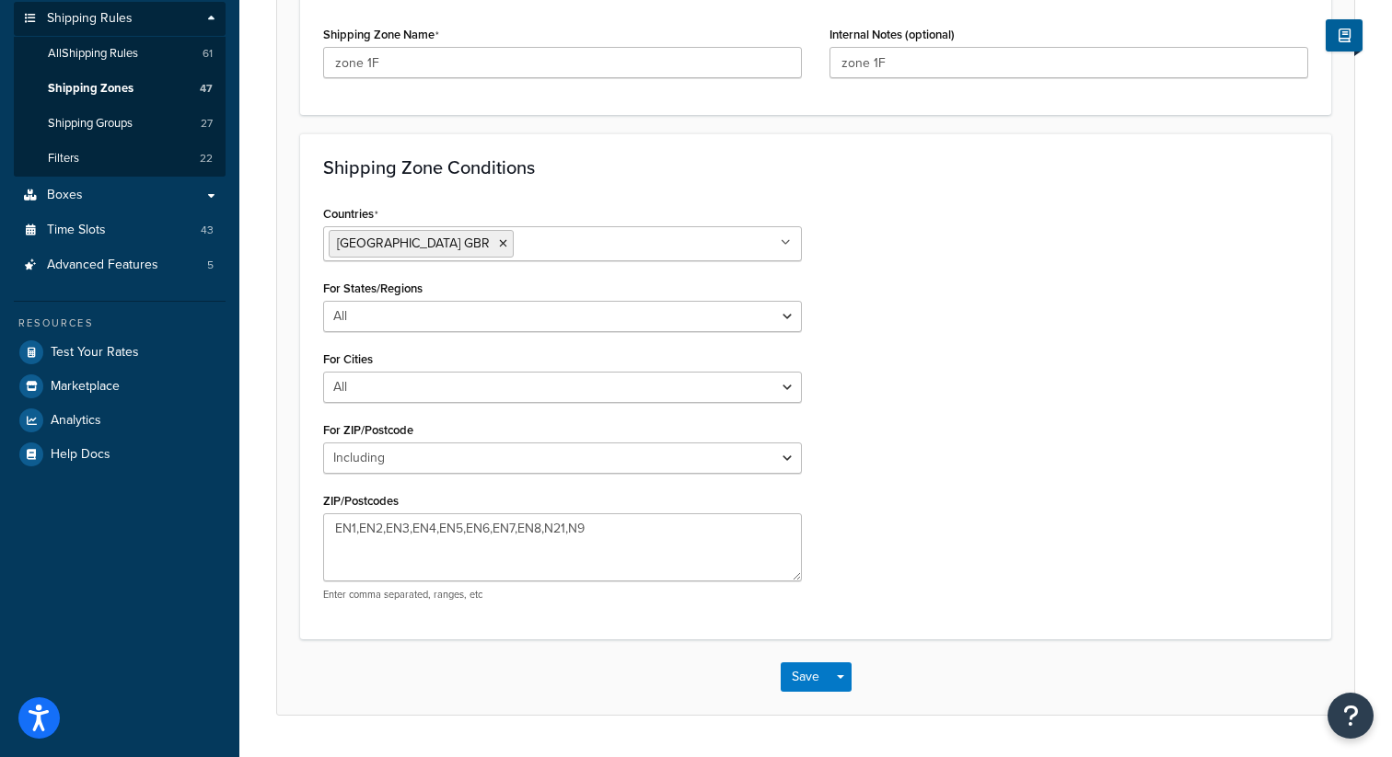
scroll to position [408, 0]
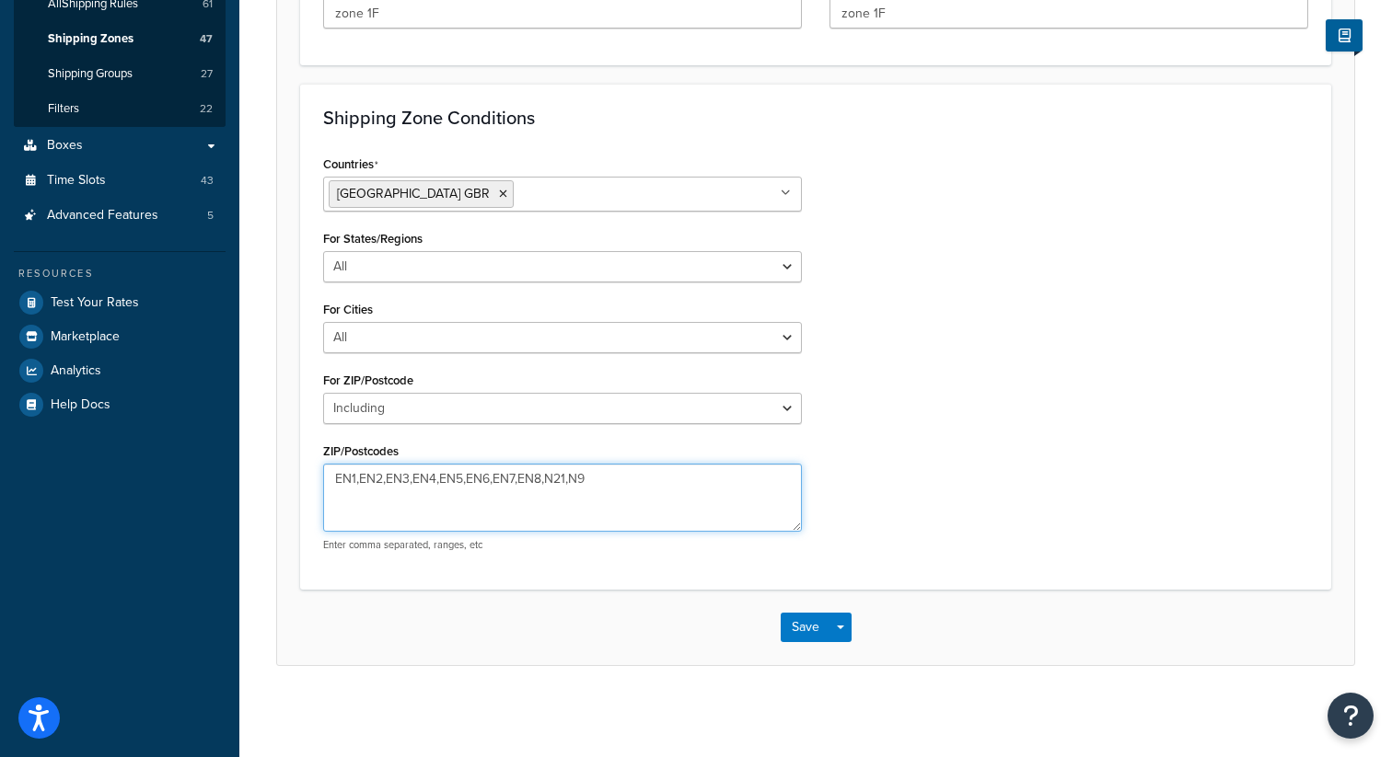
drag, startPoint x: 540, startPoint y: 479, endPoint x: 464, endPoint y: 479, distance: 76.4
click at [464, 479] on textarea "EN1,EN2,EN3,EN4,EN5,EN6,EN7,EN8,N21,N9" at bounding box center [562, 498] width 479 height 68
type textarea "EN1,EN2,EN3,EN4,EN5,N21,N9"
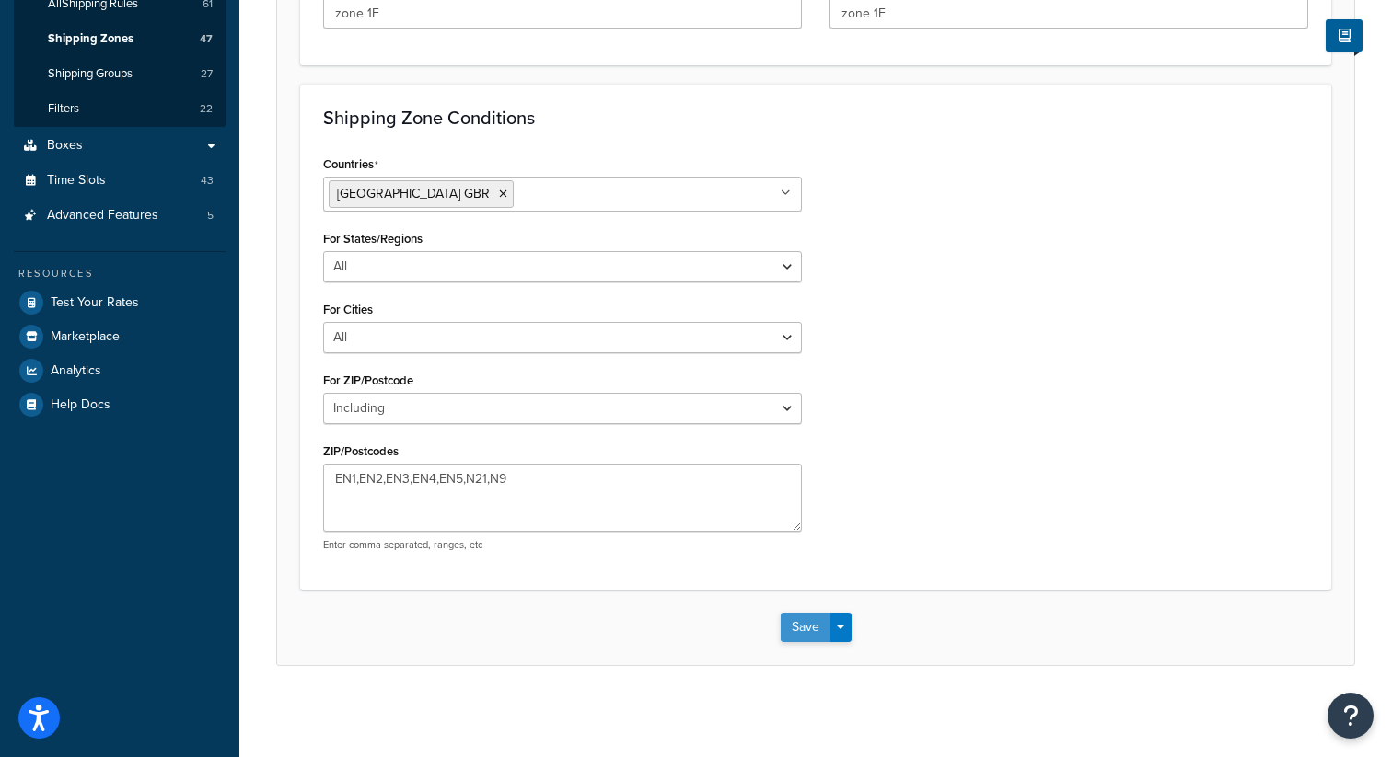
click at [803, 633] on button "Save" at bounding box center [805, 627] width 50 height 29
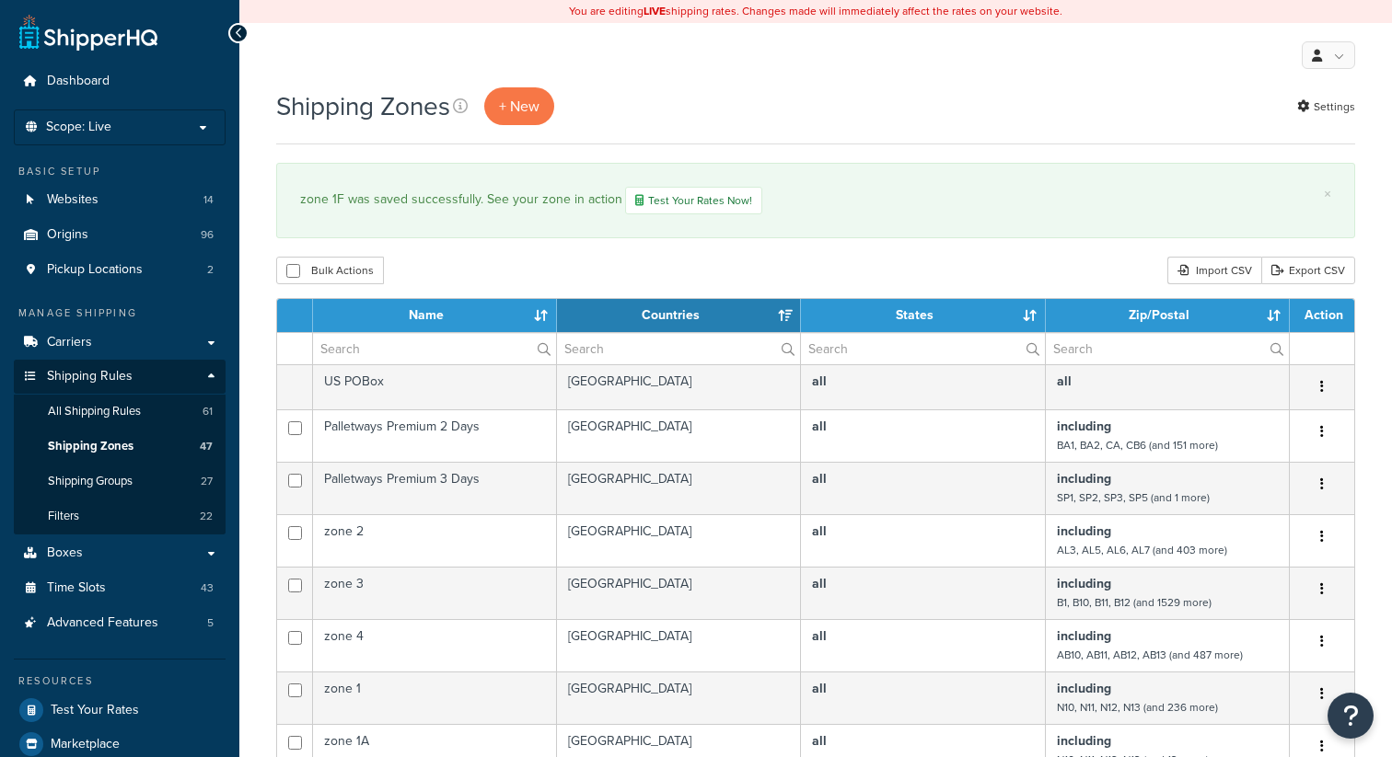
select select "15"
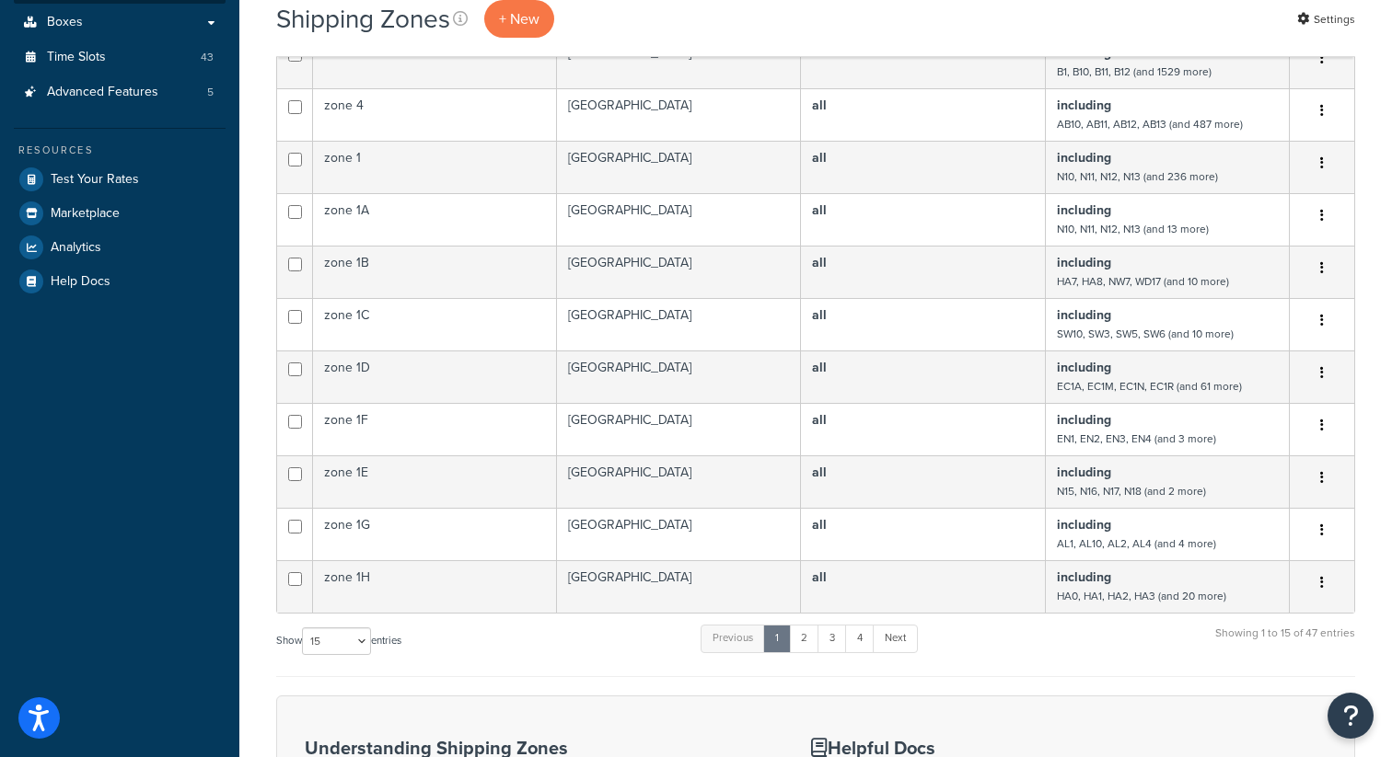
scroll to position [533, 0]
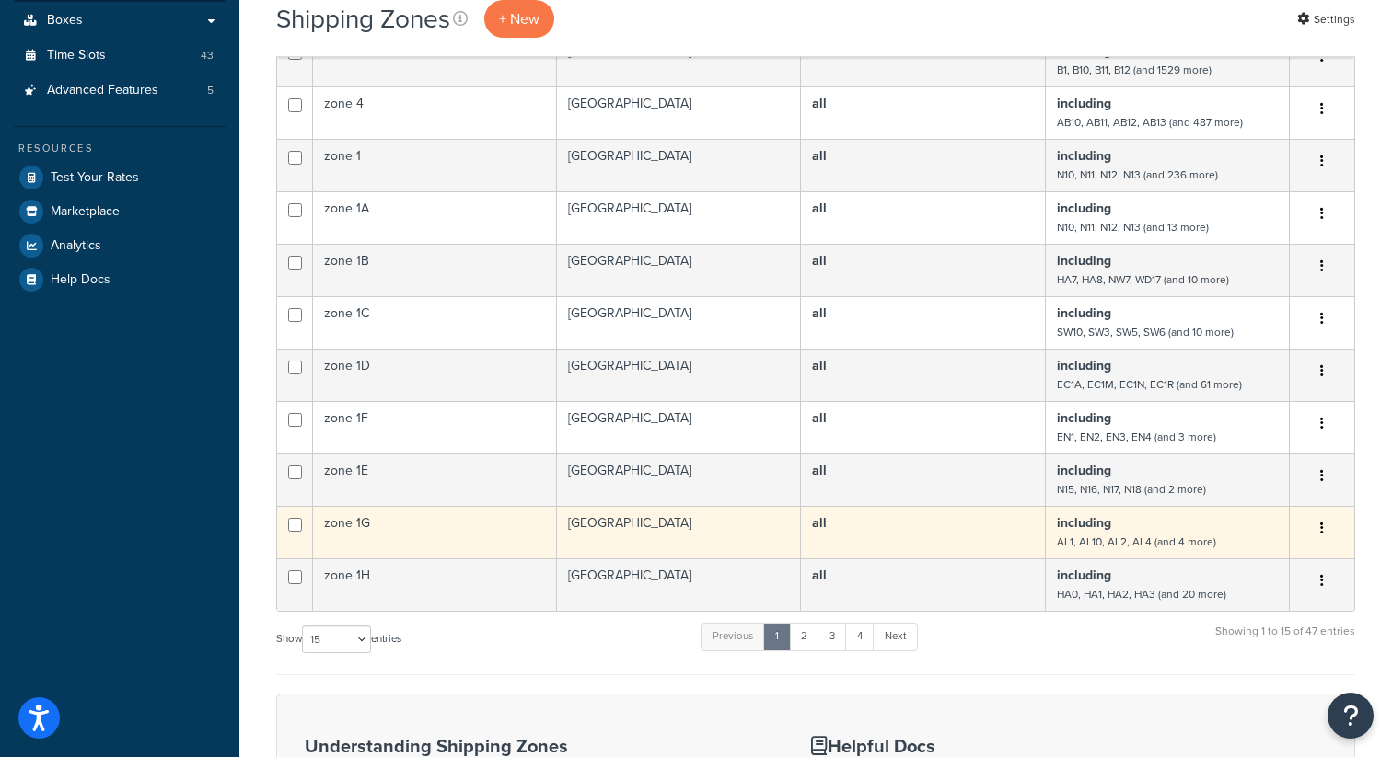
click at [1321, 530] on icon "button" at bounding box center [1322, 528] width 4 height 13
click at [1234, 572] on link "Edit" at bounding box center [1246, 567] width 145 height 38
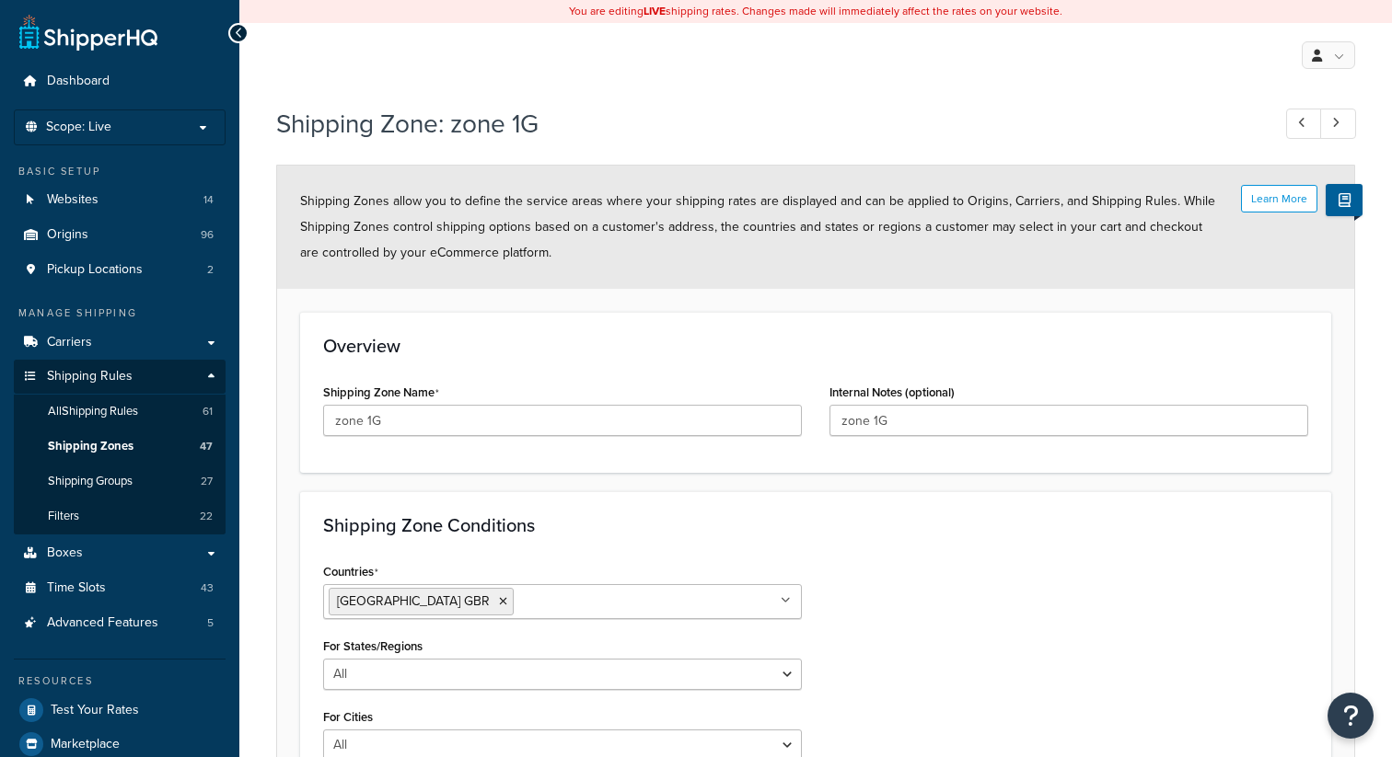
select select "including"
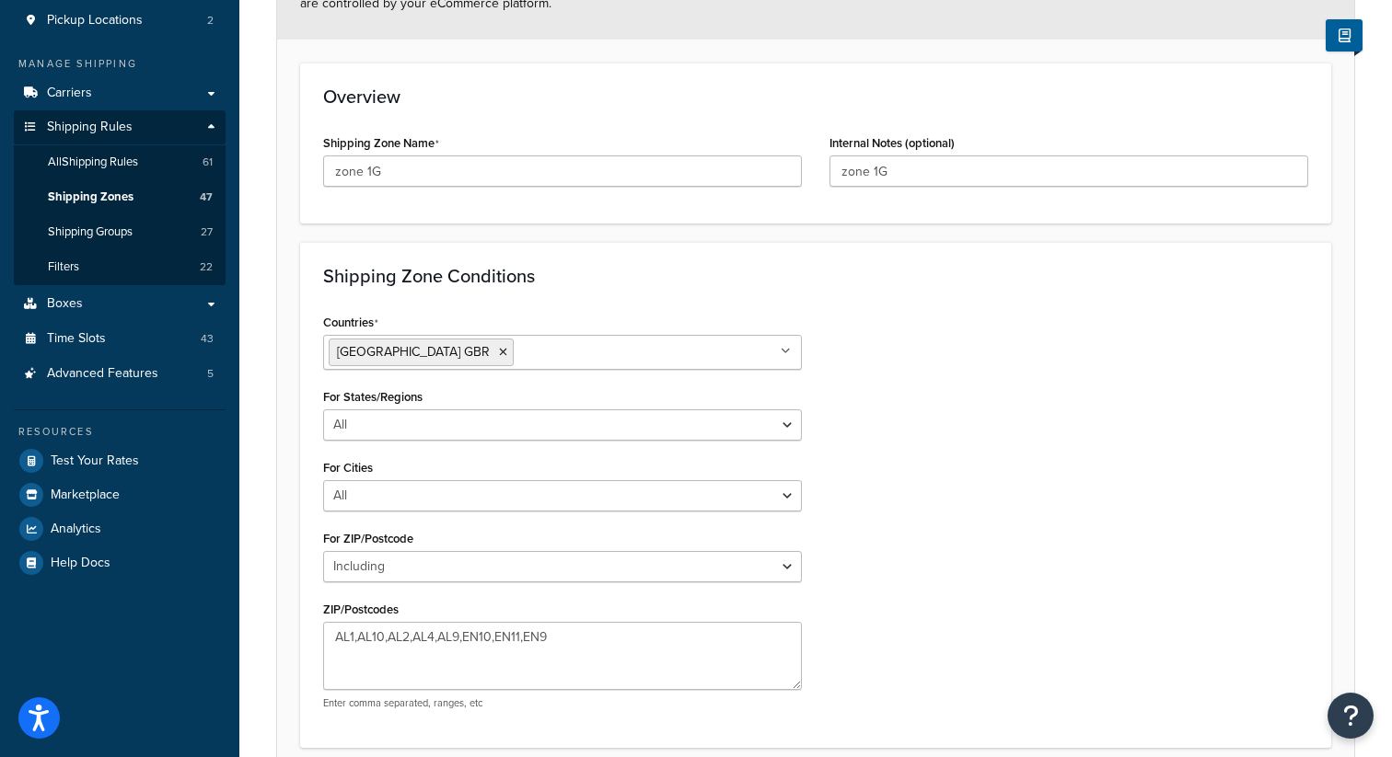
scroll to position [408, 0]
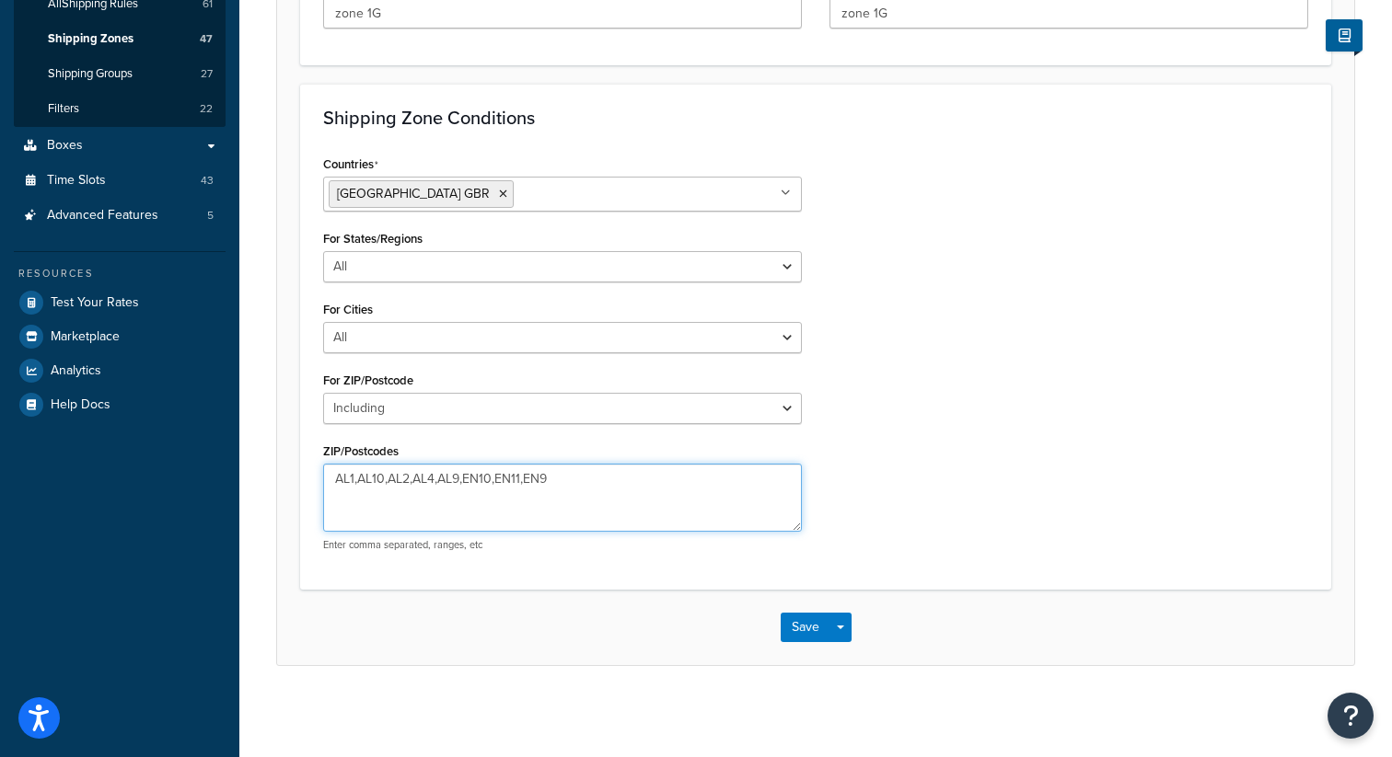
click at [603, 488] on textarea "AL1,AL10,AL2,AL4,AL9,EN10,EN11,EN9" at bounding box center [562, 498] width 479 height 68
paste textarea ",EN6,EN7,EN8"
type textarea "AL1,AL10,AL2,AL4,AL9,EN10,EN11,EN9,EN6,EN7,EN8"
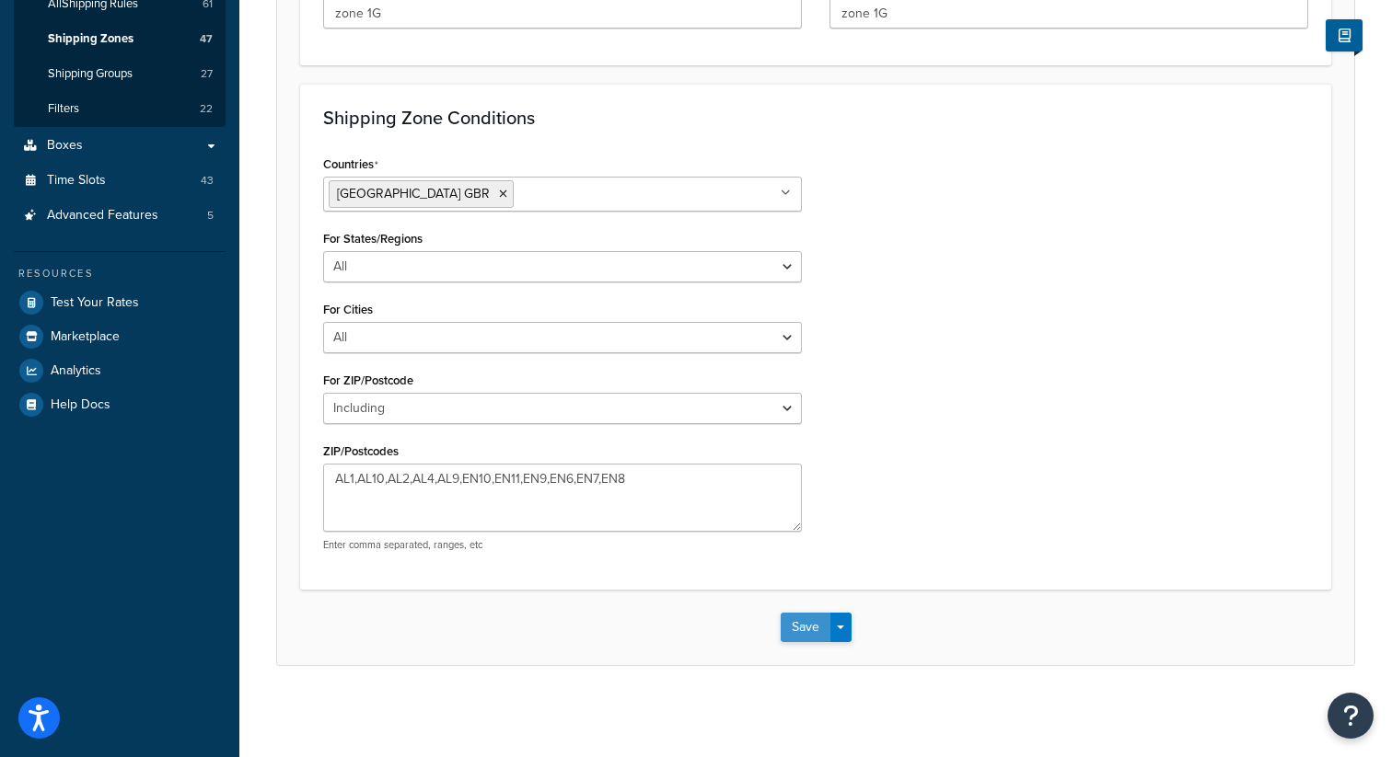
click at [809, 637] on button "Save" at bounding box center [805, 627] width 50 height 29
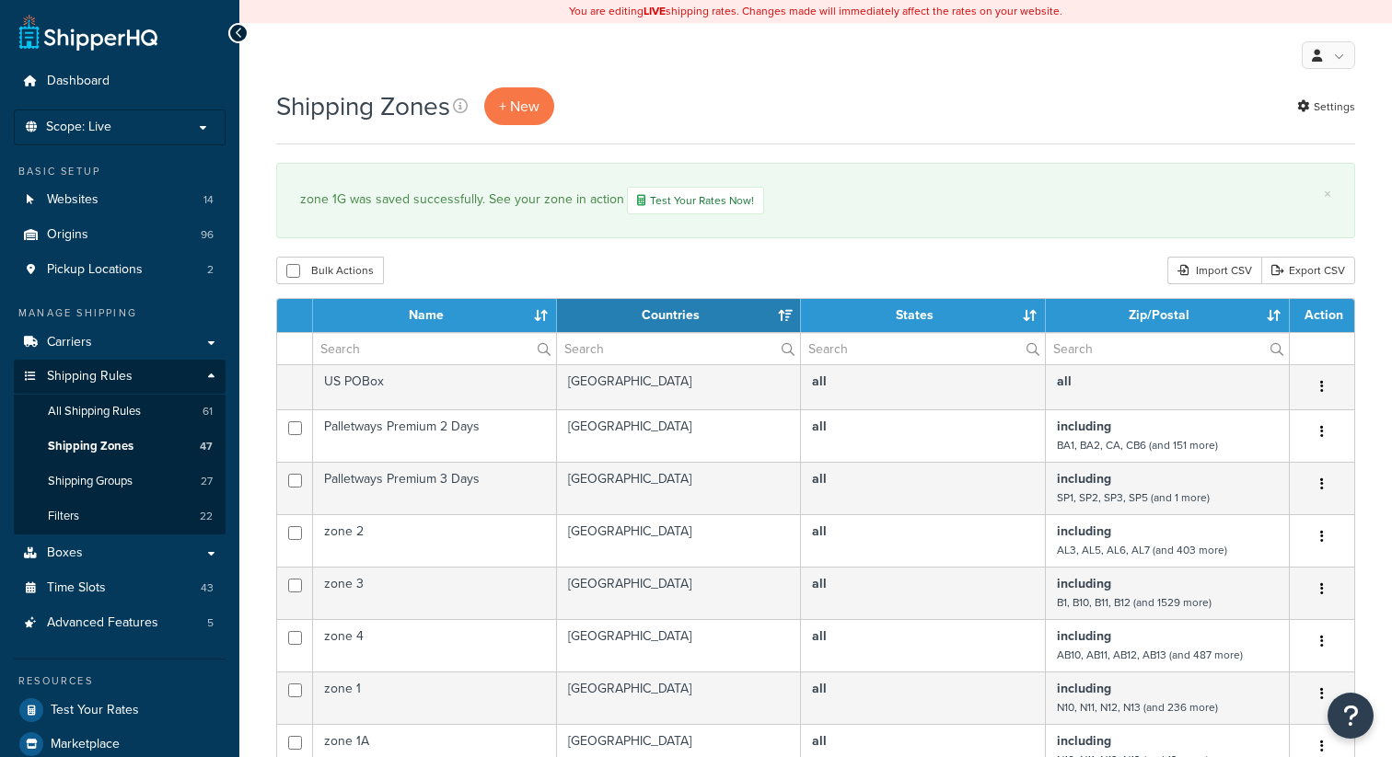
select select "15"
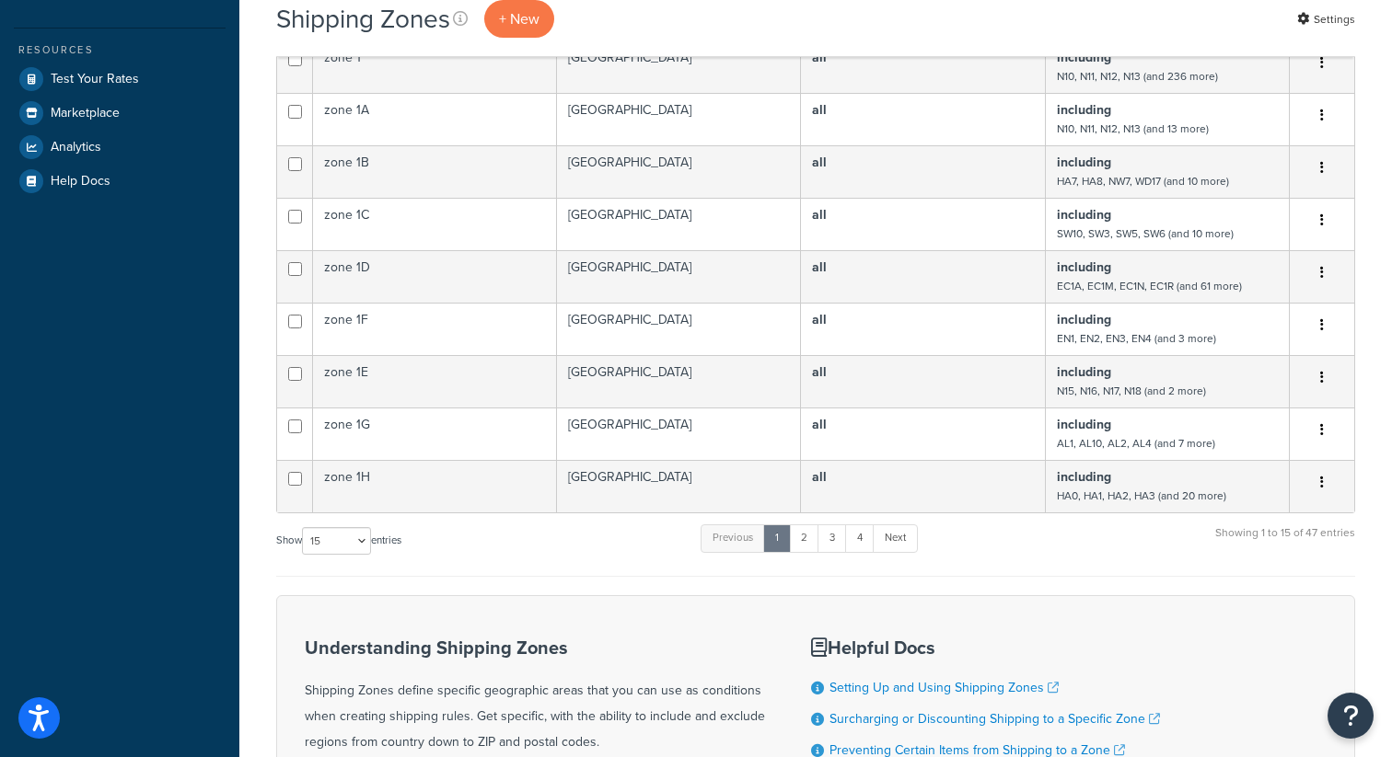
scroll to position [662, 0]
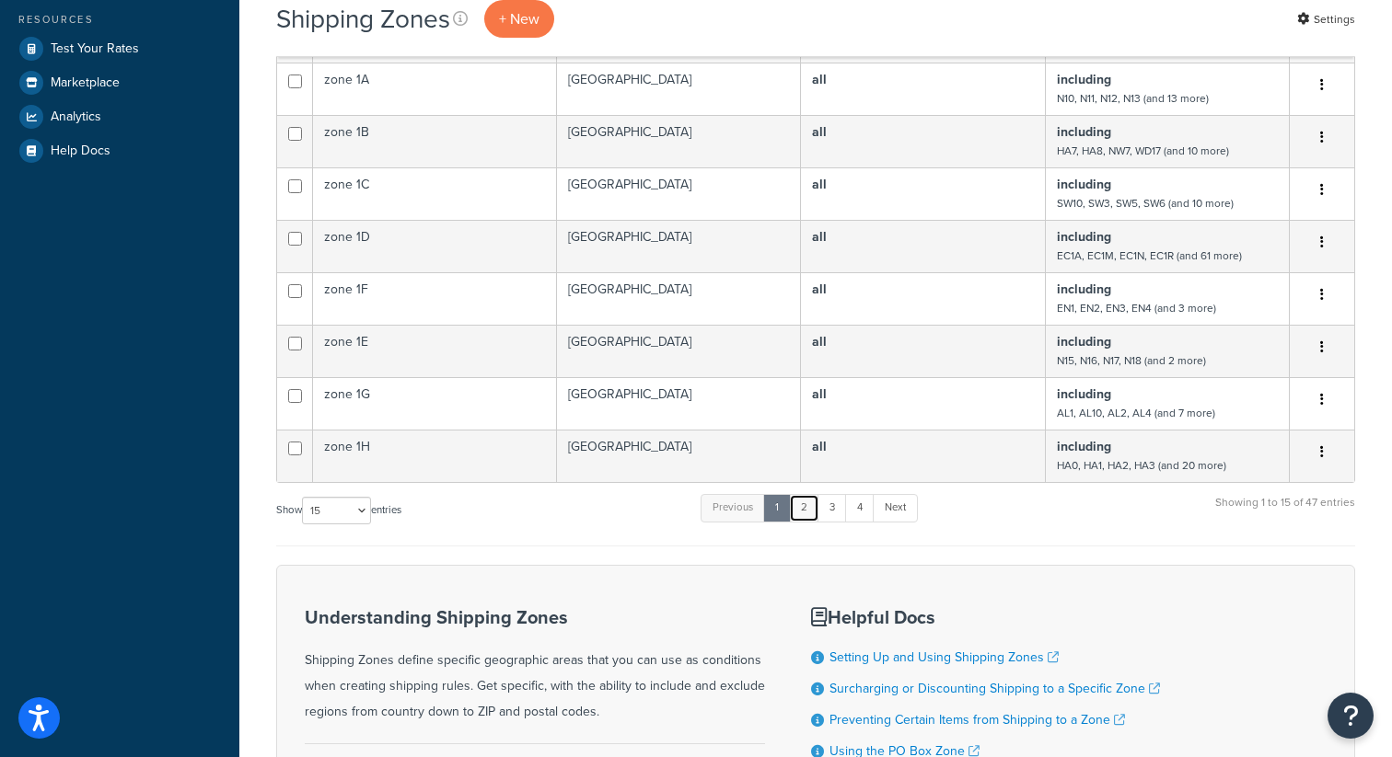
click at [812, 502] on link "2" at bounding box center [804, 508] width 30 height 28
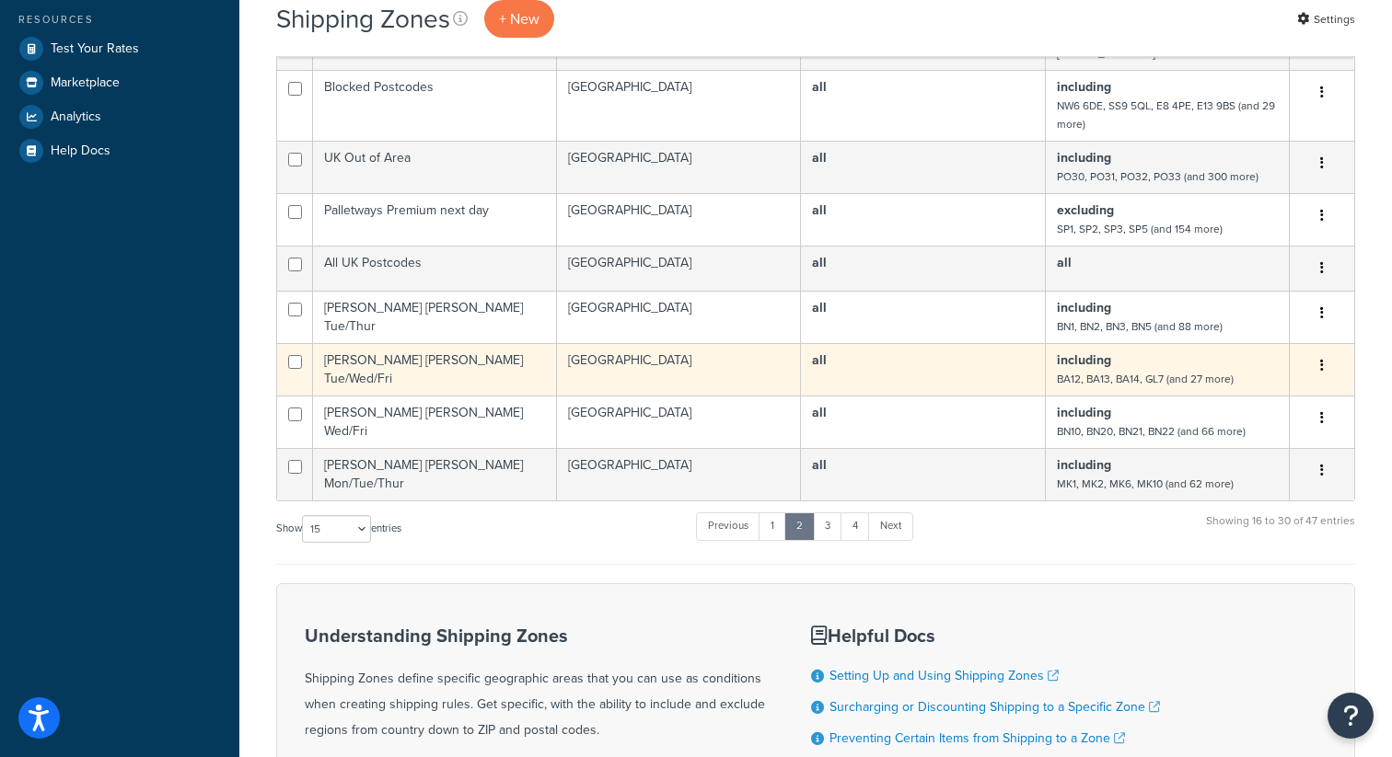
scroll to position [734, 0]
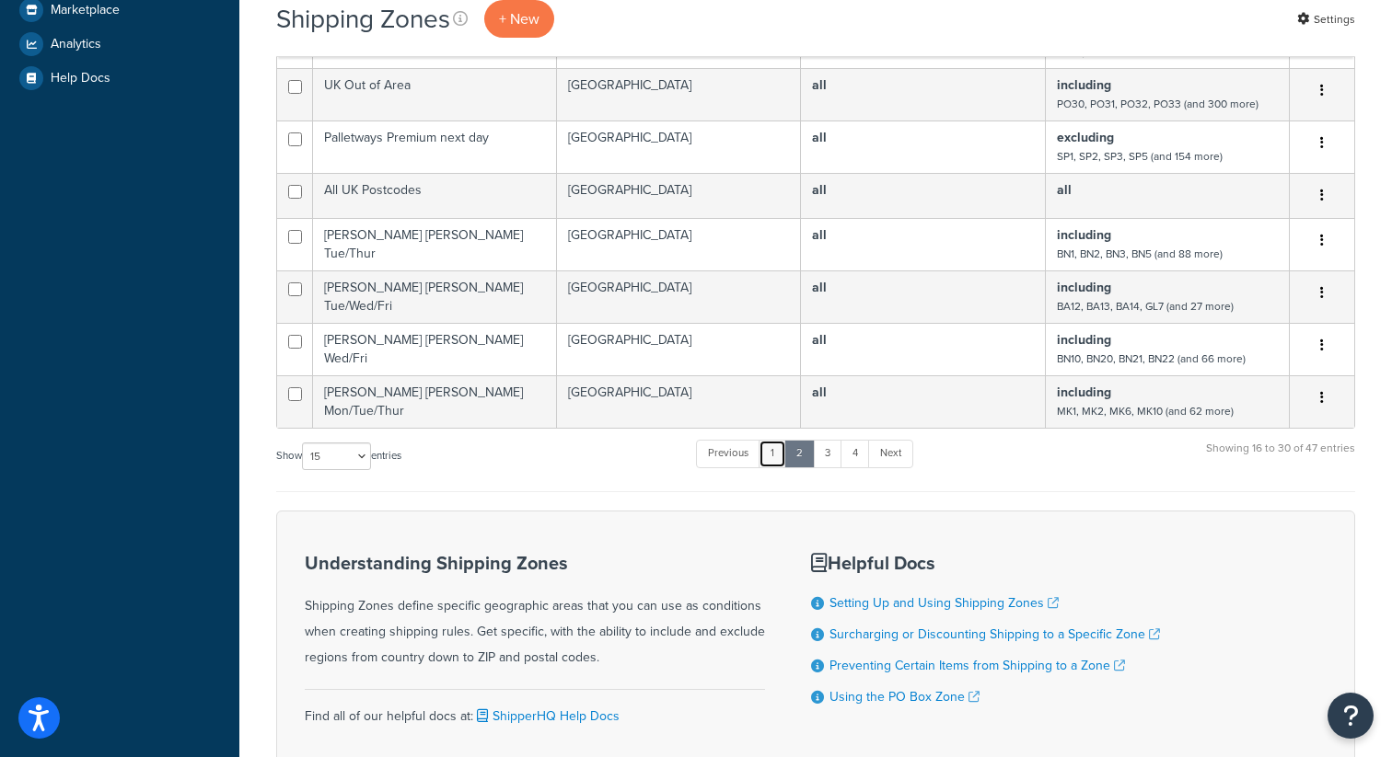
click at [779, 456] on link "1" at bounding box center [772, 454] width 28 height 28
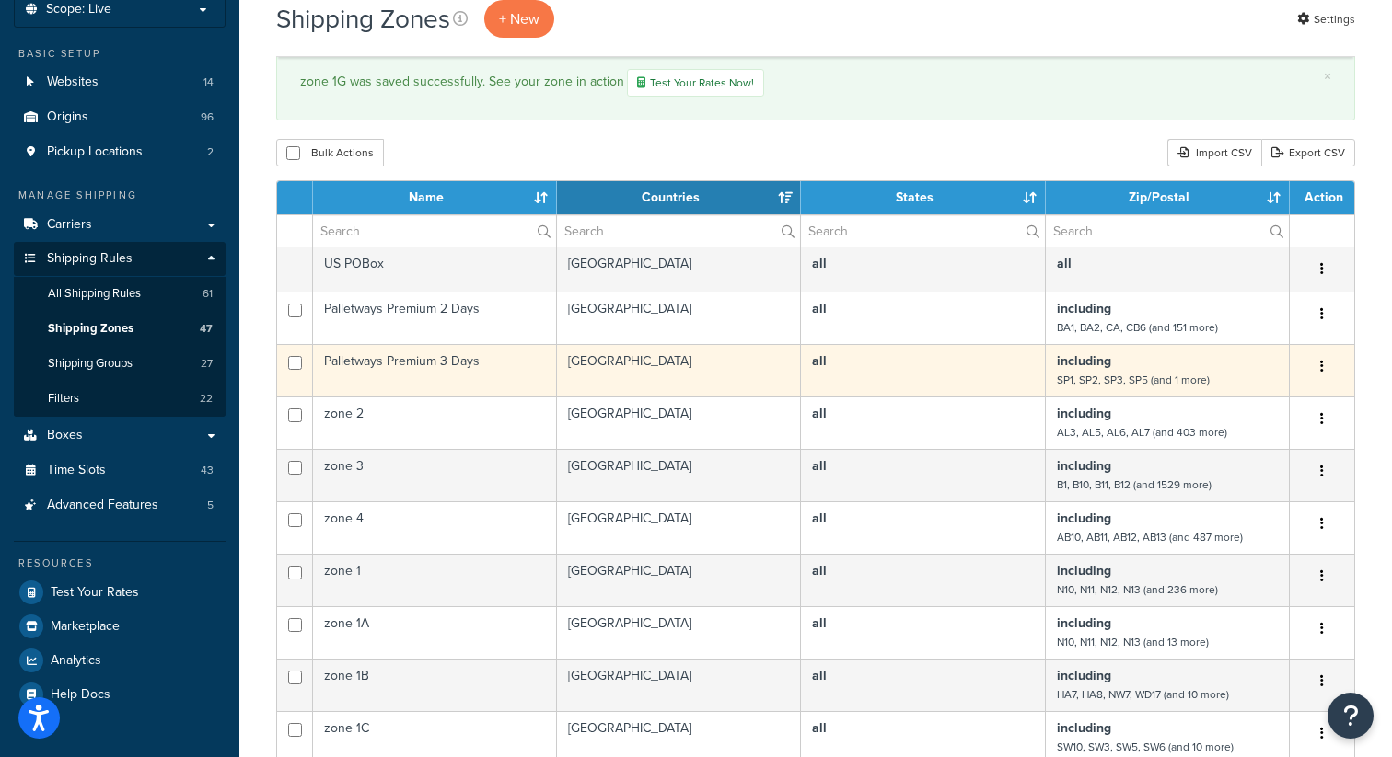
scroll to position [99, 0]
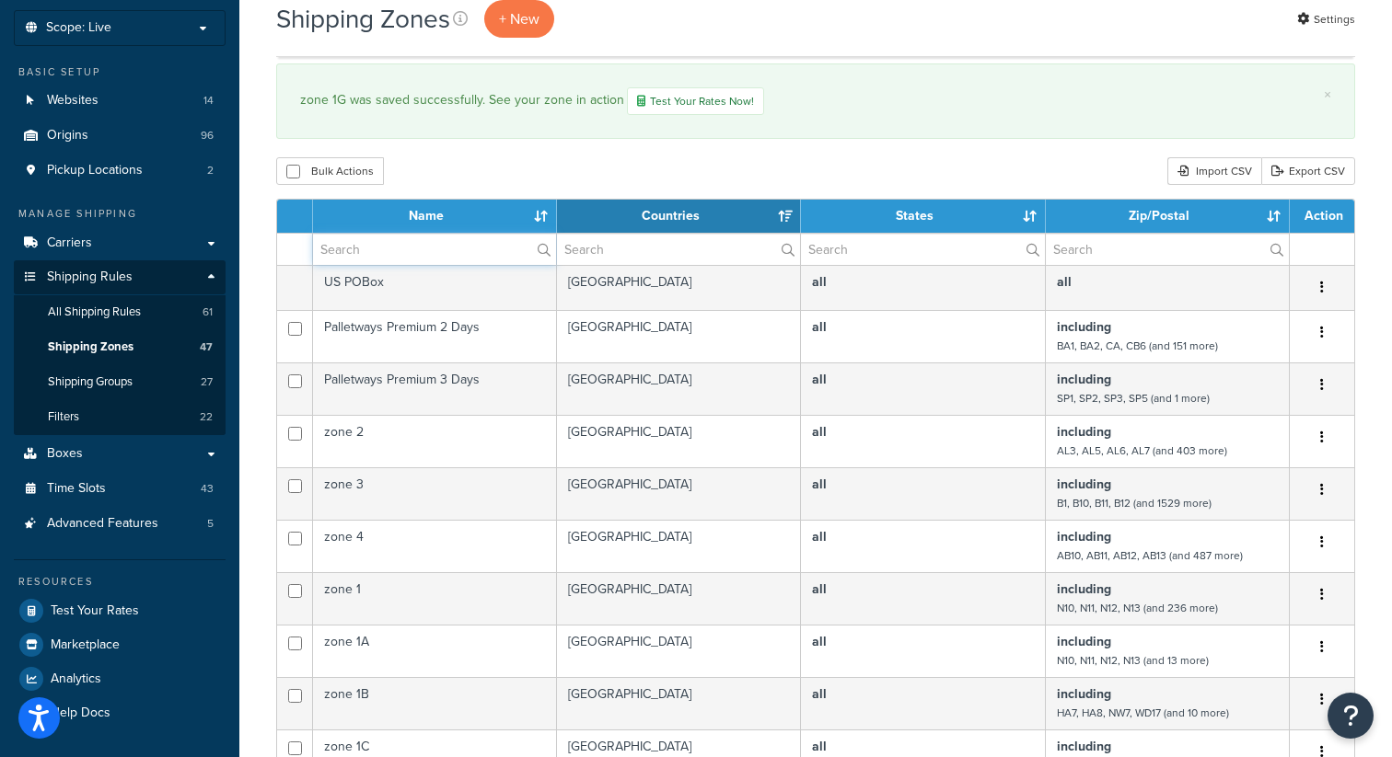
click at [409, 248] on input "text" at bounding box center [434, 249] width 243 height 31
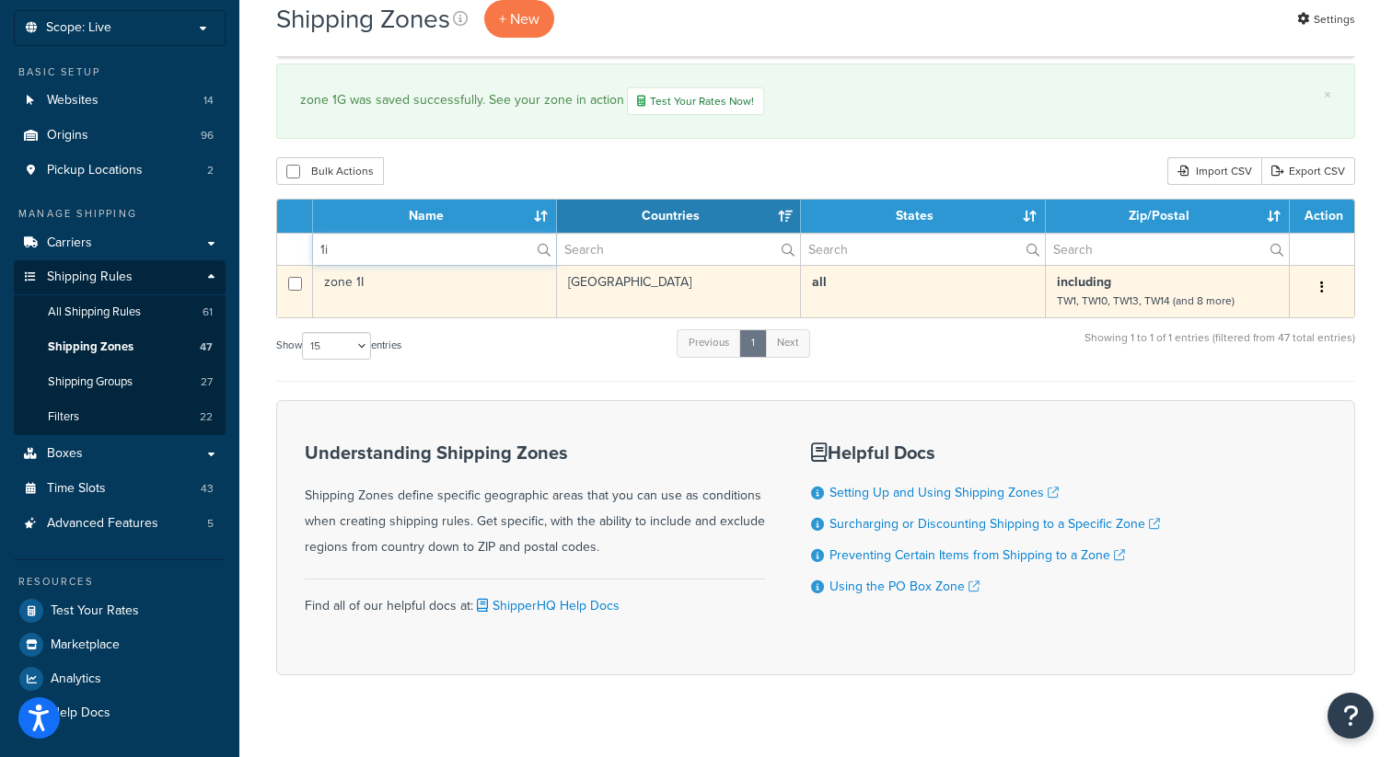
type input "1i"
click at [1328, 290] on button "button" at bounding box center [1322, 287] width 26 height 29
click at [1219, 316] on link "Edit" at bounding box center [1246, 325] width 145 height 38
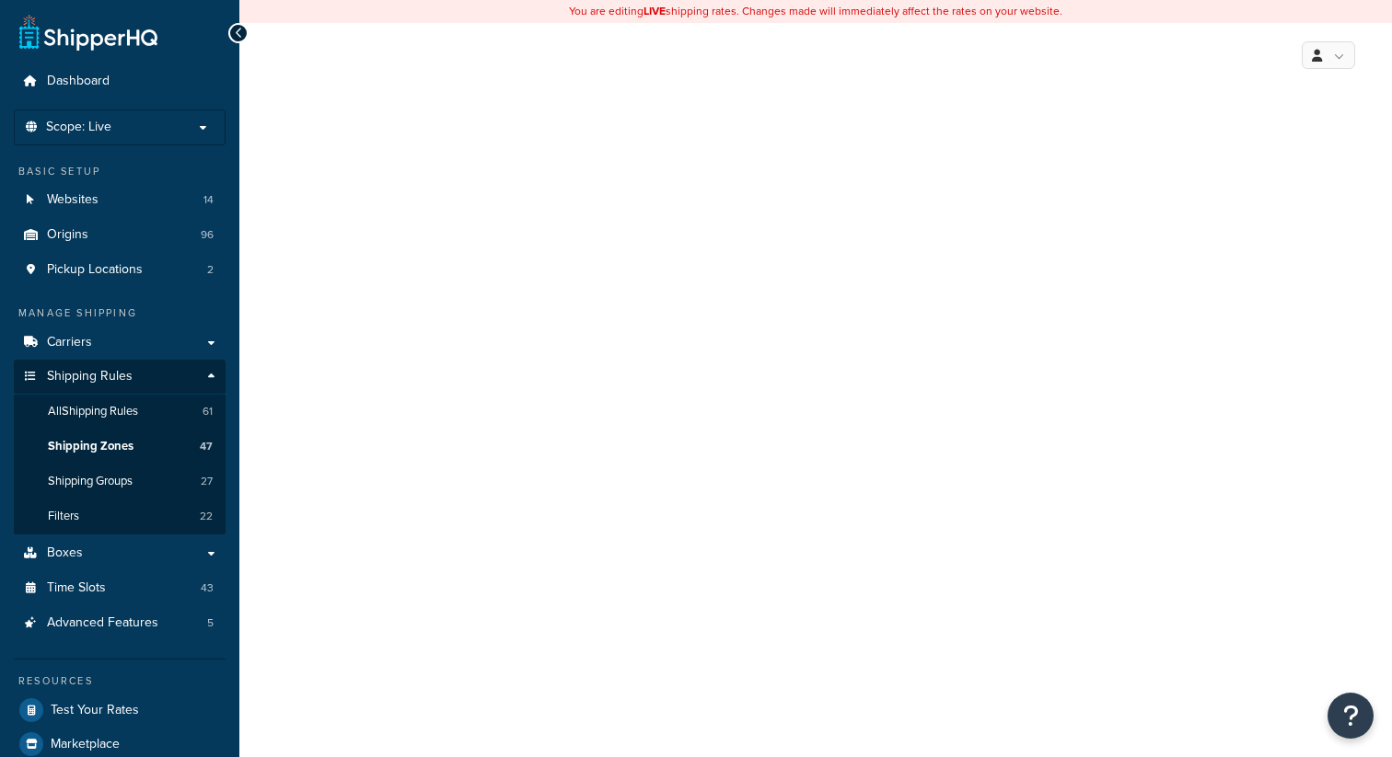
select select "including"
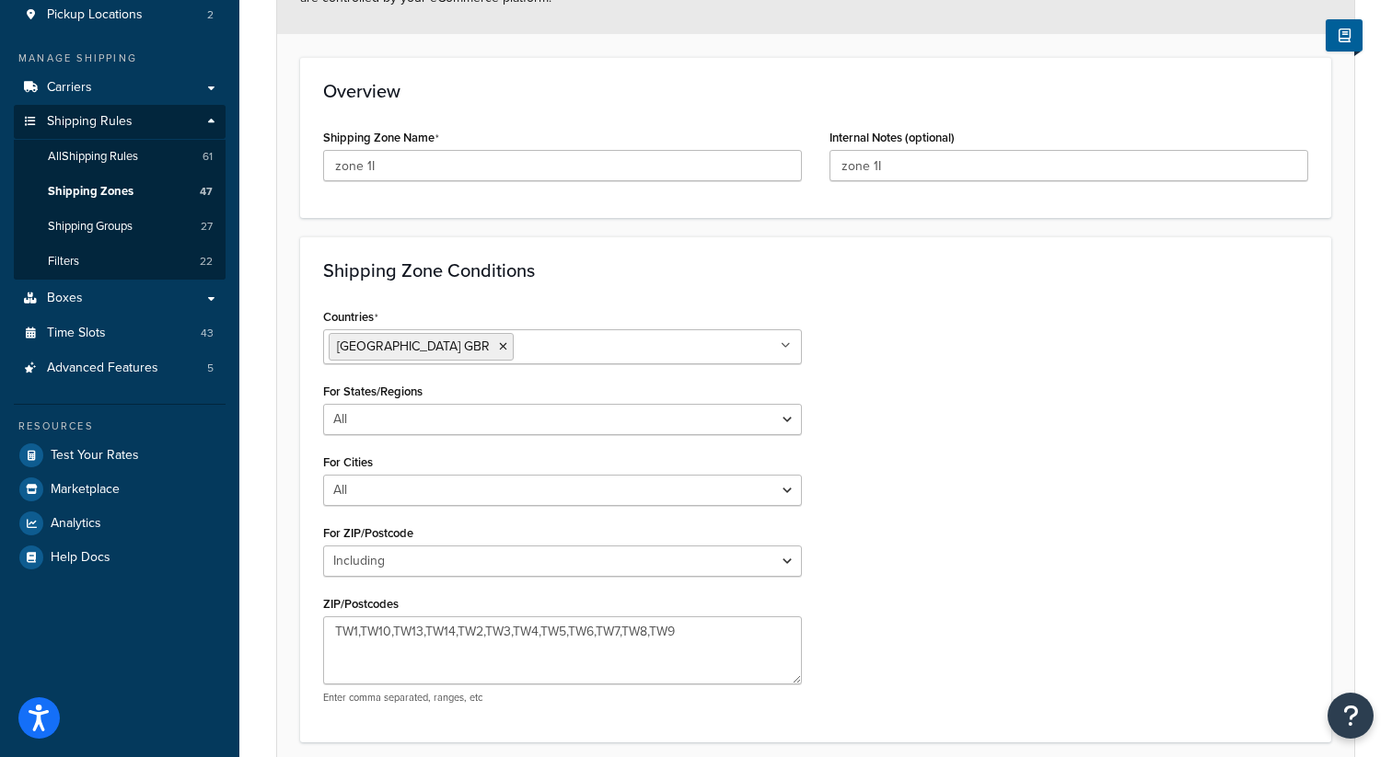
scroll to position [408, 0]
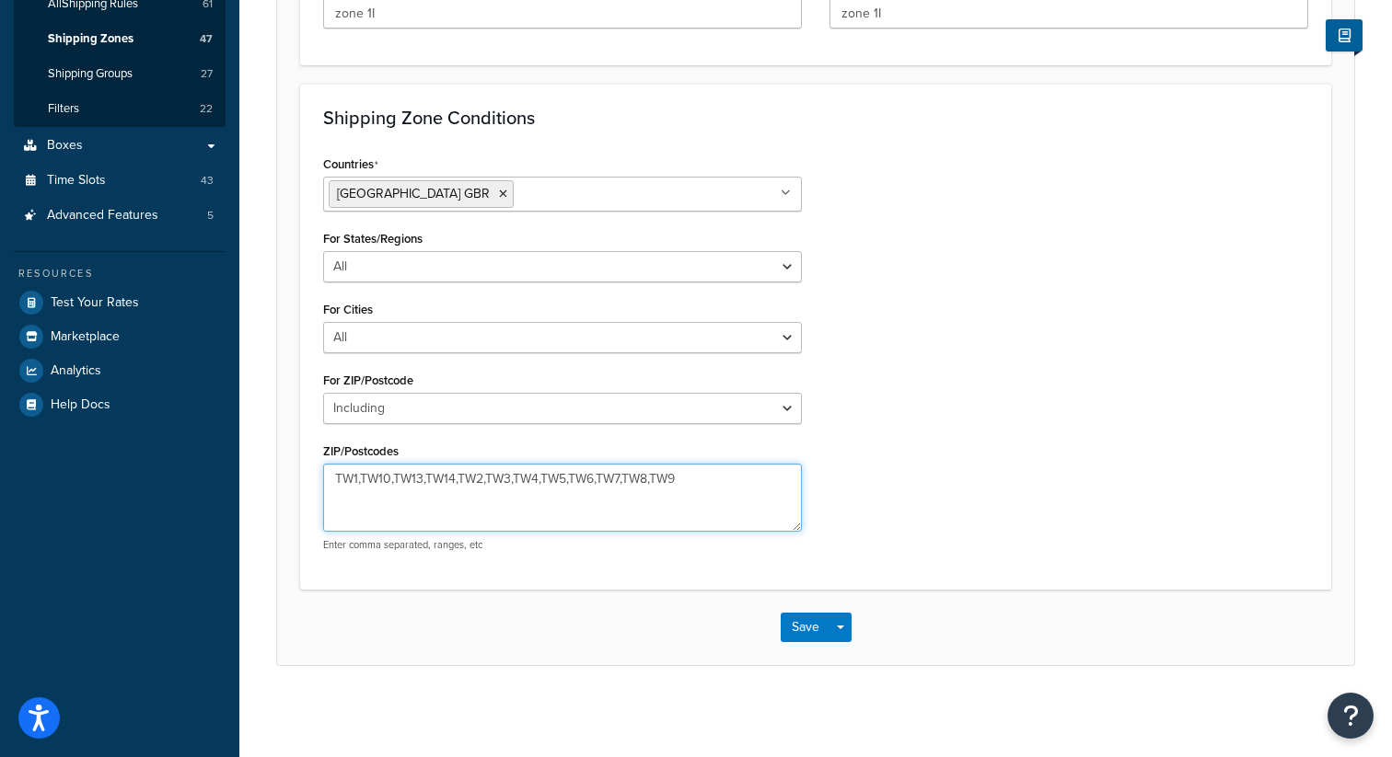
click at [647, 477] on textarea "TW1,TW10,TW13,TW14,TW2,TW3,TW4,TW5,TW6,TW7,TW8,TW9" at bounding box center [562, 498] width 479 height 68
type textarea "TW1,TW10,TW13,TW14,TW2,TW3,TW4,TW5,TW6,TW7,TW9"
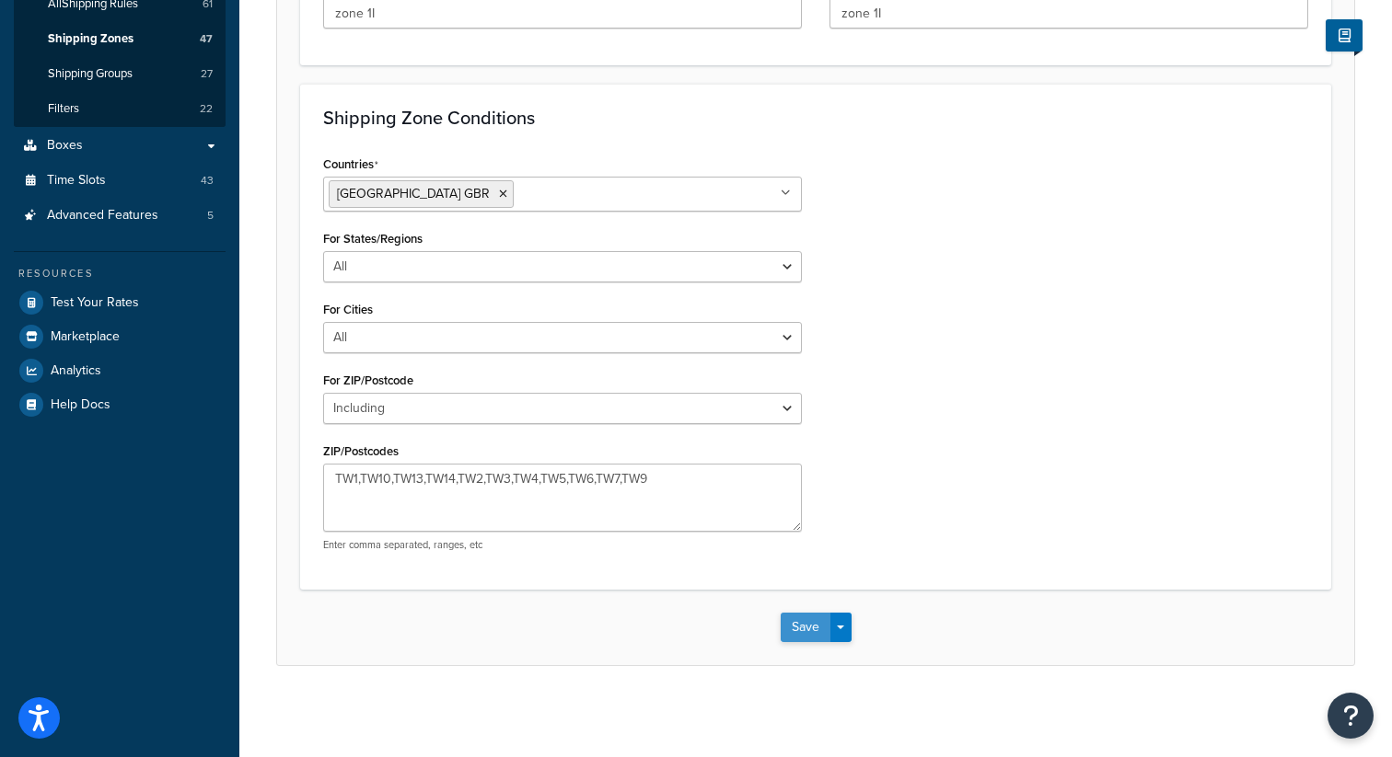
click at [803, 632] on button "Save" at bounding box center [805, 627] width 50 height 29
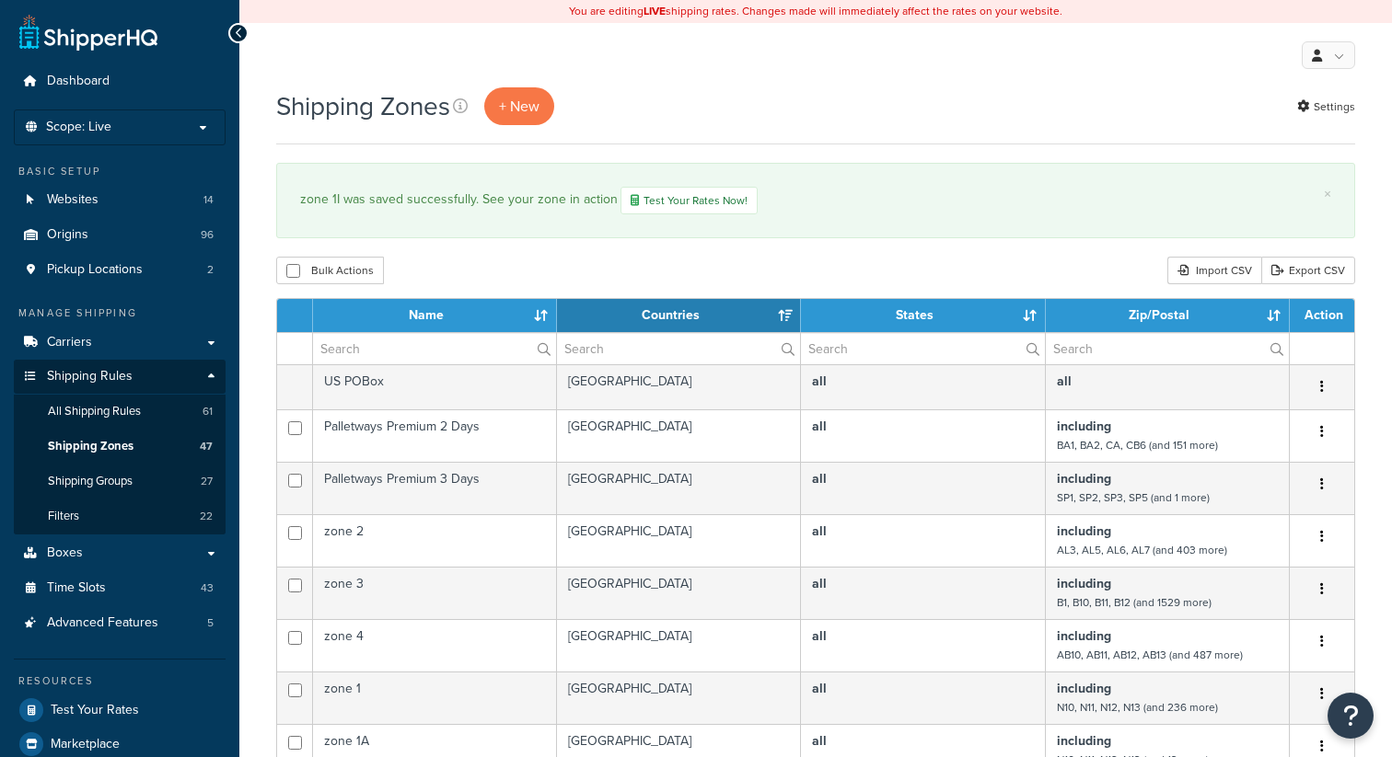
select select "15"
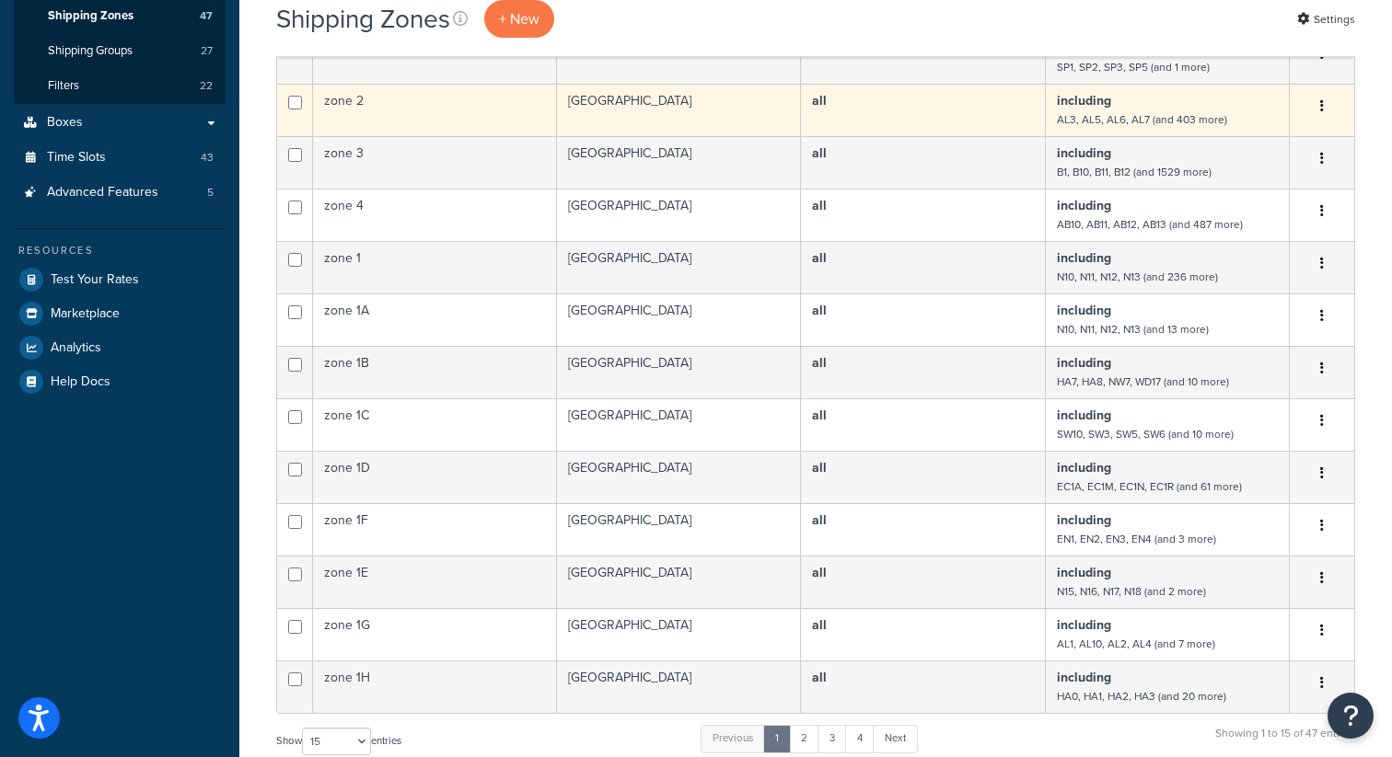
scroll to position [456, 0]
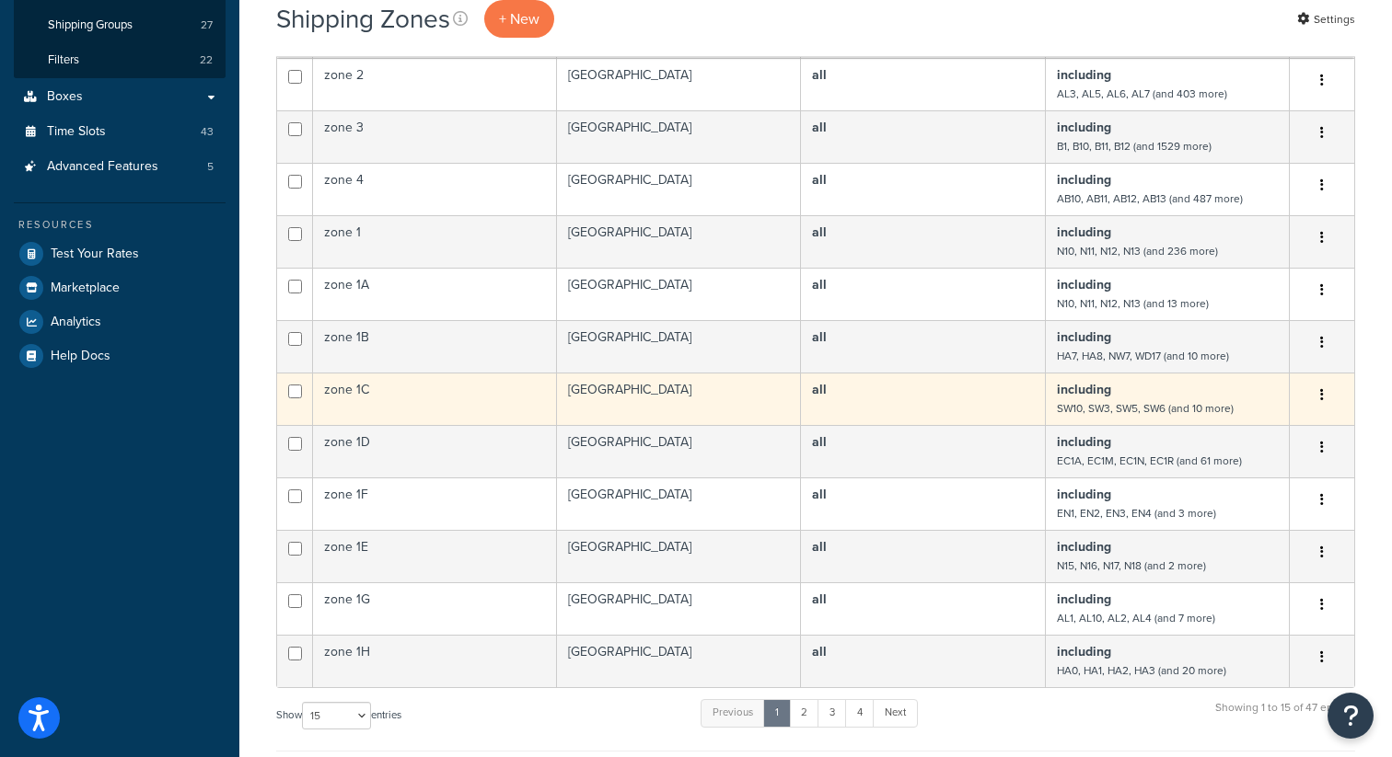
click at [1323, 393] on button "button" at bounding box center [1322, 395] width 26 height 29
click at [1269, 429] on link "Edit" at bounding box center [1246, 433] width 145 height 38
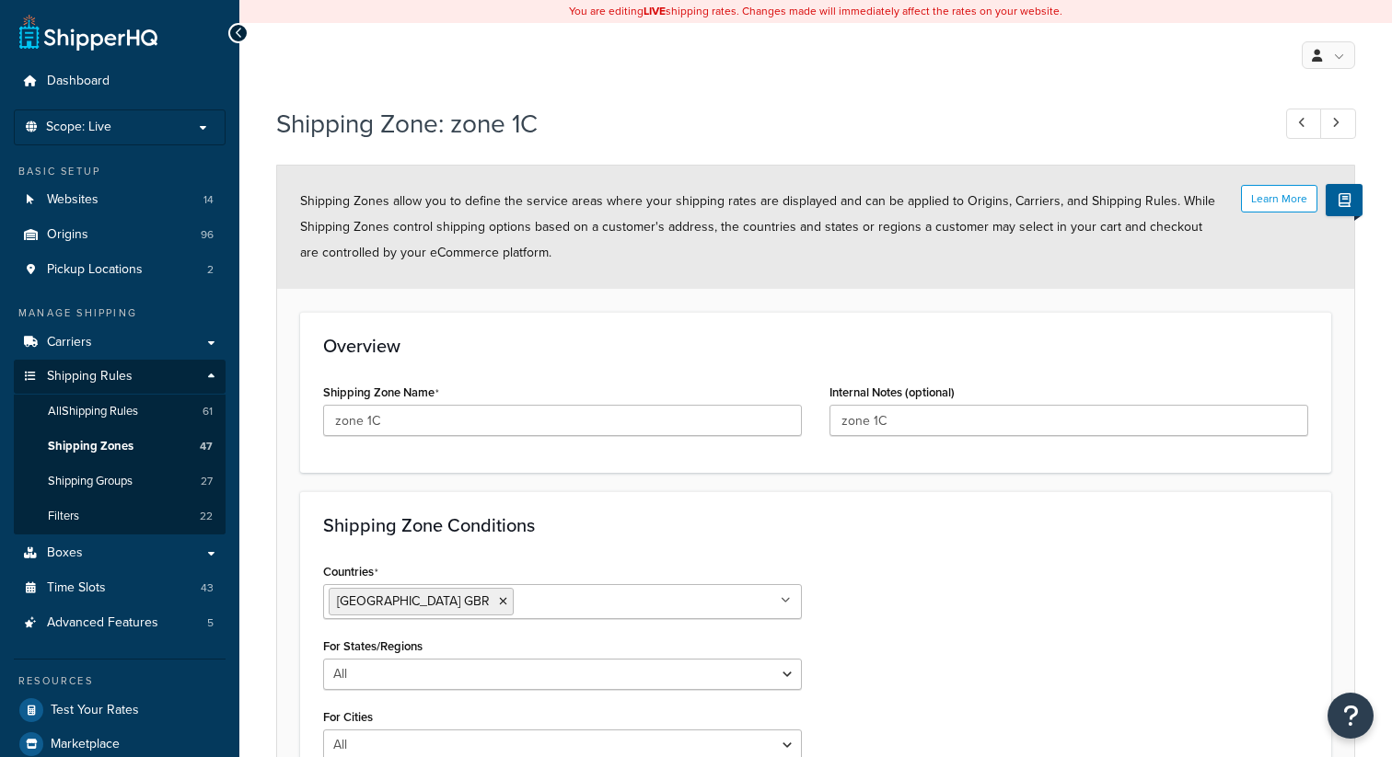
select select "including"
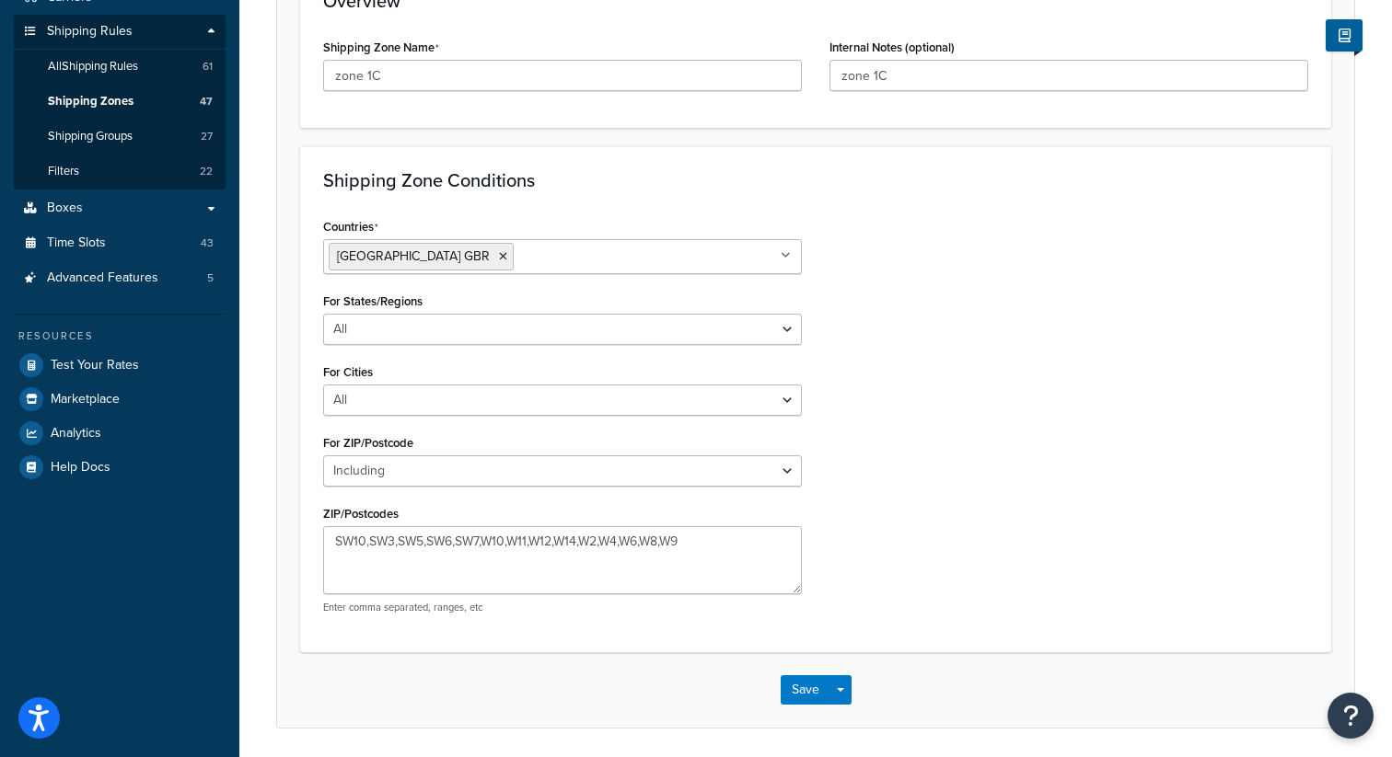
scroll to position [408, 0]
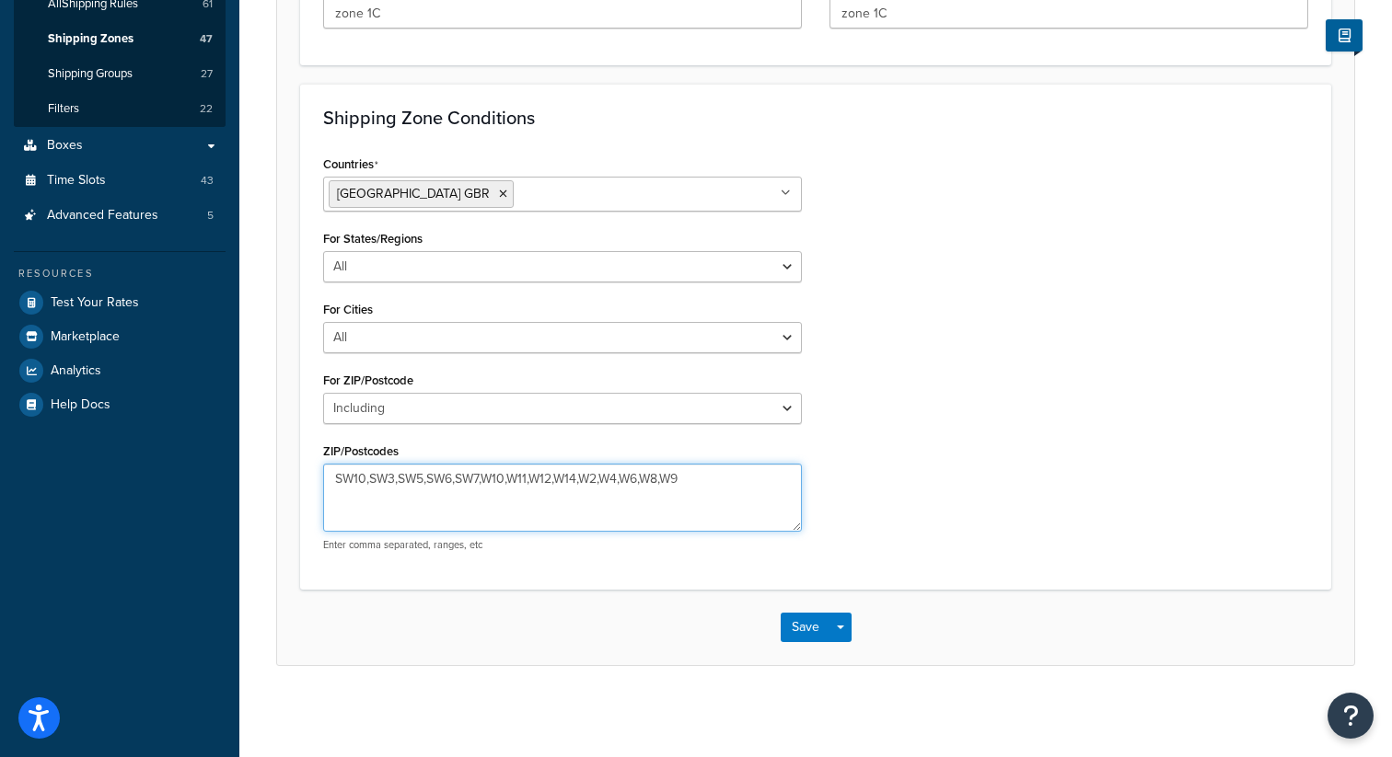
click at [726, 481] on textarea "SW10,SW3,SW5,SW6,SW7,W10,W11,W12,W14,W2,W4,W6,W8,W9" at bounding box center [562, 498] width 479 height 68
type textarea "SW10,SW3,SW5,SW6,SW7,W10,W11,W12,W14,W2,W4,W6,W8,W9,TW8"
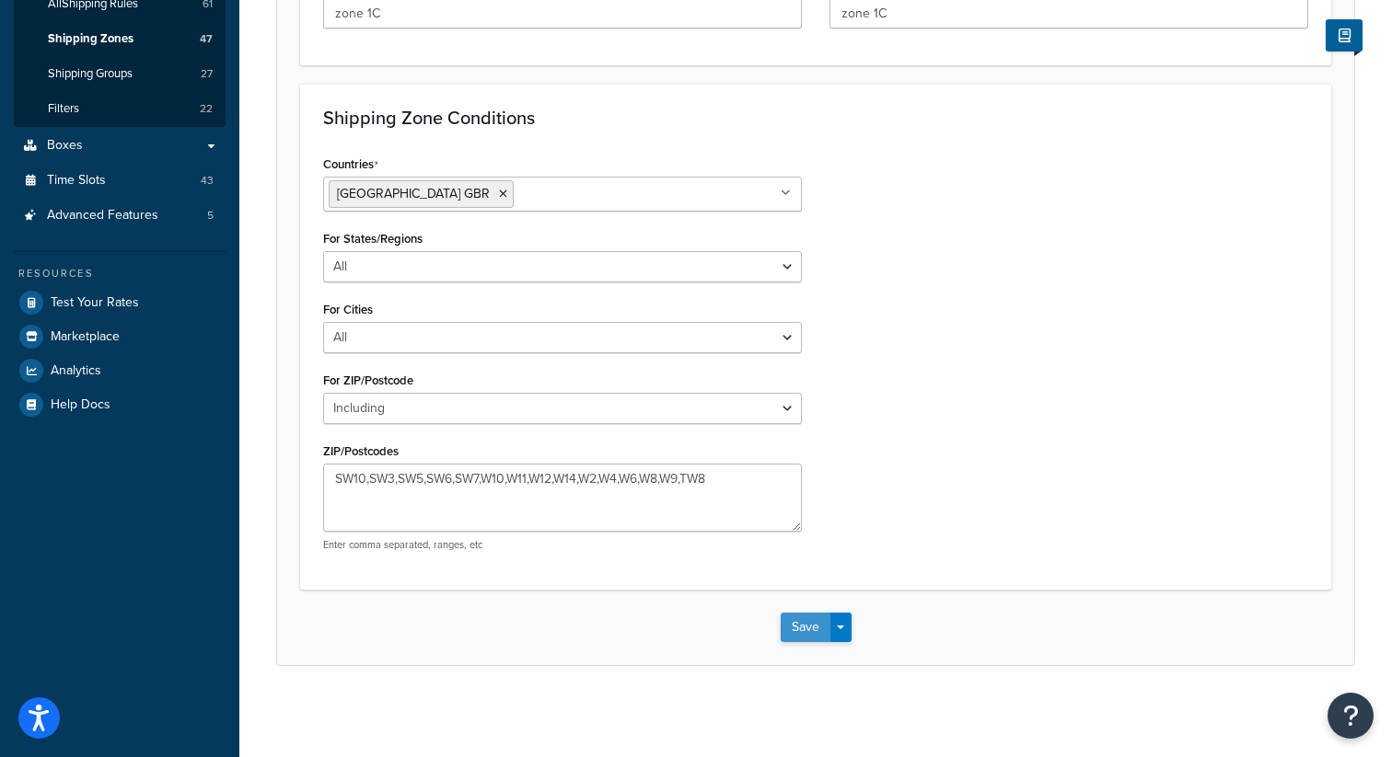
click at [801, 633] on button "Save" at bounding box center [805, 627] width 50 height 29
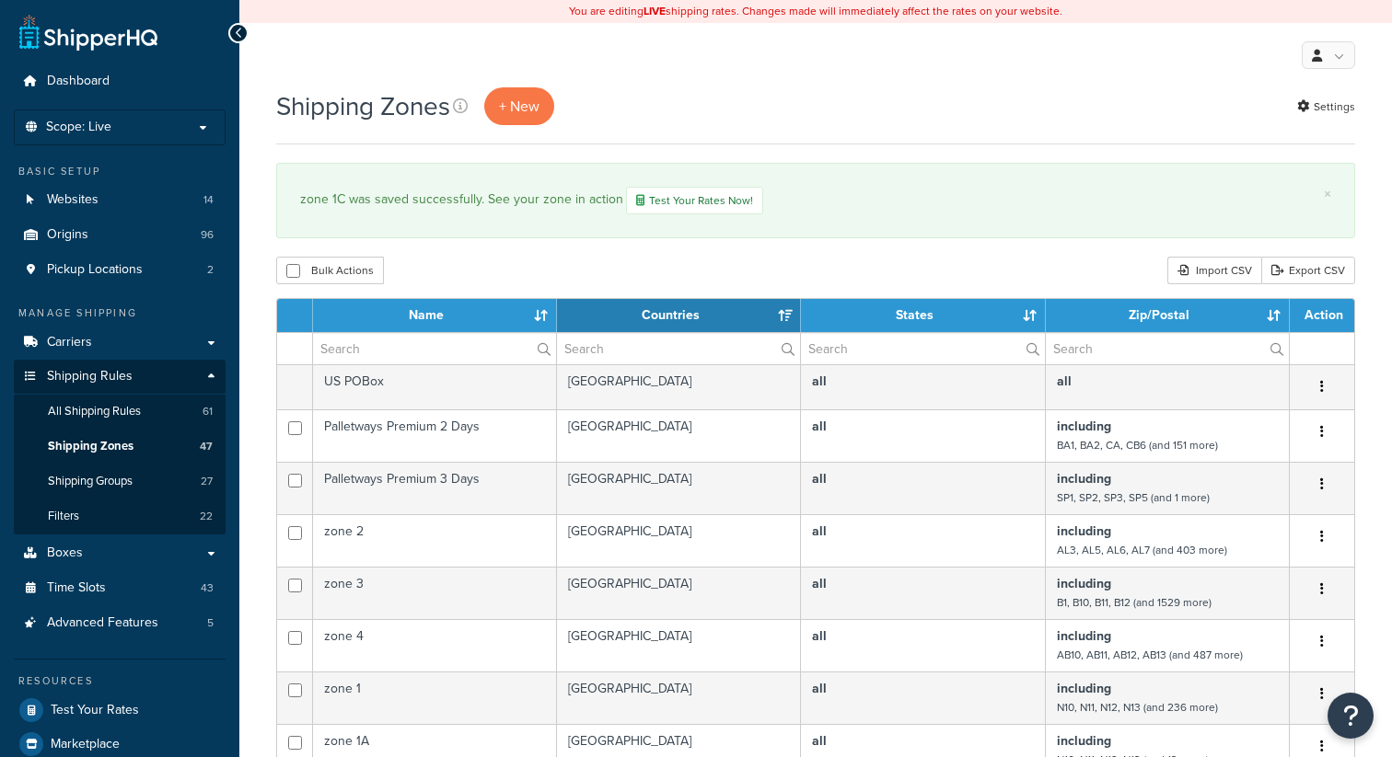
select select "15"
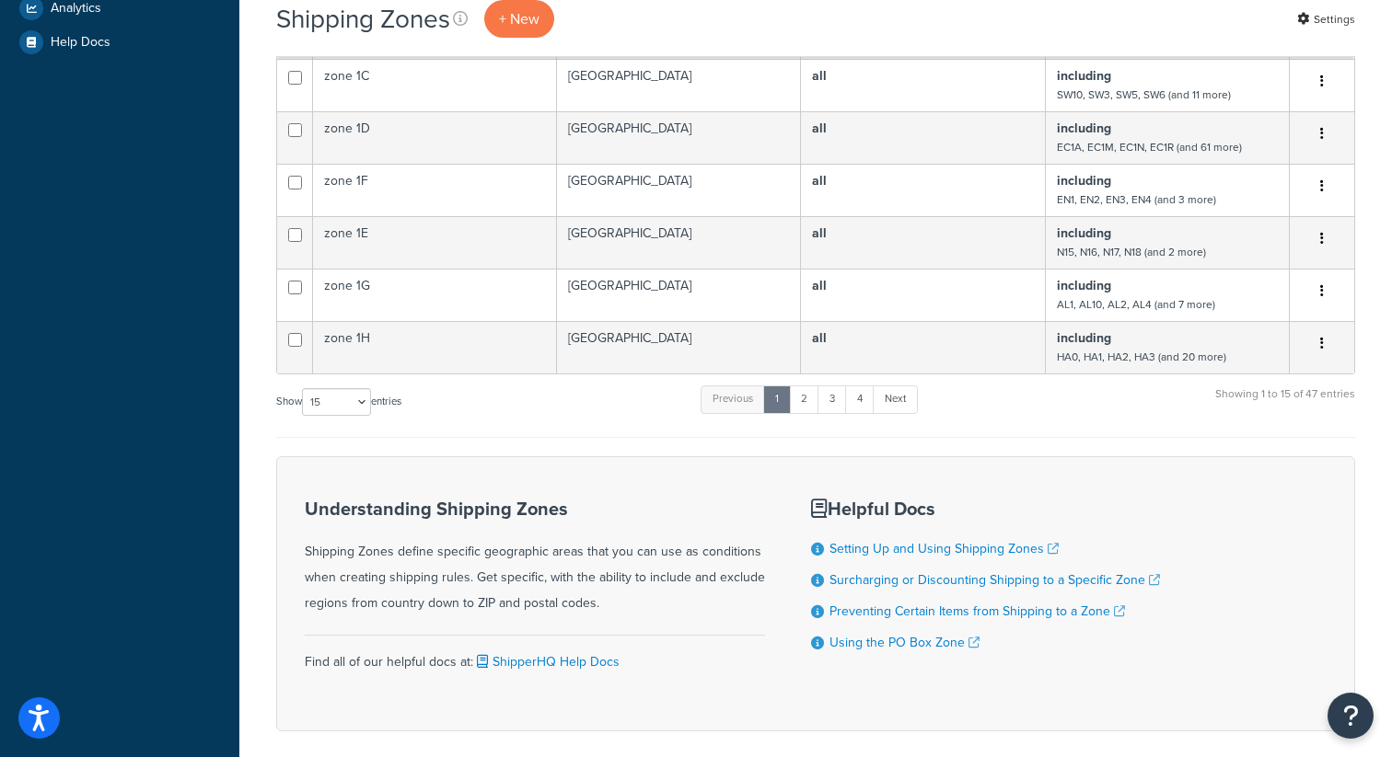
scroll to position [613, 0]
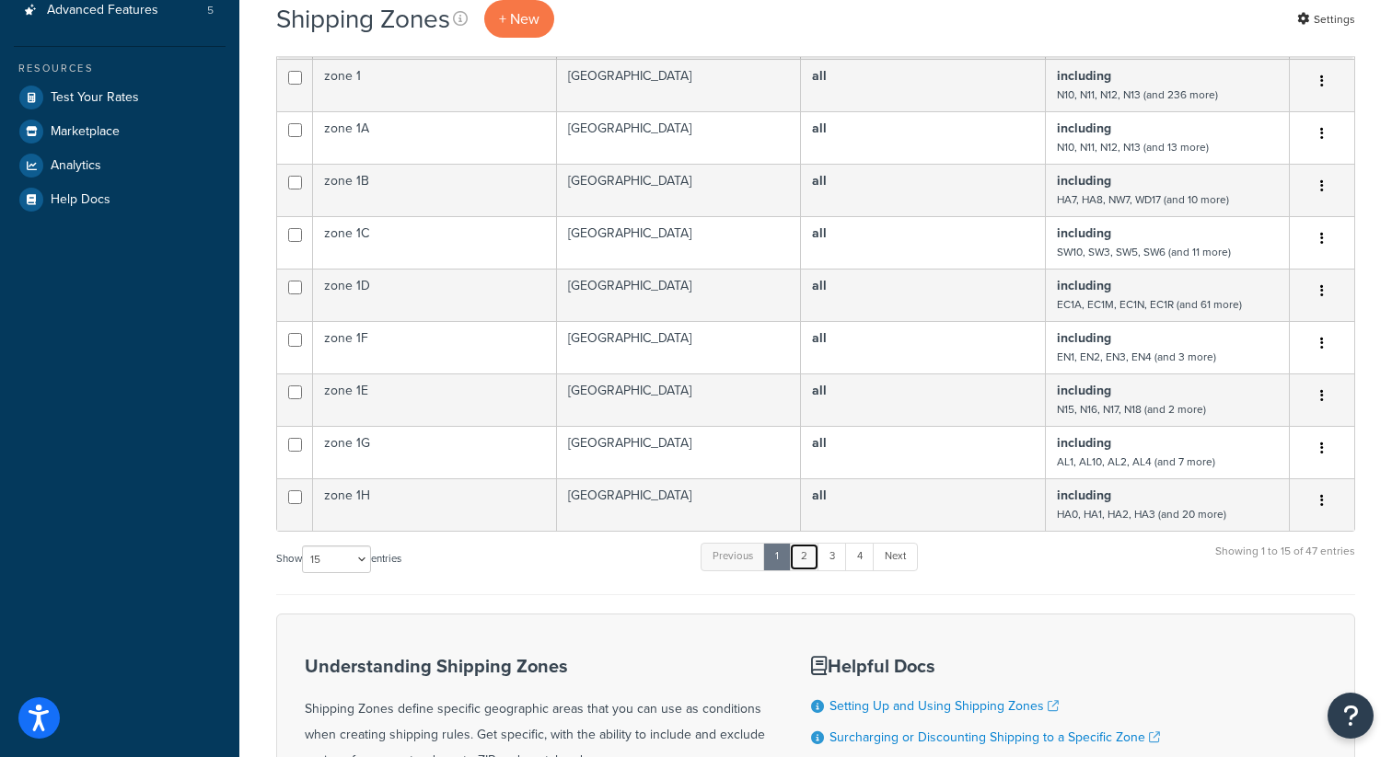
click at [806, 570] on link "2" at bounding box center [804, 557] width 30 height 28
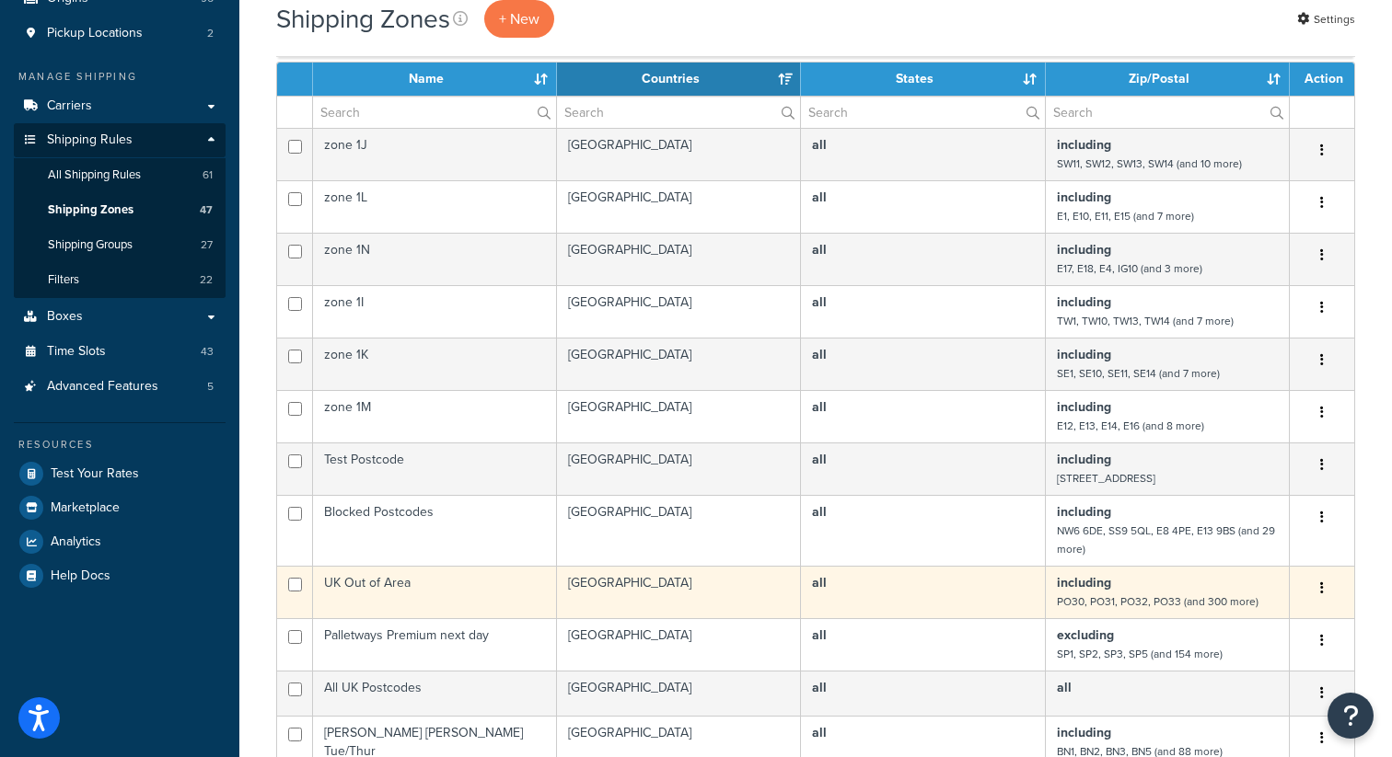
scroll to position [230, 0]
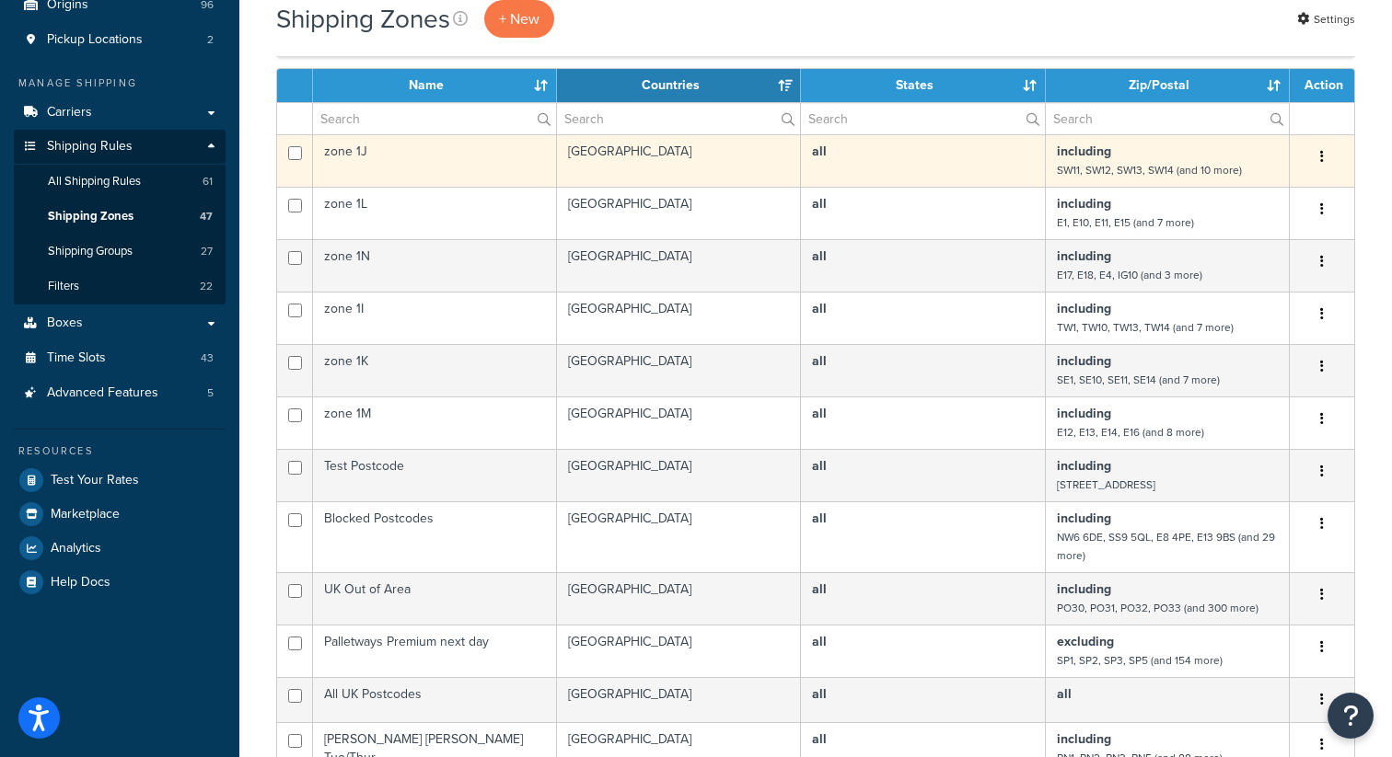
click at [396, 149] on td "zone 1J" at bounding box center [435, 160] width 244 height 52
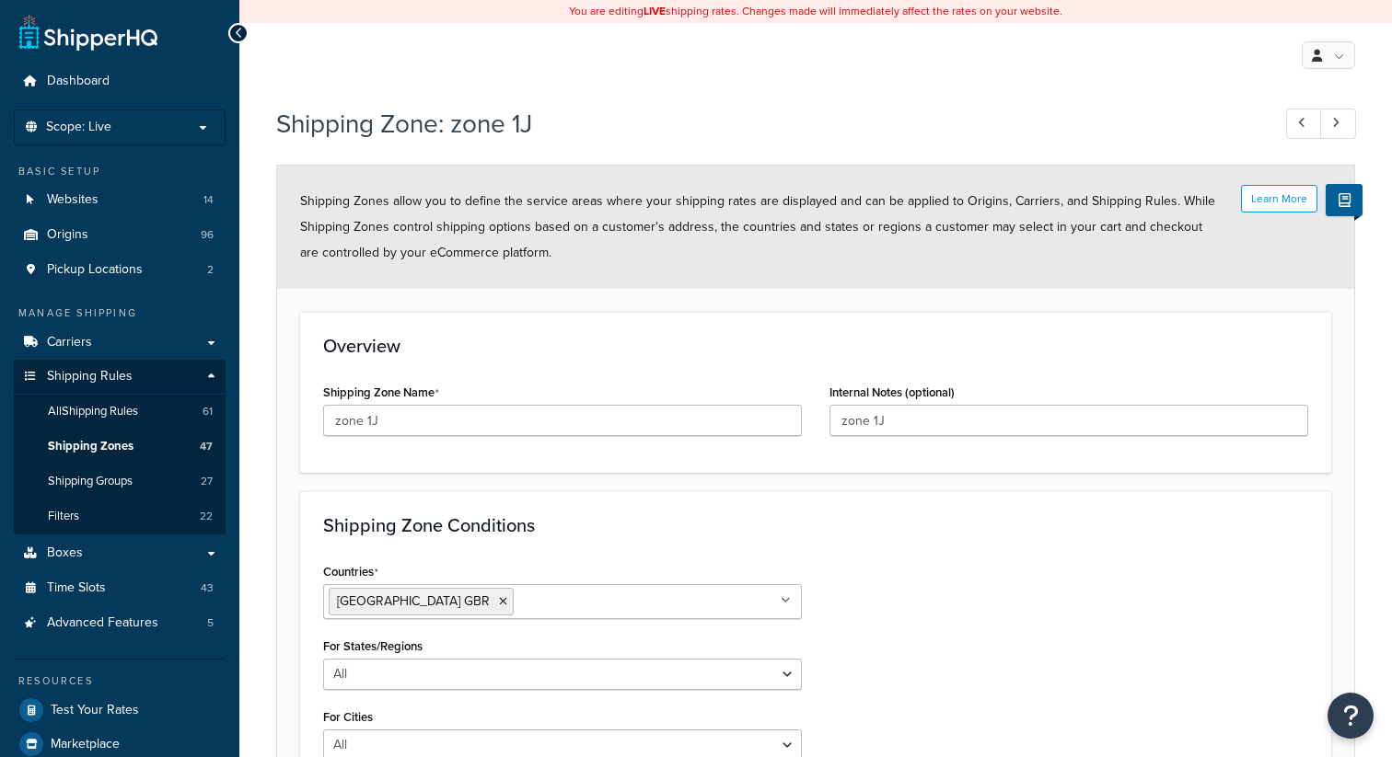
select select "including"
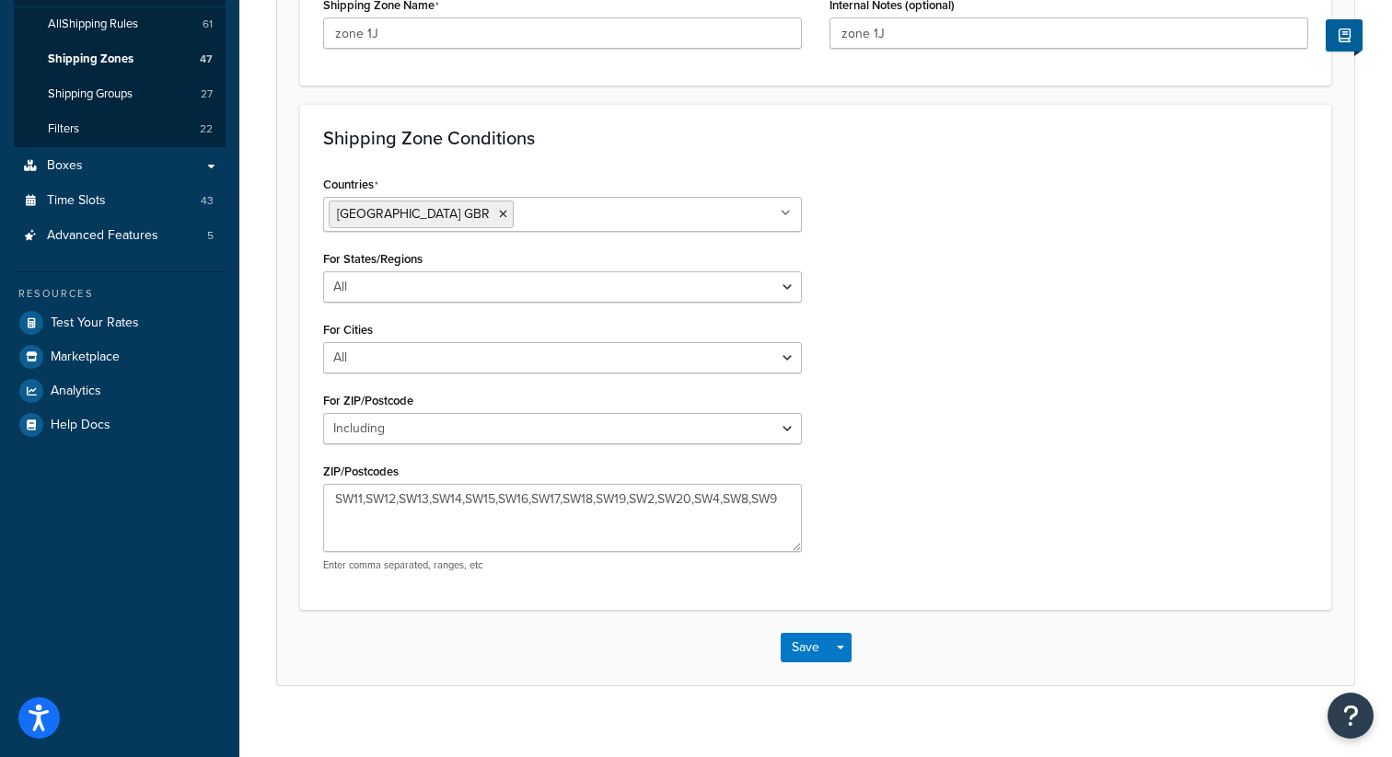
scroll to position [408, 0]
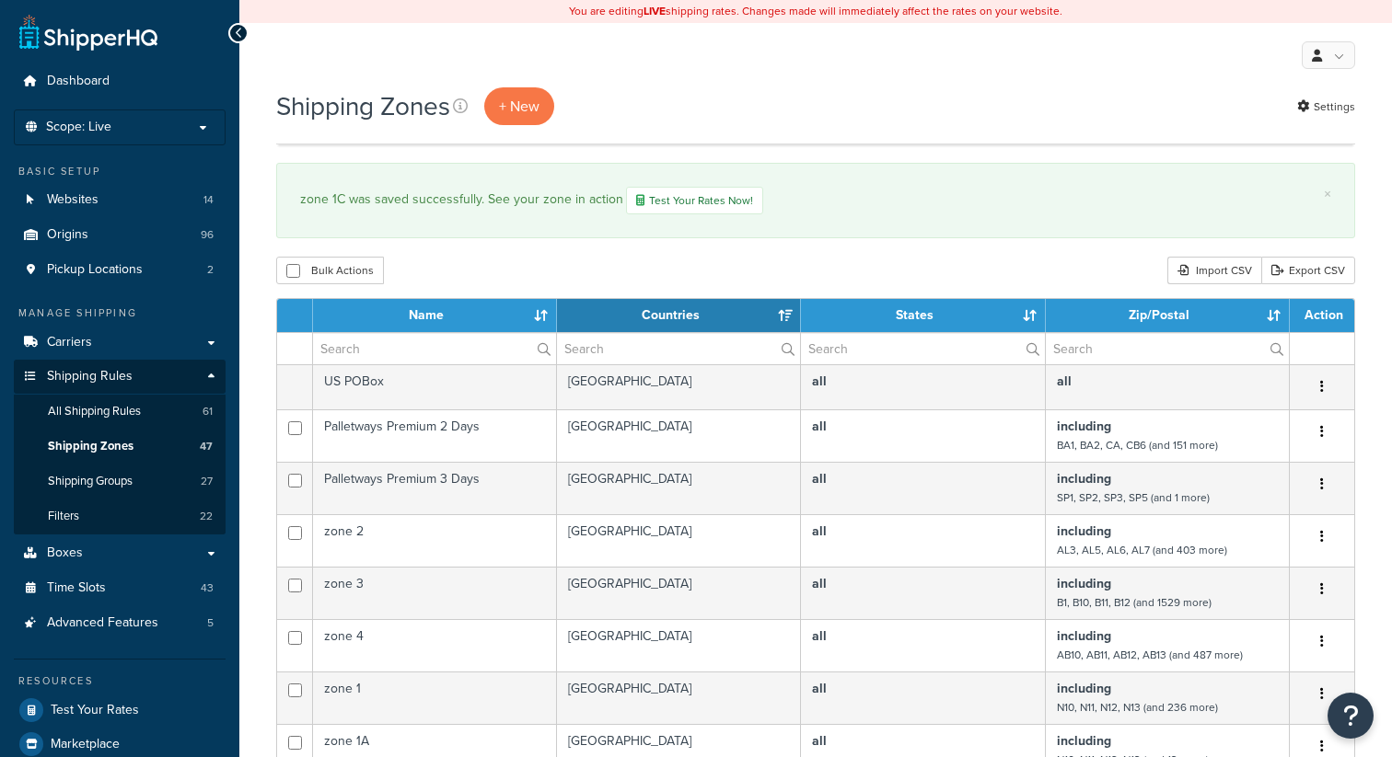
select select "15"
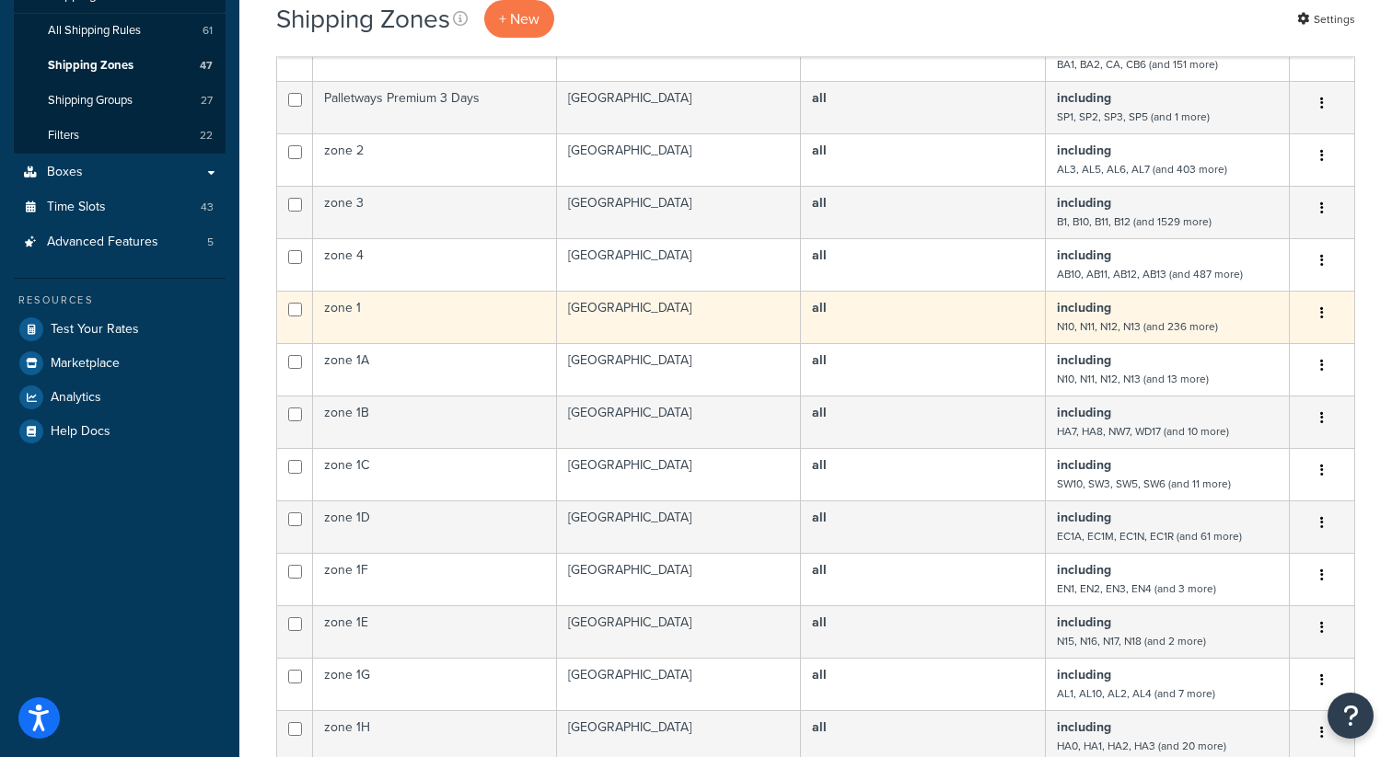
scroll to position [403, 0]
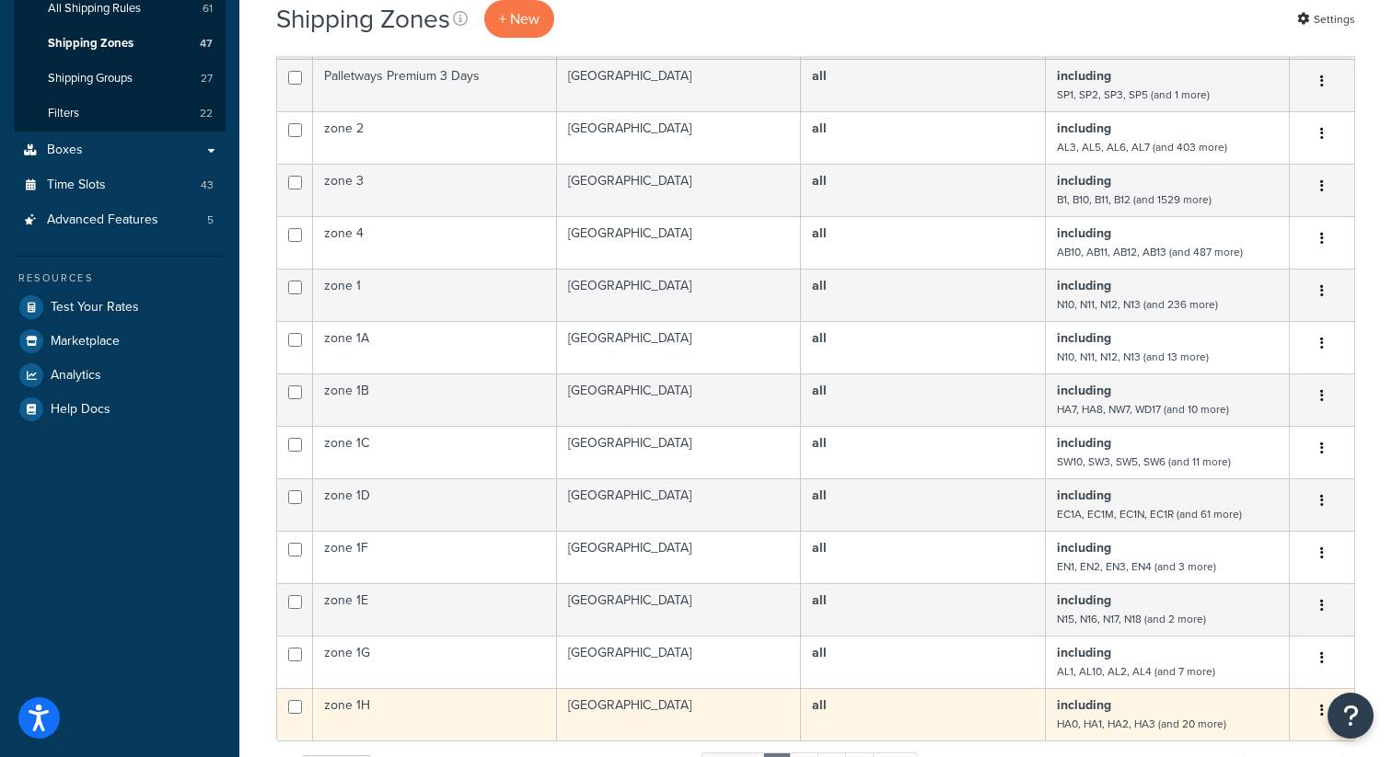
click at [1097, 713] on b "including" at bounding box center [1084, 705] width 54 height 19
click at [1317, 716] on button "button" at bounding box center [1322, 711] width 26 height 29
click at [1240, 741] on link "Edit" at bounding box center [1246, 749] width 145 height 38
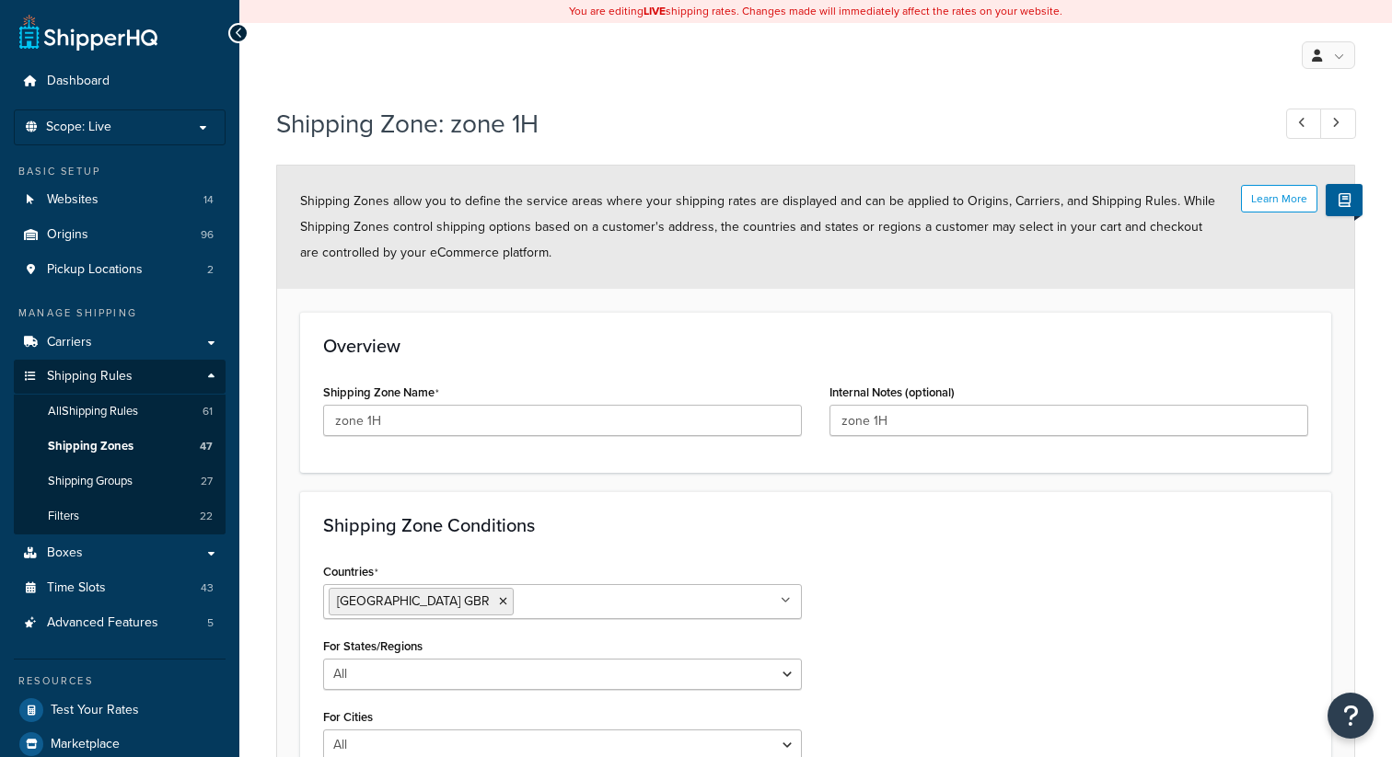
select select "including"
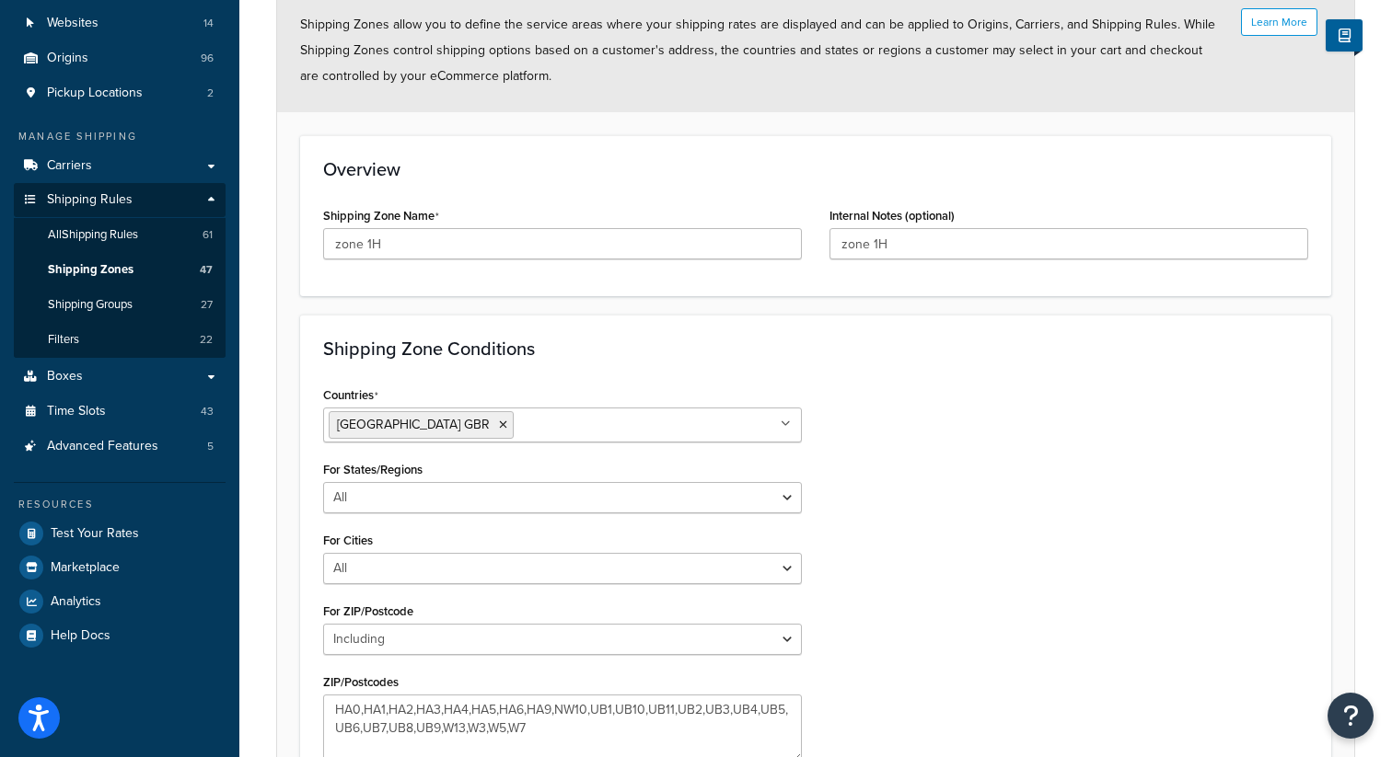
scroll to position [167, 0]
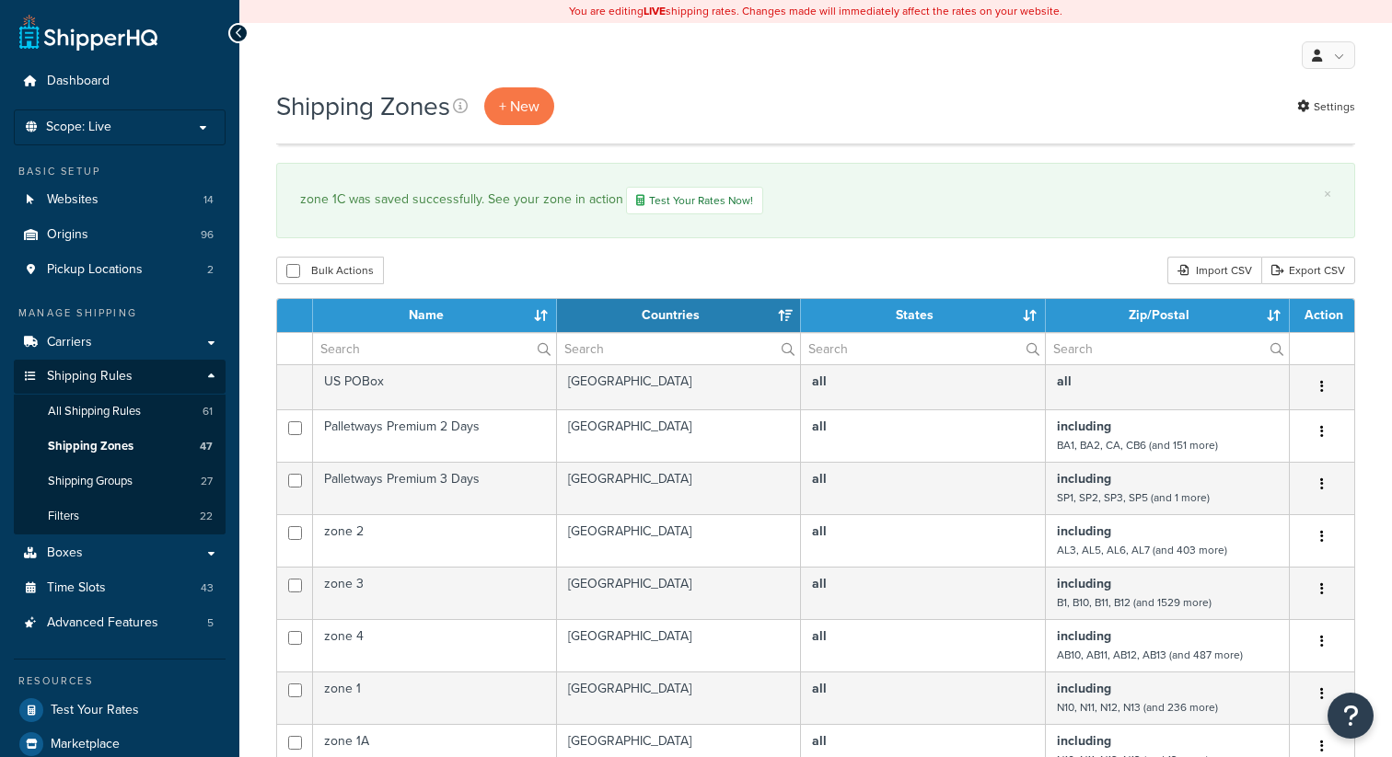
select select "15"
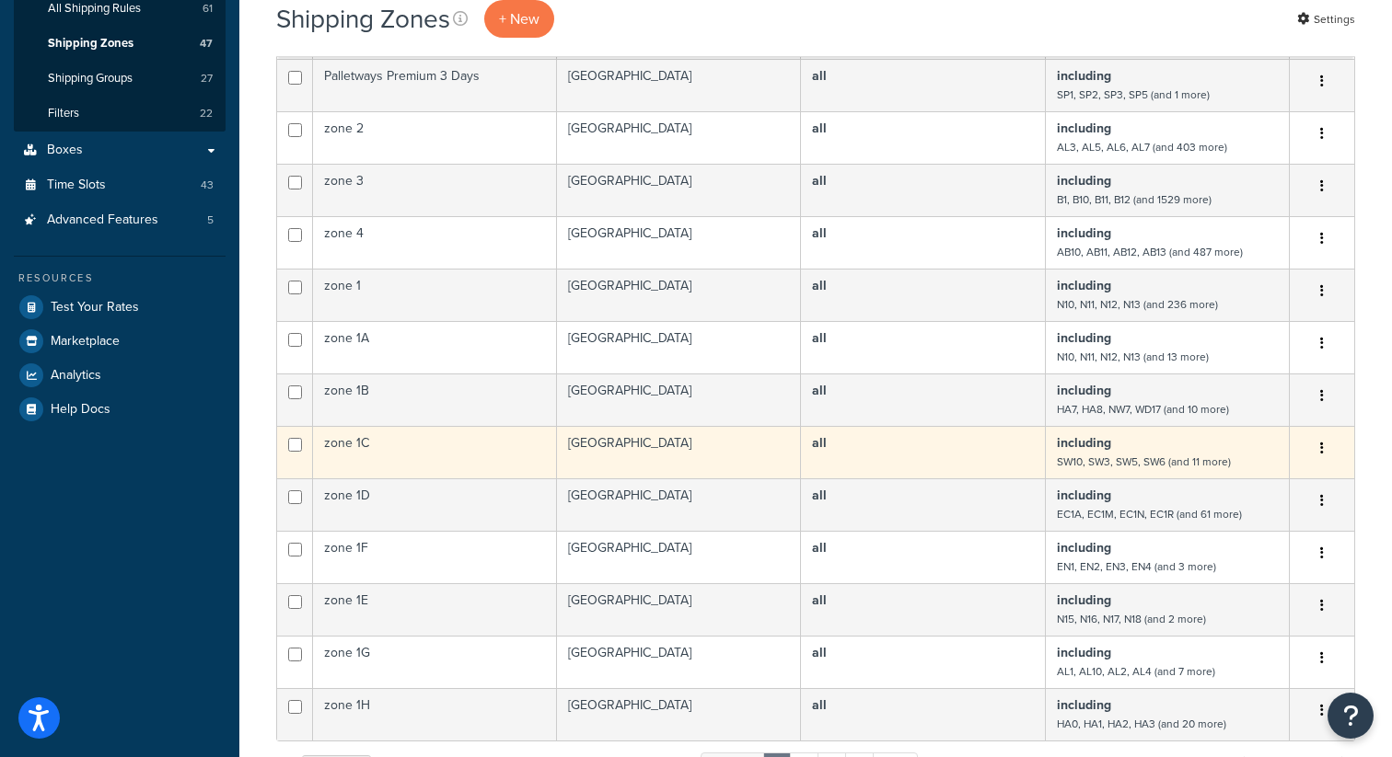
click at [462, 441] on td "zone 1C" at bounding box center [435, 452] width 244 height 52
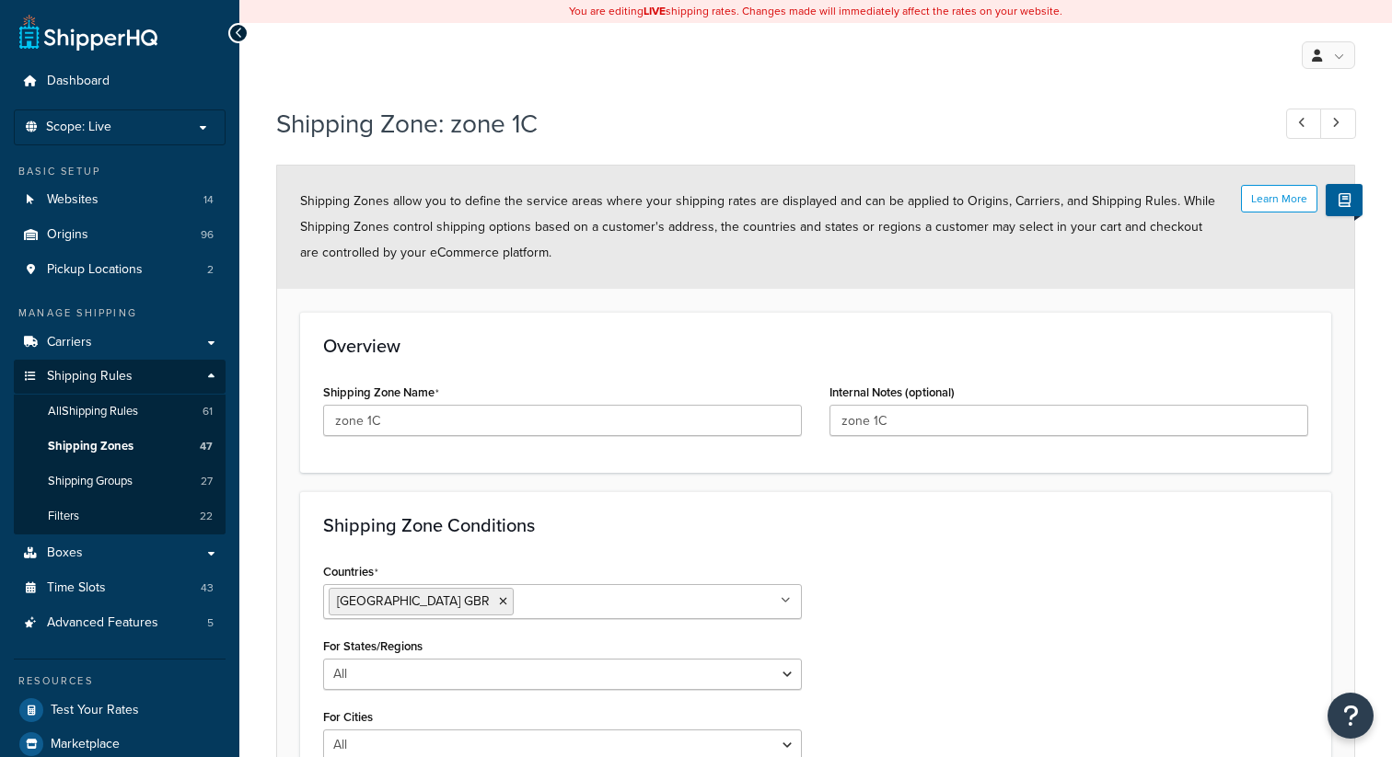
select select "including"
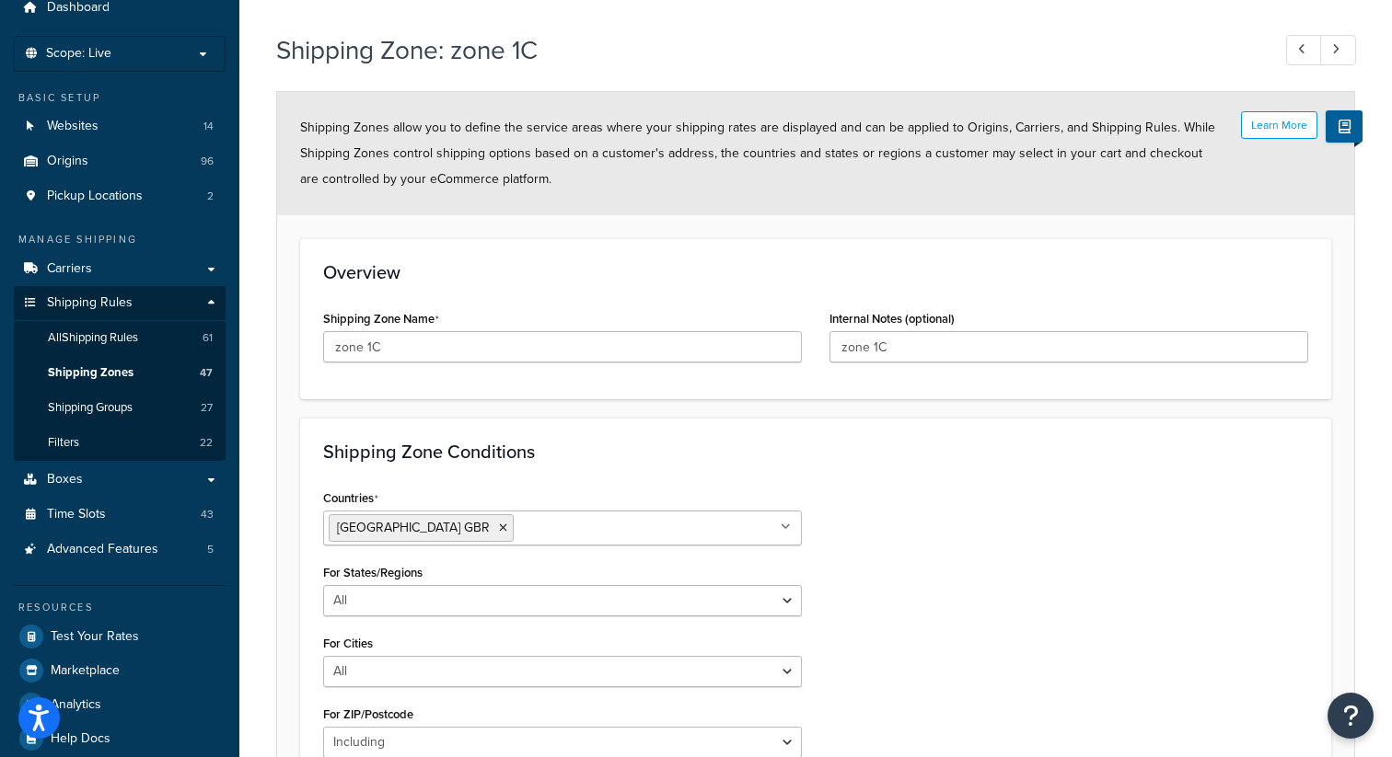
scroll to position [408, 0]
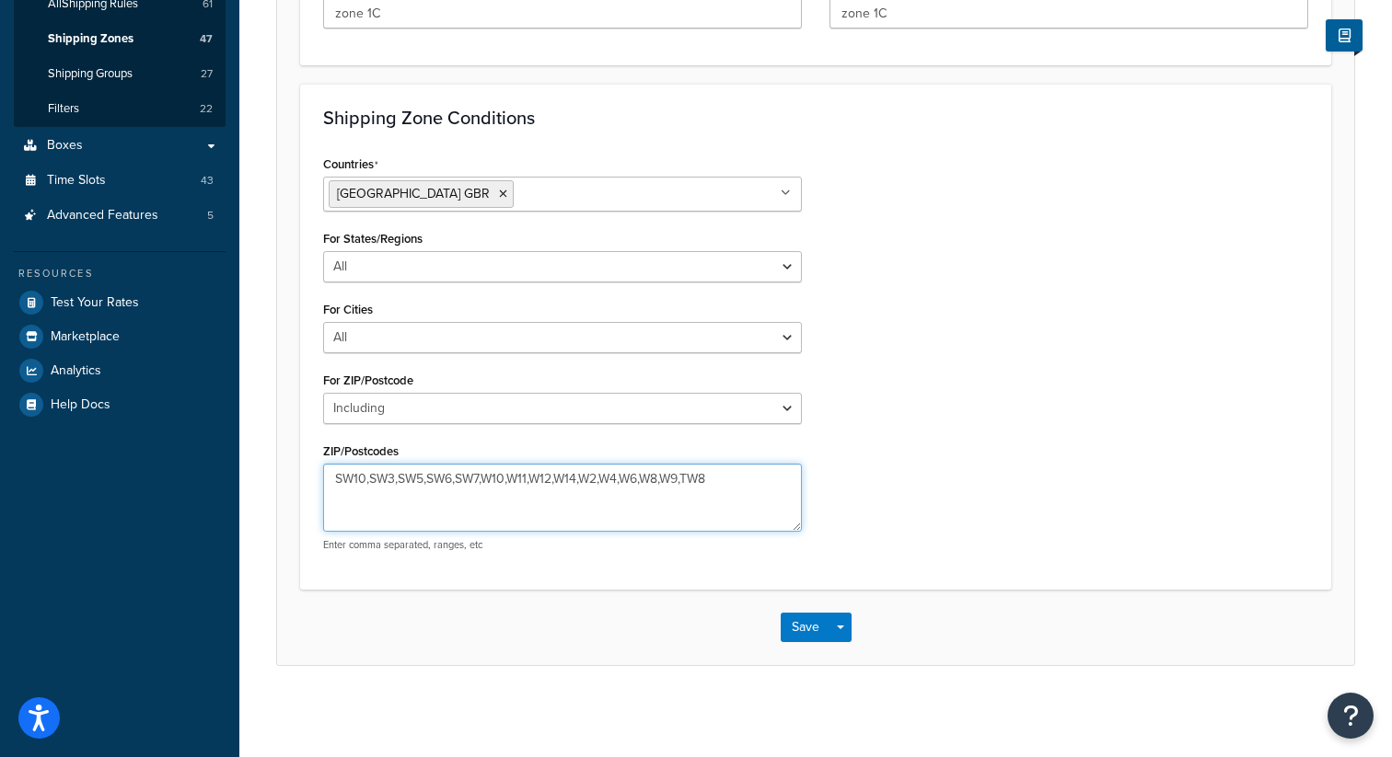
click at [755, 480] on textarea "SW10,SW3,SW5,SW6,SW7,W10,W11,W12,W14,W2,W4,W6,W8,W9,TW8" at bounding box center [562, 498] width 479 height 68
type textarea "SW10,SW3,SW5,SW6,SW7,W10,W11,W12,W14,W2,W4,W6,W8,W9,TW8,W4"
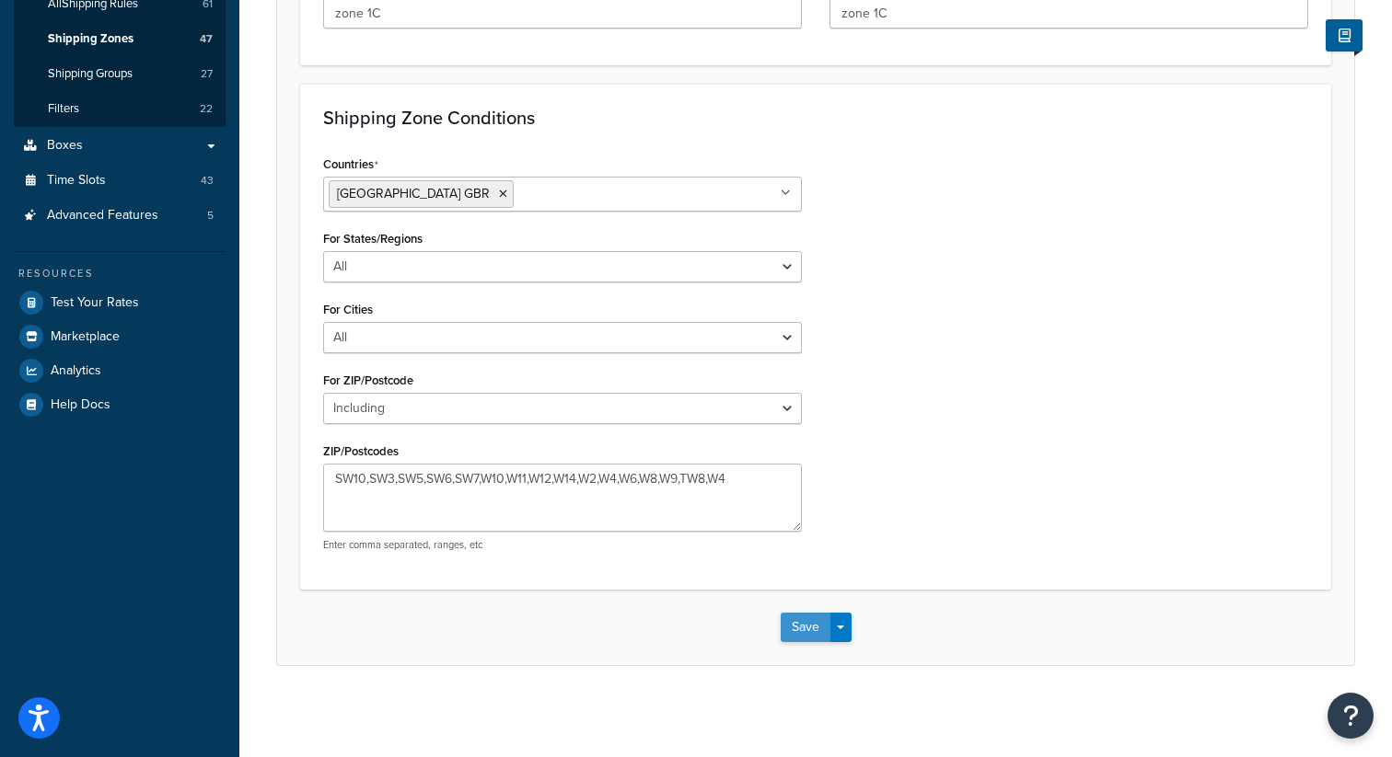
click at [803, 623] on button "Save" at bounding box center [805, 627] width 50 height 29
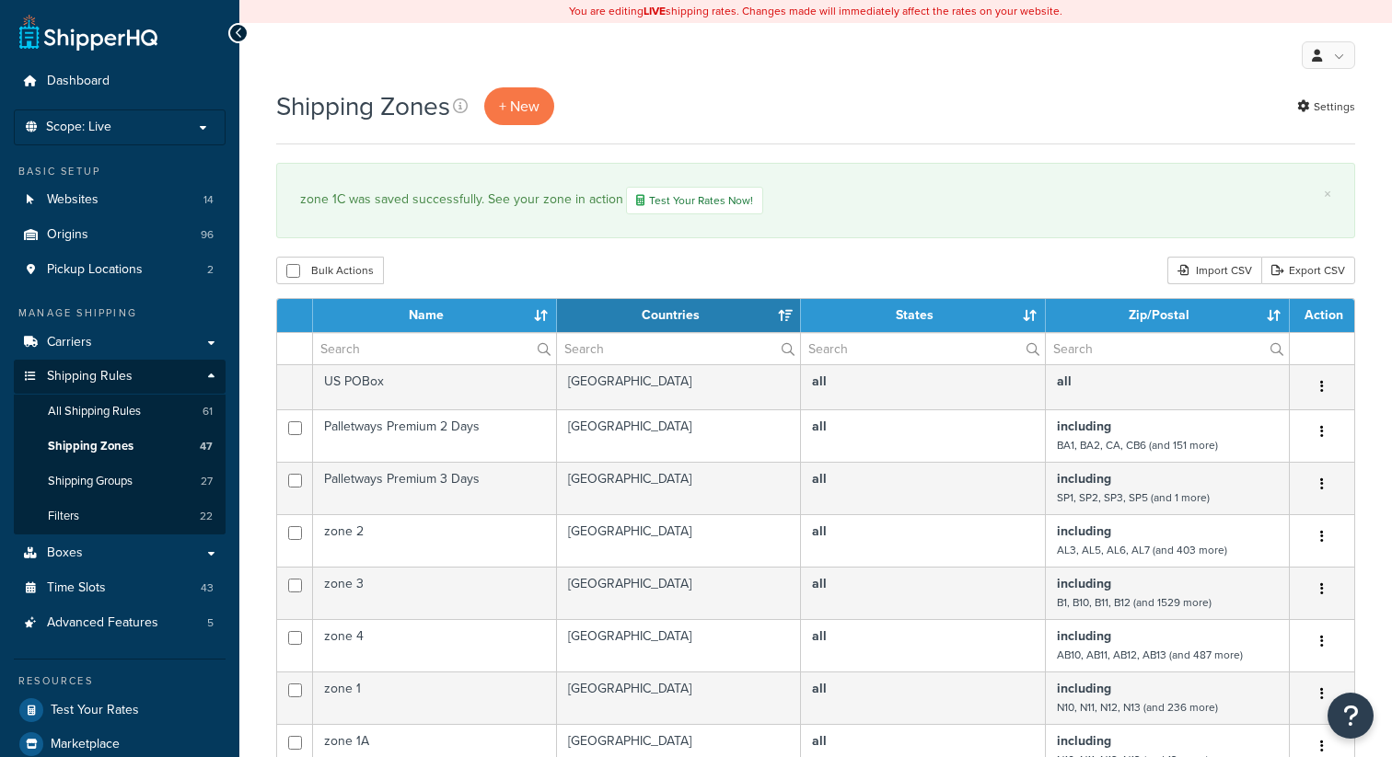
select select "15"
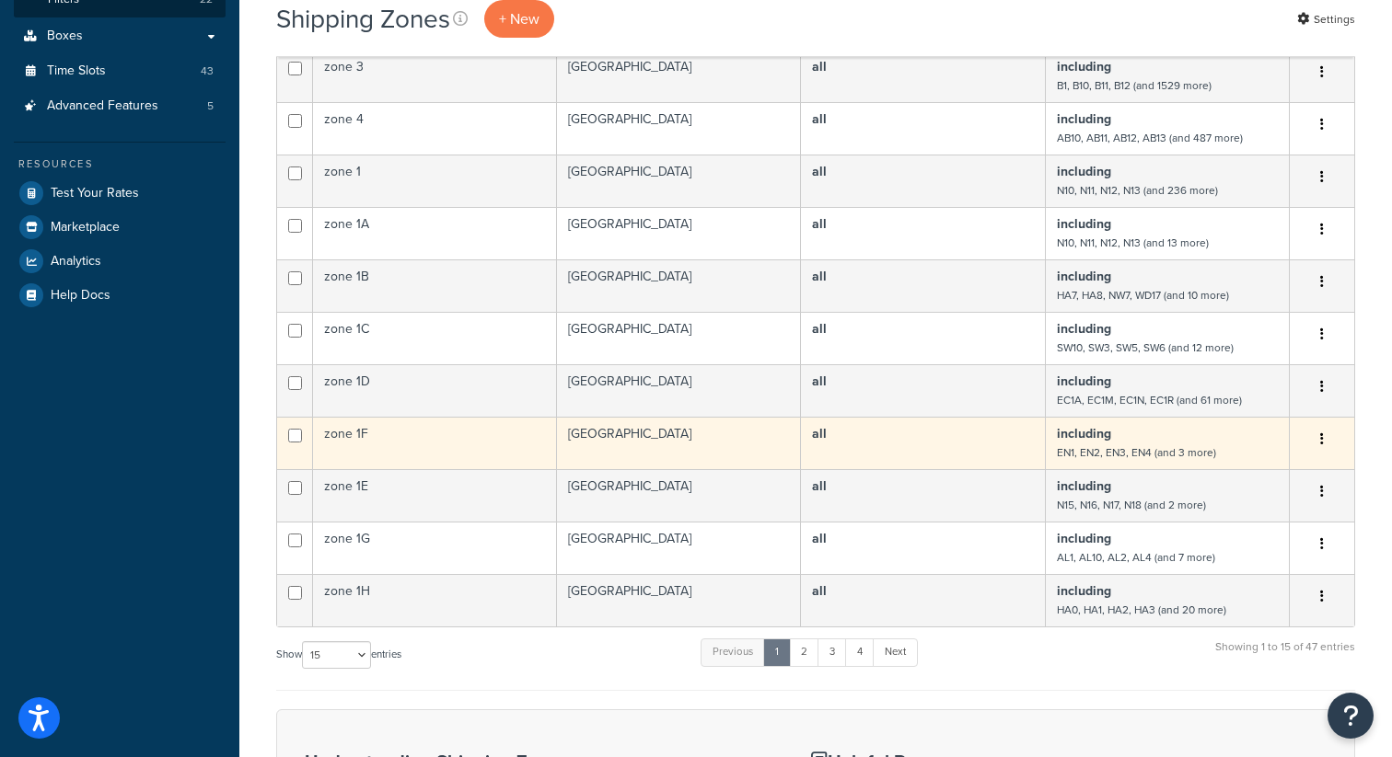
scroll to position [583, 0]
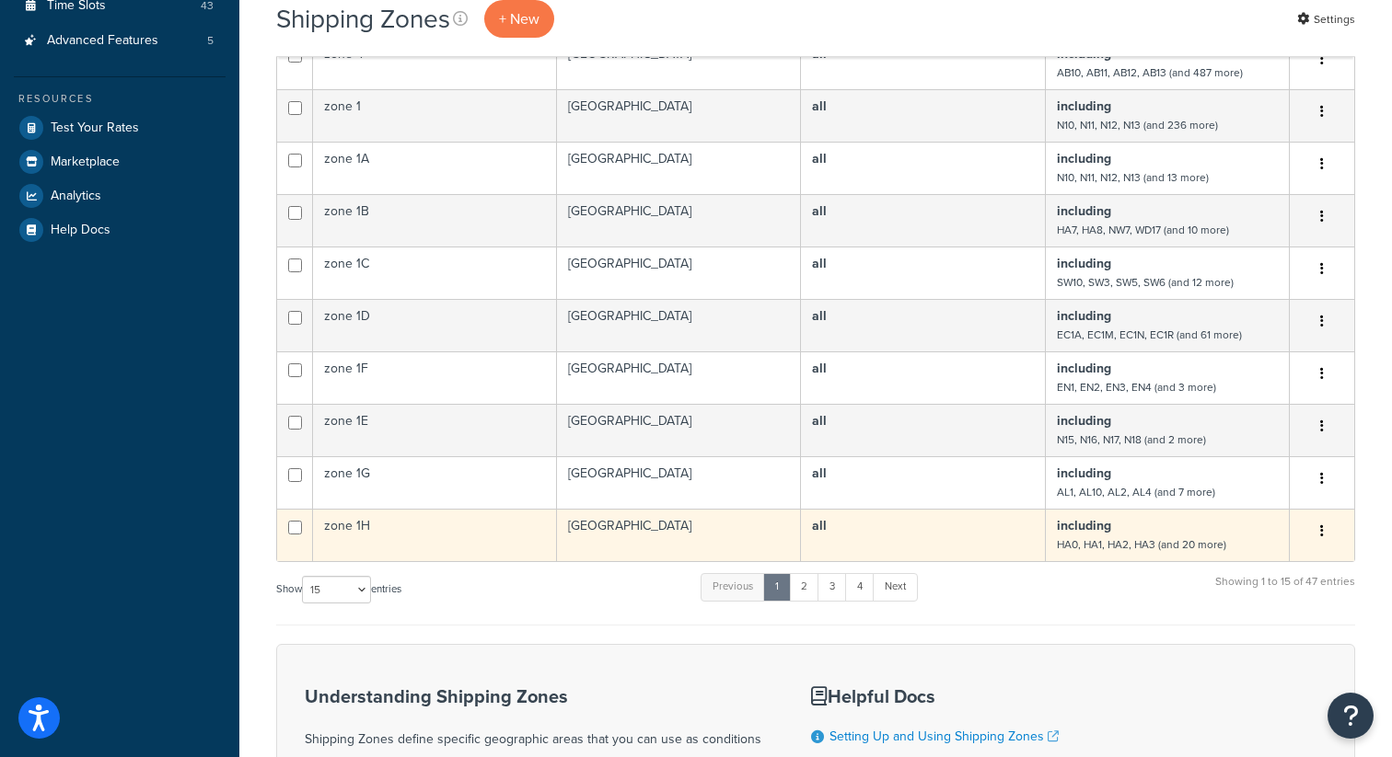
click at [1326, 533] on button "button" at bounding box center [1322, 531] width 26 height 29
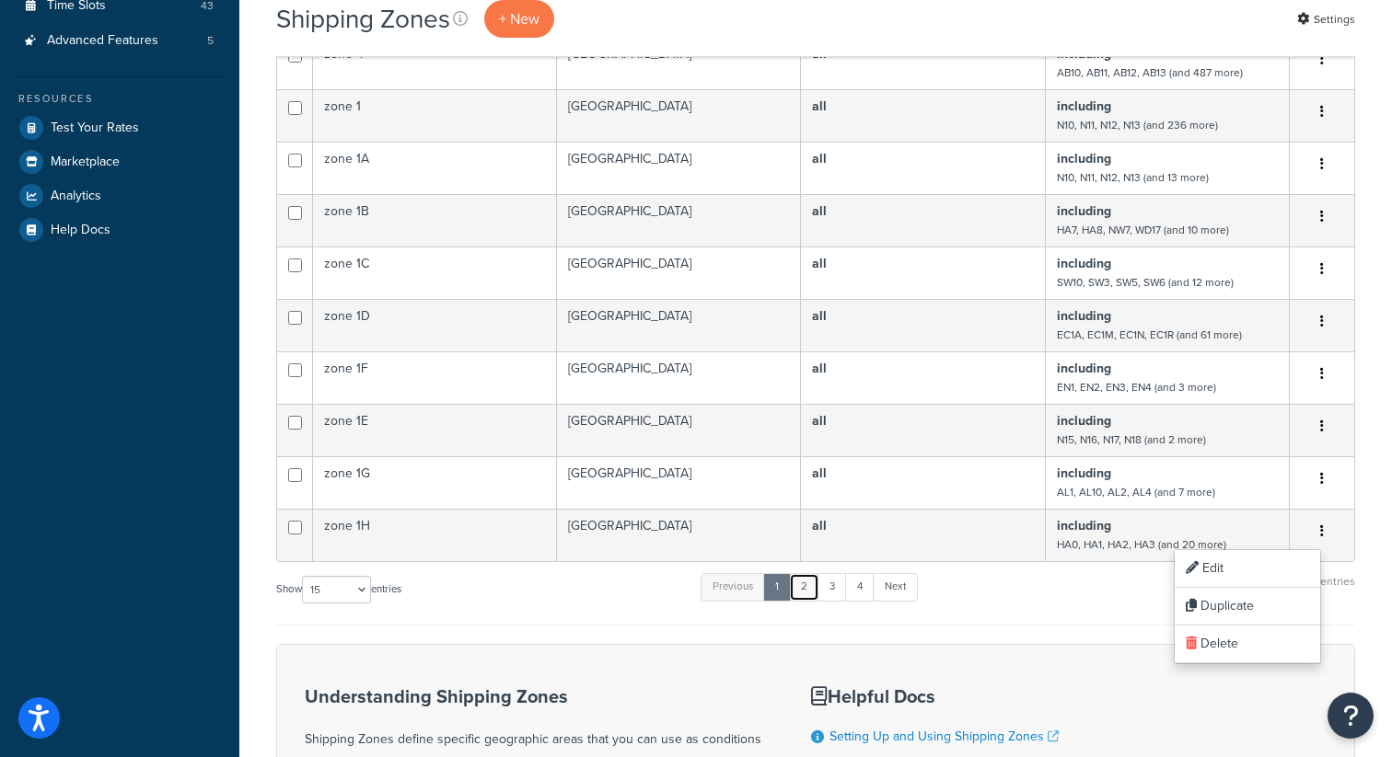
click at [806, 586] on link "2" at bounding box center [804, 587] width 30 height 28
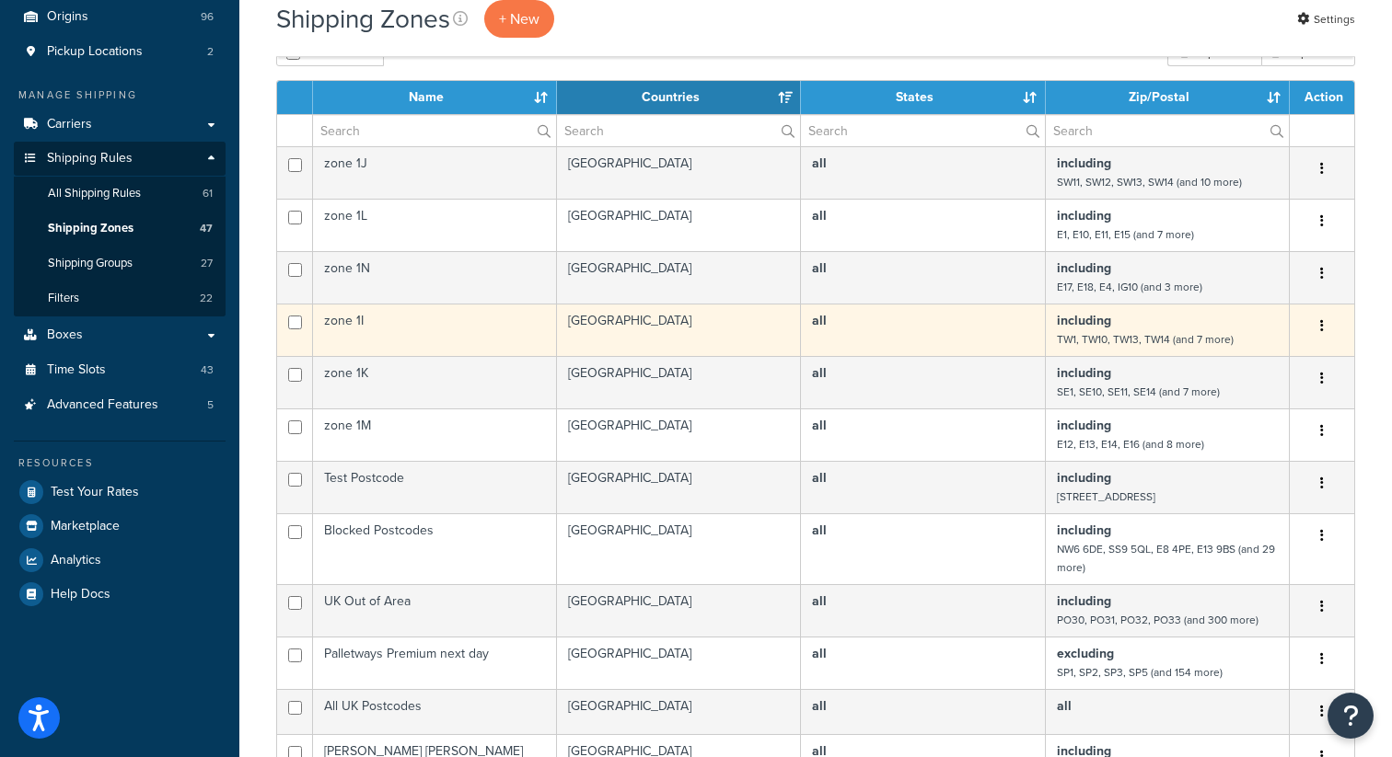
scroll to position [210, 0]
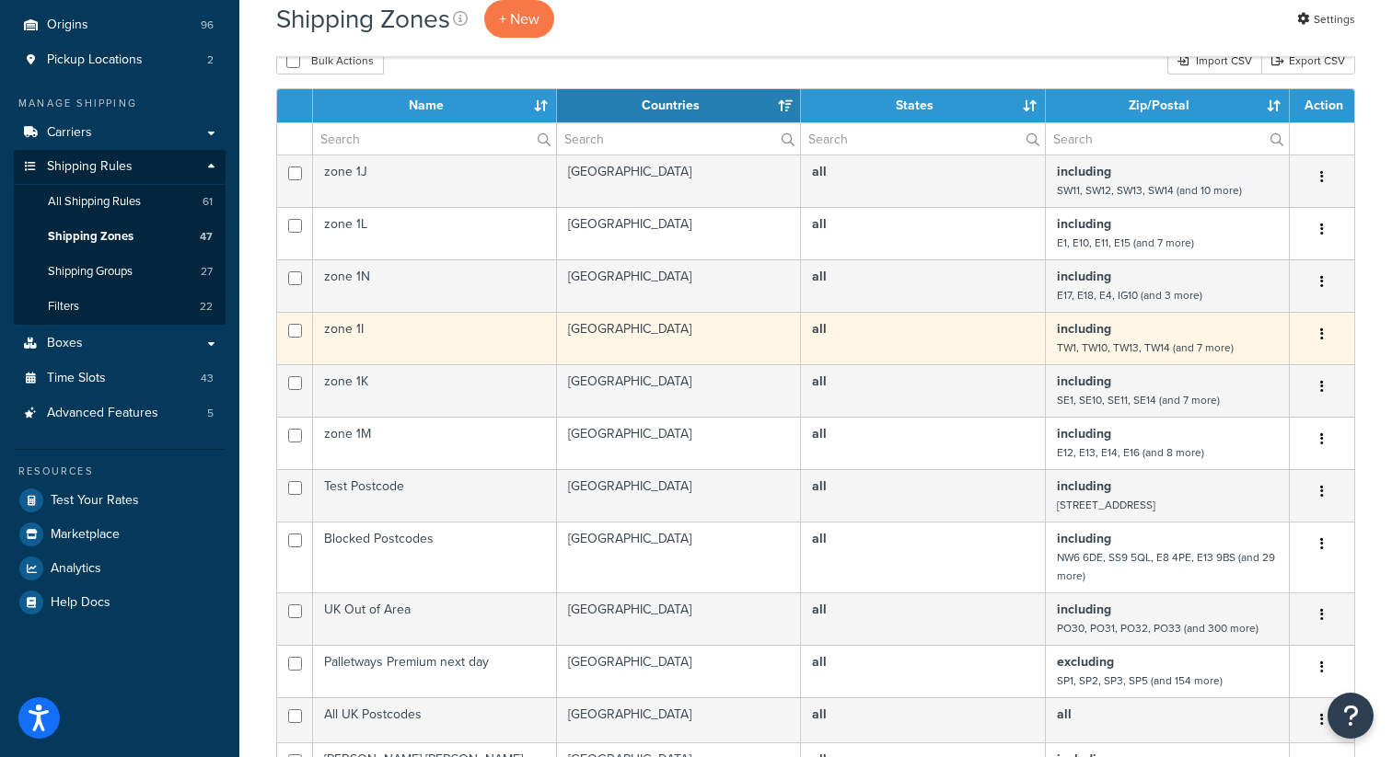
click at [1323, 329] on button "button" at bounding box center [1322, 334] width 26 height 29
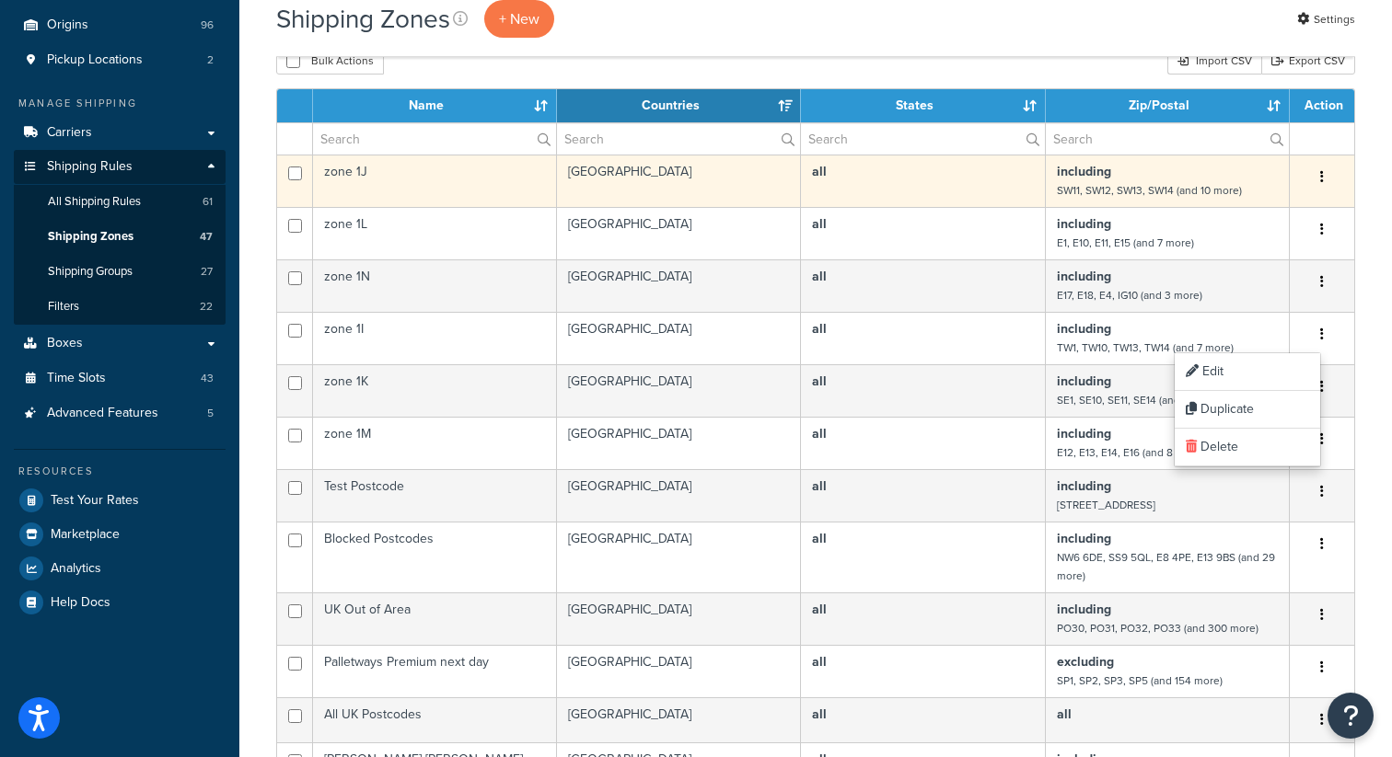
click at [1321, 172] on icon "button" at bounding box center [1322, 176] width 4 height 13
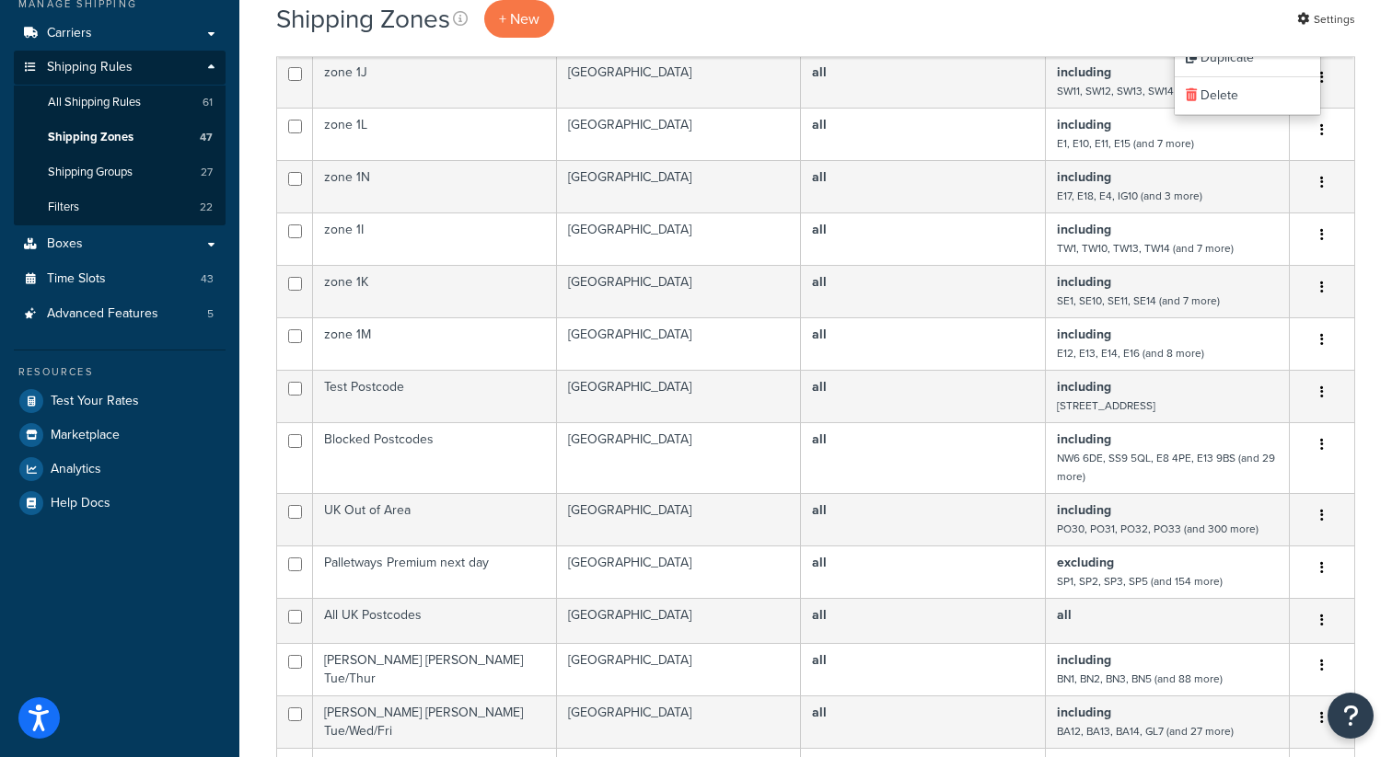
scroll to position [0, 0]
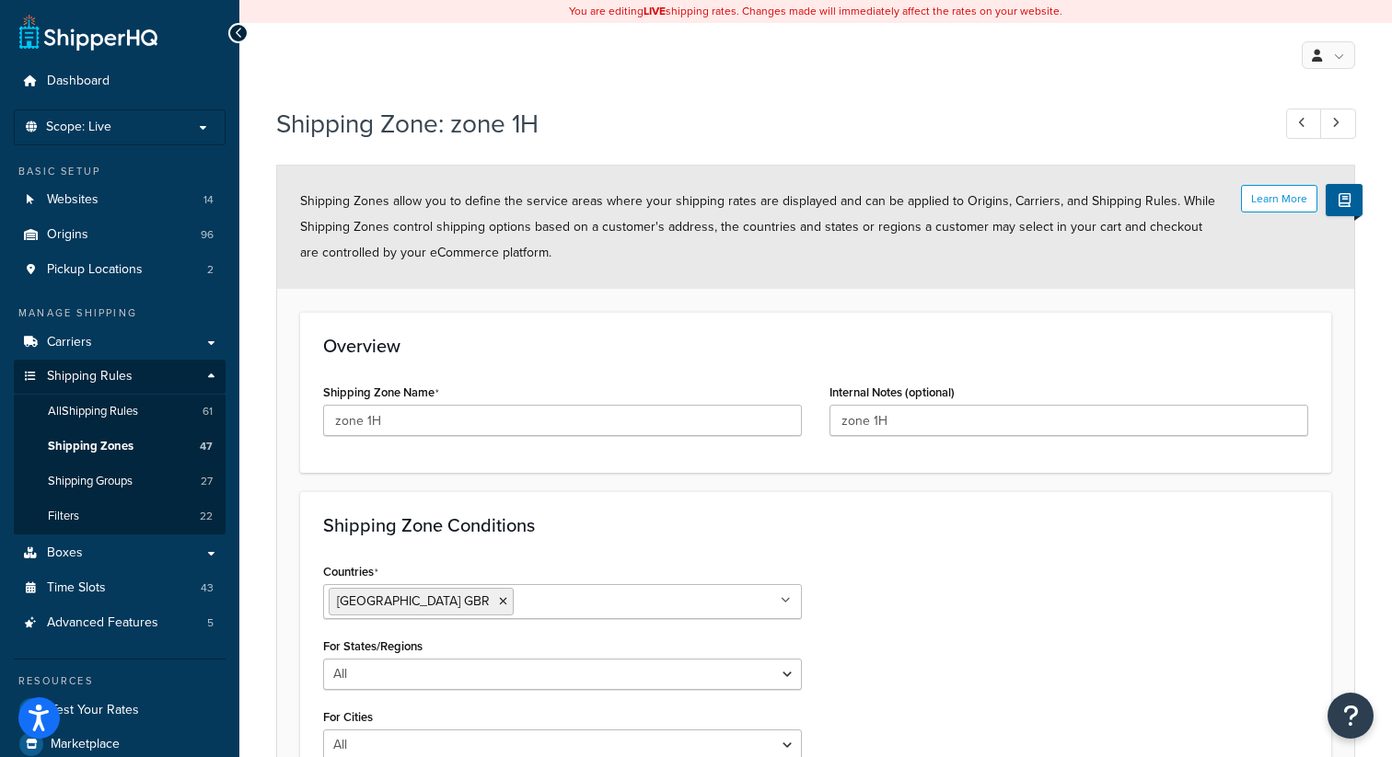
select select "including"
